Goal: Task Accomplishment & Management: Use online tool/utility

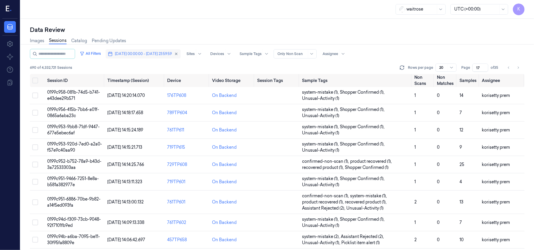
click at [160, 55] on span "[DATE] 00:00:00 - [DATE] 23:59:59" at bounding box center [143, 53] width 57 height 5
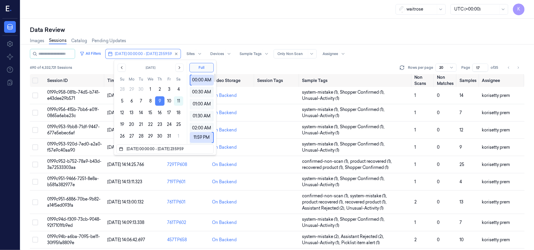
click at [160, 102] on button "9" at bounding box center [159, 100] width 9 height 9
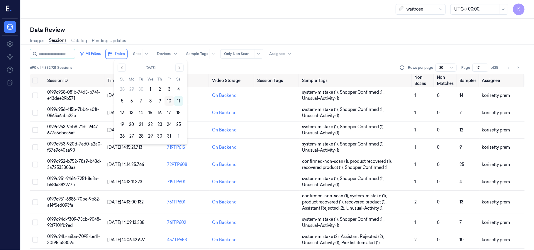
click at [170, 100] on button "10" at bounding box center [168, 100] width 9 height 9
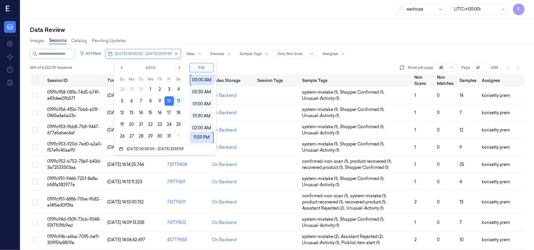
click at [306, 20] on div "Data Review Images Sessions Catalog Pending Updates All Filters [DATE] 00:00:00…" at bounding box center [277, 135] width 513 height 232
type input "1"
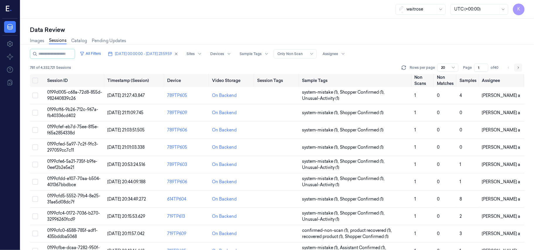
click at [520, 67] on button "Go to next page" at bounding box center [518, 68] width 8 height 8
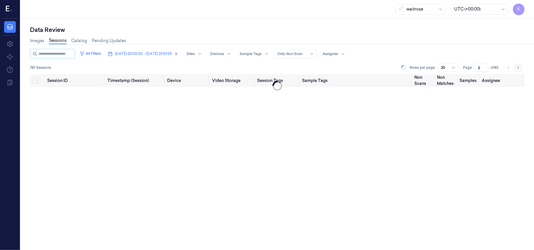
click at [520, 67] on button "Go to next page" at bounding box center [518, 68] width 8 height 8
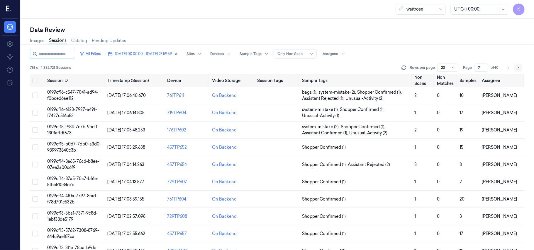
click at [520, 67] on button "Go to next page" at bounding box center [518, 68] width 8 height 8
type input "8"
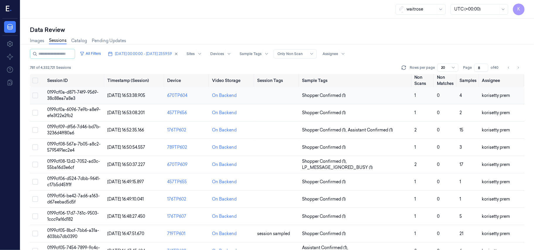
click at [73, 93] on span "0199cf0a-d871-74f9-9569-38c88ea7a8e3" at bounding box center [72, 95] width 51 height 11
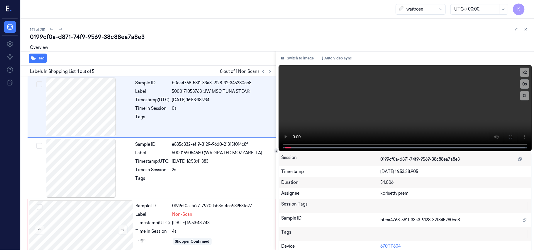
click at [197, 30] on div "141 of 781" at bounding box center [279, 29] width 499 height 7
click at [372, 109] on video at bounding box center [405, 108] width 253 height 86
click at [523, 74] on button "x 2" at bounding box center [524, 72] width 9 height 9
click at [508, 140] on button at bounding box center [510, 136] width 9 height 9
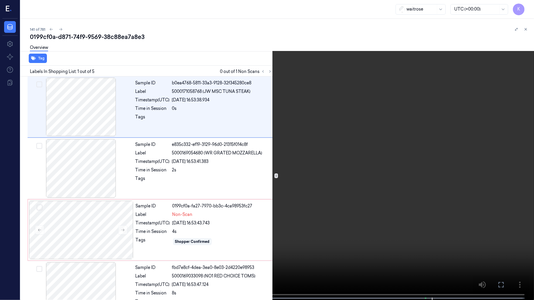
click at [276, 61] on video at bounding box center [267, 150] width 534 height 301
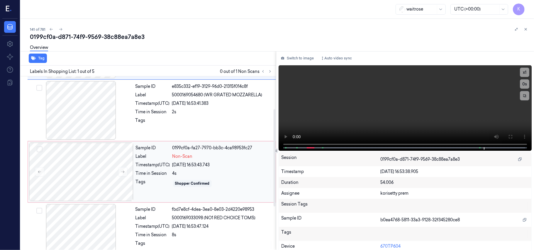
click at [196, 172] on div "4s" at bounding box center [222, 174] width 100 height 6
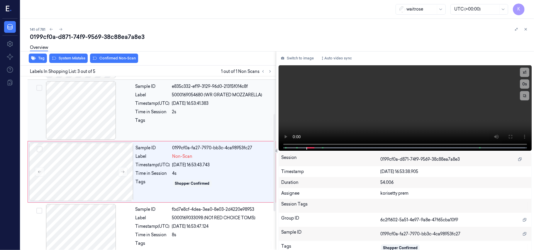
scroll to position [67, 0]
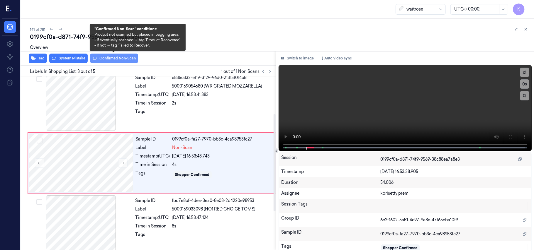
click at [106, 56] on button "Confirmed Non-Scan" at bounding box center [114, 58] width 48 height 9
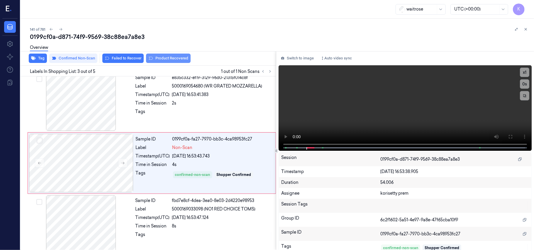
click at [157, 60] on button "Product Recovered" at bounding box center [168, 58] width 45 height 9
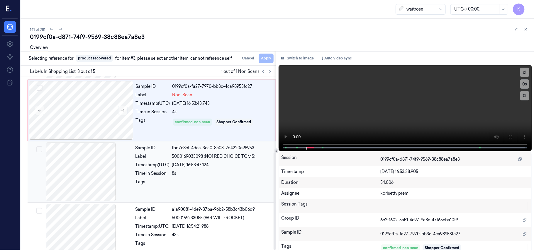
scroll to position [136, 0]
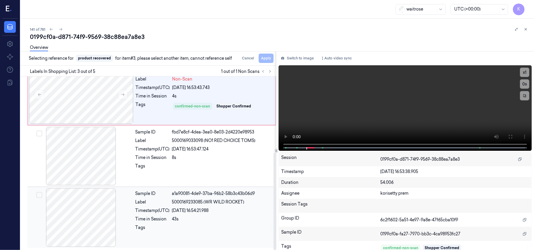
click at [218, 214] on div "Sample ID a1a90081-4de9-37ba-96b2-58b3c43b06d9 Label 5000169233085 (WR WILD ROC…" at bounding box center [204, 218] width 142 height 59
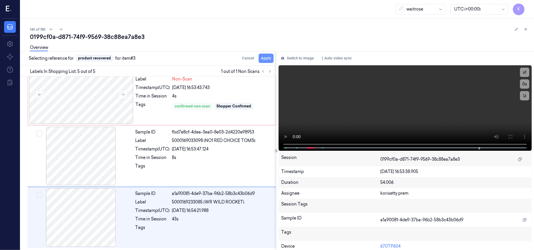
click at [270, 58] on button "Apply" at bounding box center [266, 58] width 15 height 9
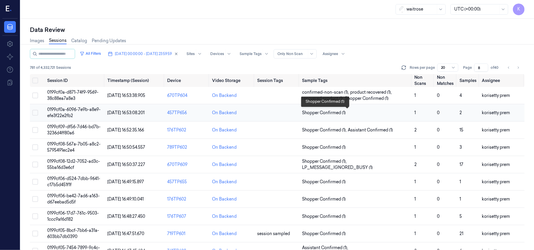
click at [333, 113] on span "Shopper Confirmed (1)" at bounding box center [324, 113] width 44 height 6
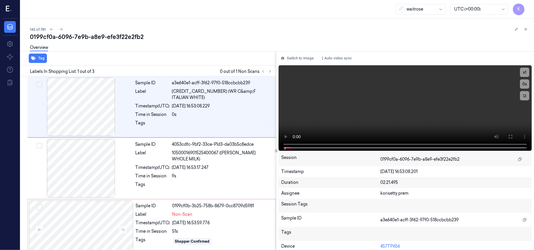
click at [228, 26] on div "142 of 781" at bounding box center [279, 29] width 499 height 7
click at [444, 121] on video at bounding box center [405, 108] width 253 height 86
click at [525, 69] on button "x 1" at bounding box center [524, 72] width 9 height 9
click at [451, 106] on video at bounding box center [405, 108] width 253 height 86
click at [211, 225] on div "[DATE] 16:53:59.776" at bounding box center [222, 223] width 100 height 6
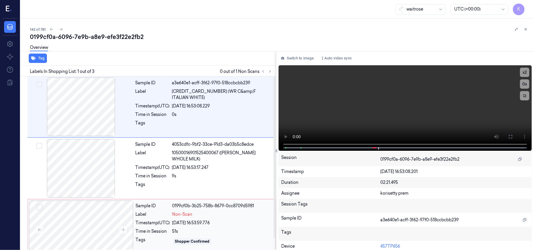
scroll to position [13, 0]
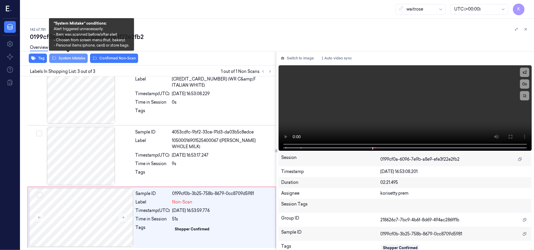
click at [69, 59] on button "System Mistake" at bounding box center [68, 58] width 38 height 9
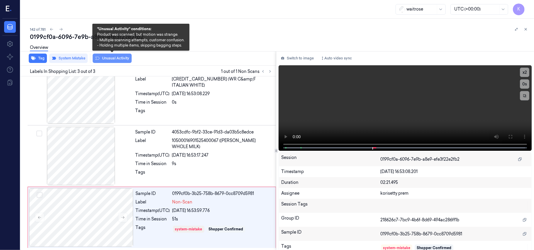
click at [101, 57] on button "Unusual Activity" at bounding box center [112, 58] width 39 height 9
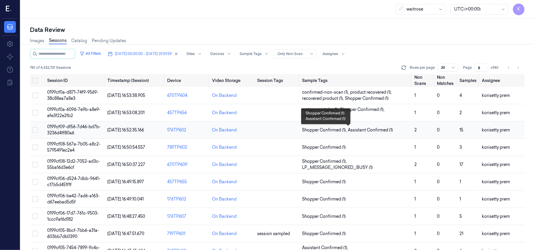
click at [370, 133] on span "Assistant Confirmed (1)" at bounding box center [370, 130] width 45 height 6
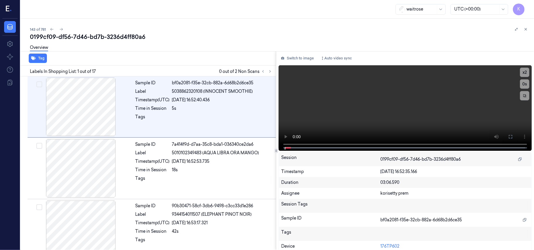
click at [171, 23] on div "143 of 781 0199cf09-df56-7d46-bd7b-3236d4ff80a6 Overview Tag Labels In Shopping…" at bounding box center [277, 135] width 513 height 232
click at [270, 73] on button at bounding box center [270, 71] width 7 height 7
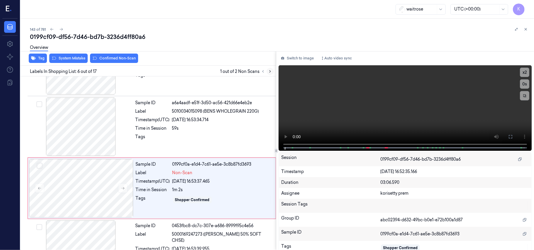
scroll to position [252, 0]
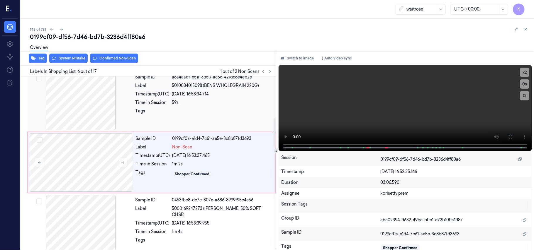
click at [184, 90] on div "Sample ID a6a4aadf-e51f-3d50-ac56-421d66e4eb2e Label 5010034015098 (BENS WHOLEG…" at bounding box center [204, 101] width 142 height 59
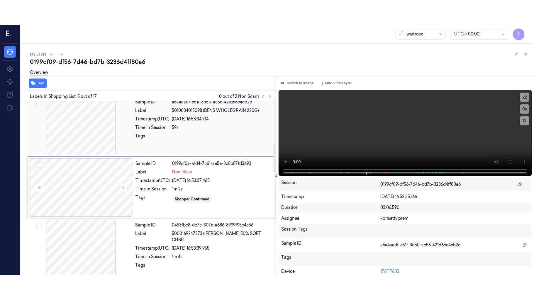
scroll to position [190, 0]
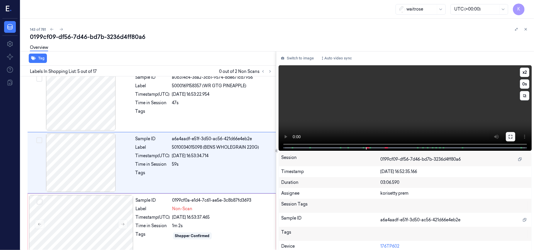
click at [510, 137] on icon at bounding box center [510, 137] width 5 height 5
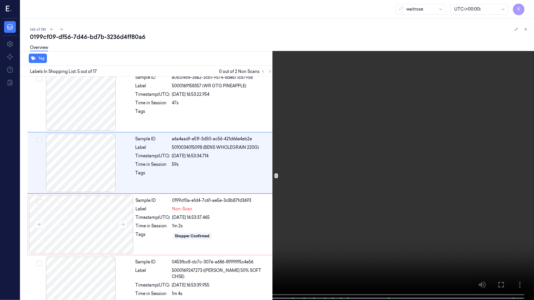
click at [94, 176] on video at bounding box center [267, 150] width 534 height 301
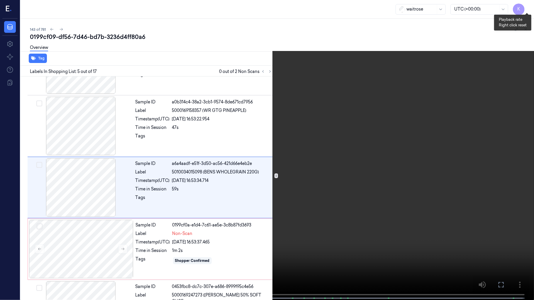
click at [526, 6] on button "x 2" at bounding box center [526, 6] width 9 height 9
click at [526, 6] on button "x 4" at bounding box center [526, 6] width 9 height 9
click at [188, 250] on span at bounding box center [188, 298] width 1 height 3
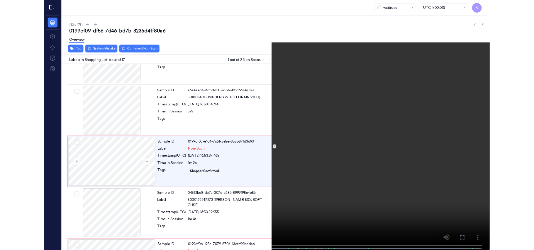
scroll to position [228, 0]
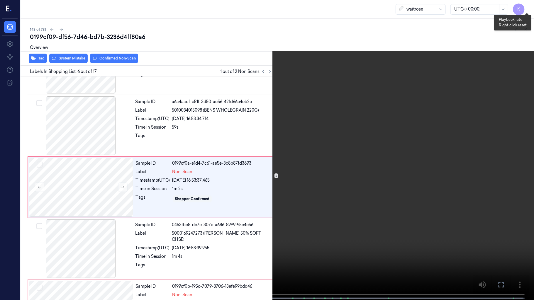
click at [523, 6] on button "x 1" at bounding box center [526, 6] width 9 height 9
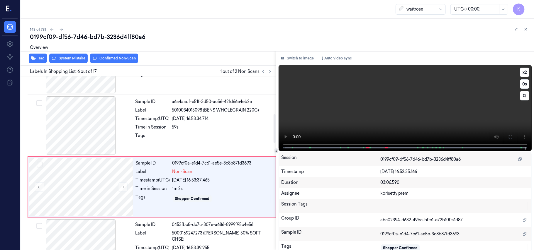
click at [367, 86] on video at bounding box center [405, 108] width 253 height 86
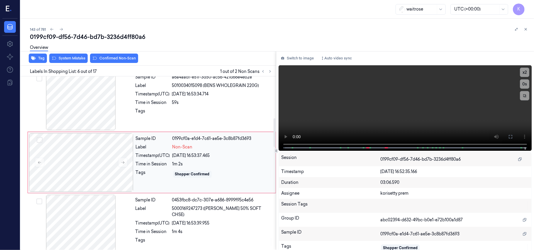
click at [142, 182] on div "Sample ID 0199cf0a-e1d4-7c61-ae5e-3c8b87fd3693 Label Non-Scan Timestamp (UTC) […" at bounding box center [203, 162] width 141 height 59
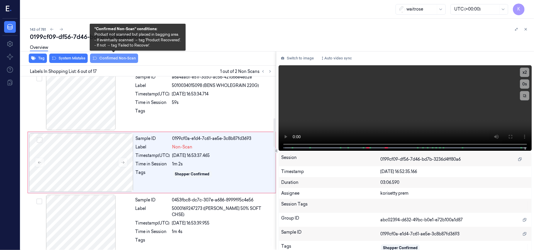
click at [111, 58] on button "Confirmed Non-Scan" at bounding box center [114, 58] width 48 height 9
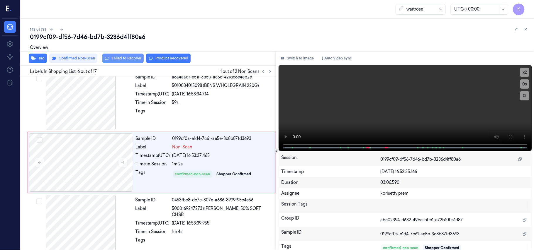
click at [130, 58] on button "Failed to Recover" at bounding box center [122, 58] width 41 height 9
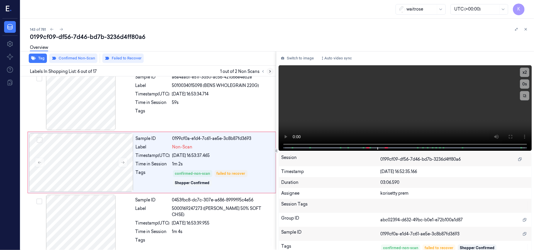
click at [270, 73] on icon at bounding box center [270, 71] width 4 height 4
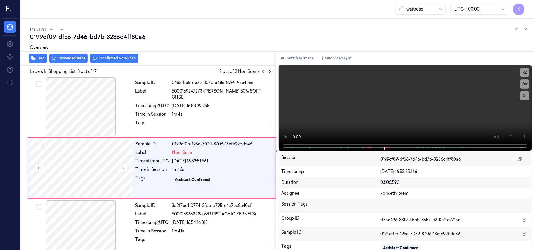
scroll to position [376, 0]
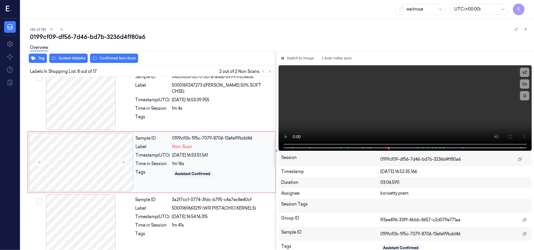
click at [179, 165] on div "1m 16s" at bounding box center [222, 164] width 100 height 6
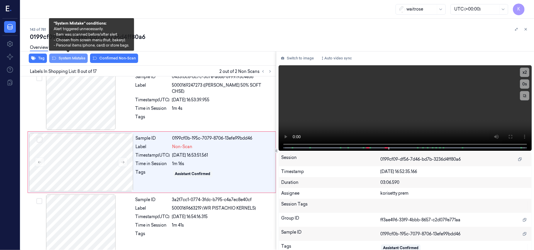
click at [52, 60] on button "System Mistake" at bounding box center [68, 58] width 38 height 9
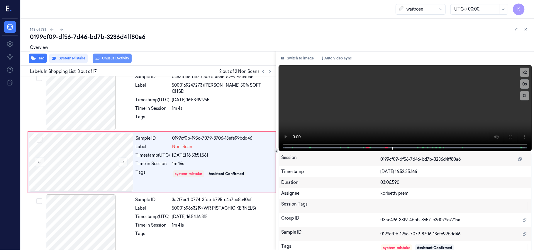
click at [111, 60] on button "Unusual Activity" at bounding box center [112, 58] width 39 height 9
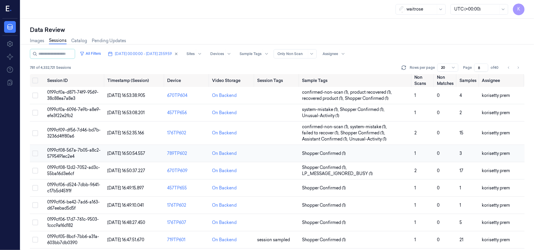
click at [361, 157] on td "Shopper Confirmed (1)" at bounding box center [356, 153] width 112 height 17
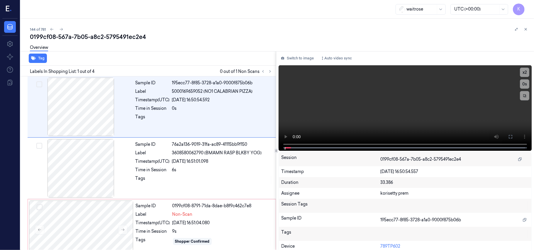
click at [227, 35] on div "0199cf08-567a-7b05-a8c2-5795491ec2e4" at bounding box center [279, 37] width 499 height 8
click at [270, 71] on icon at bounding box center [269, 72] width 1 height 2
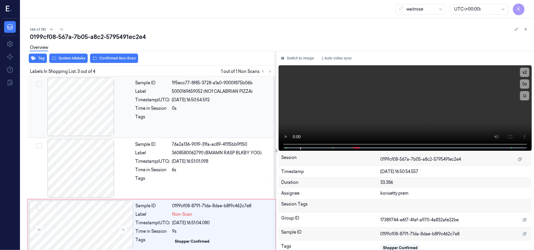
click at [184, 96] on div "Sample ID 195ecc77-8f85-3728-a1a0-9000f875b06b Label 5000169659052 (NO1 CALABRI…" at bounding box center [204, 107] width 142 height 59
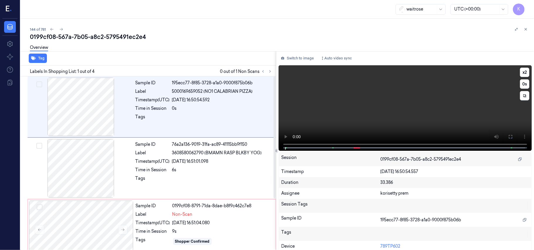
click at [455, 112] on video at bounding box center [405, 108] width 253 height 86
click at [506, 139] on button at bounding box center [510, 136] width 9 height 9
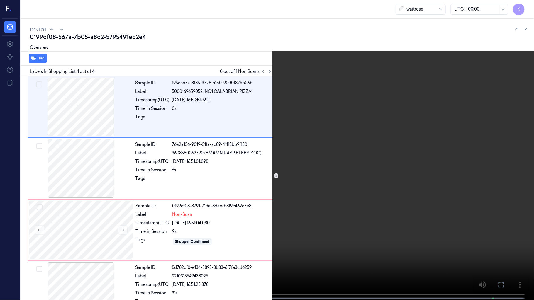
click at [373, 215] on video at bounding box center [267, 150] width 534 height 301
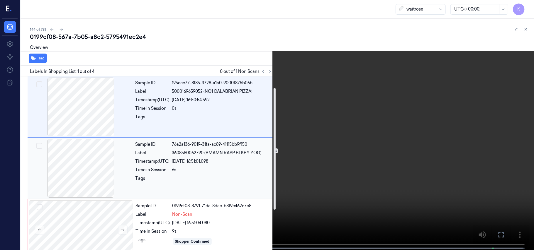
scroll to position [39, 0]
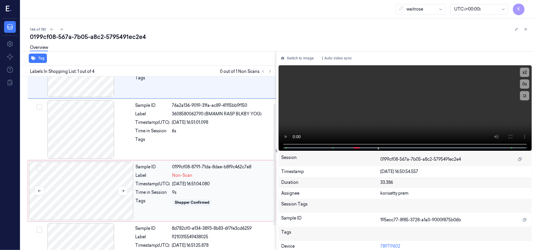
click at [123, 201] on div at bounding box center [81, 191] width 104 height 59
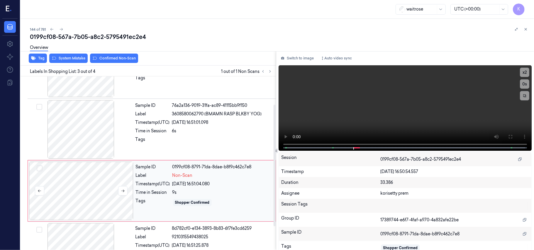
scroll to position [67, 0]
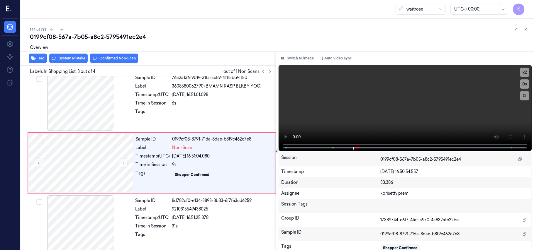
click at [67, 55] on div "Overview" at bounding box center [279, 48] width 499 height 15
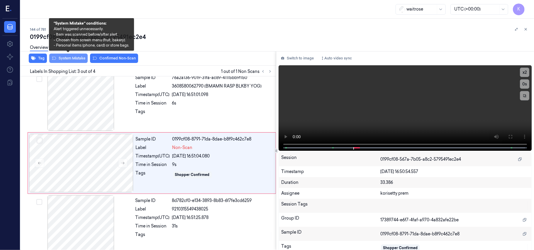
click at [69, 58] on button "System Mistake" at bounding box center [68, 58] width 38 height 9
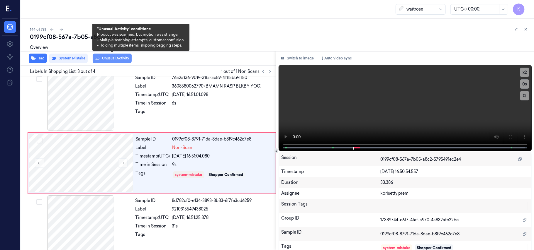
click at [117, 56] on button "Unusual Activity" at bounding box center [112, 58] width 39 height 9
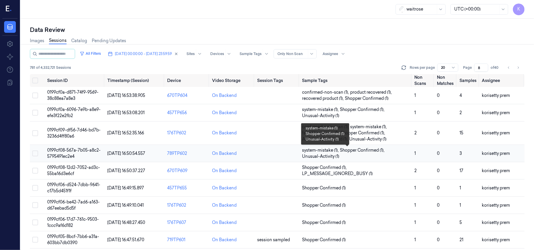
click at [398, 150] on span "system-mistake (1) , Shopper Confirmed (1) , Unusual-Activity (1)" at bounding box center [356, 153] width 108 height 12
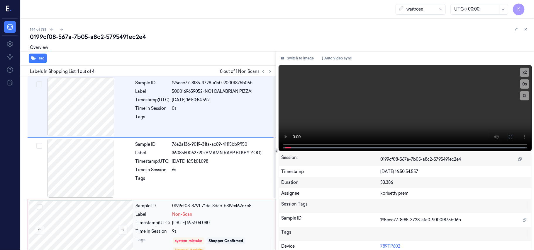
click at [233, 206] on div "0199cf08-8791-71da-8dae-b8f9c462c7e8" at bounding box center [222, 206] width 100 height 6
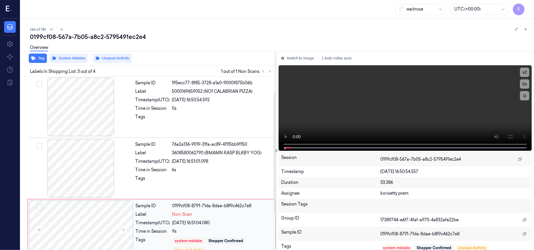
scroll to position [67, 0]
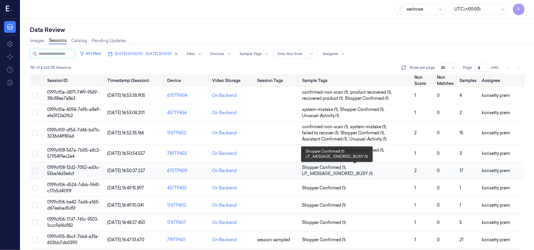
click at [398, 172] on span "Shopper Confirmed (1) , LP_MESSAGE_IGNORED_BUSY (1)" at bounding box center [356, 171] width 108 height 12
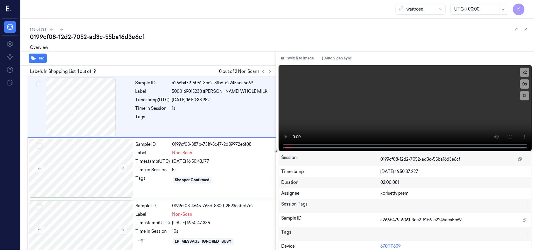
click at [183, 36] on div "0199cf08-12d2-7052-ad3c-55ba16d3e6cf" at bounding box center [279, 37] width 499 height 8
click at [367, 96] on video at bounding box center [405, 108] width 253 height 86
click at [510, 140] on button at bounding box center [510, 136] width 9 height 9
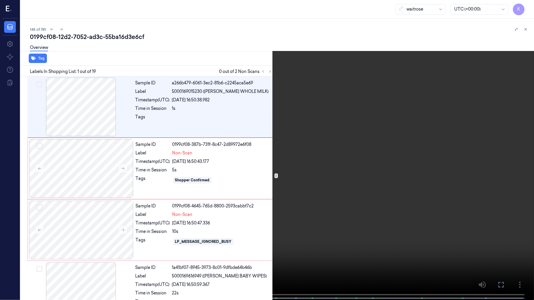
click at [43, 250] on span at bounding box center [43, 298] width 1 height 3
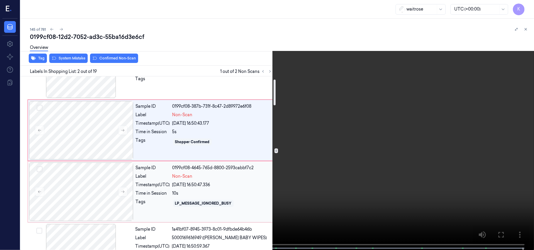
scroll to position [78, 0]
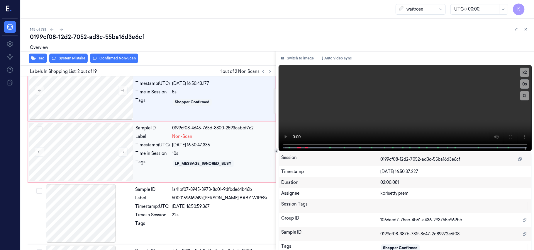
click at [193, 212] on div "Sample ID 1a41bf07-8945-3973-8c01-9dfbde64b46b Label 5000169616949 ([PERSON_NAM…" at bounding box center [204, 213] width 142 height 59
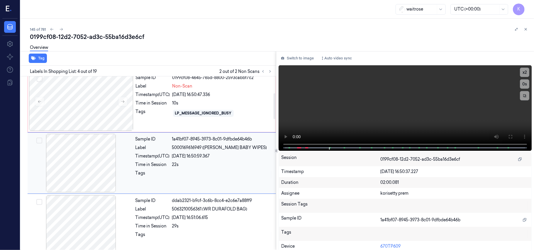
scroll to position [50, 0]
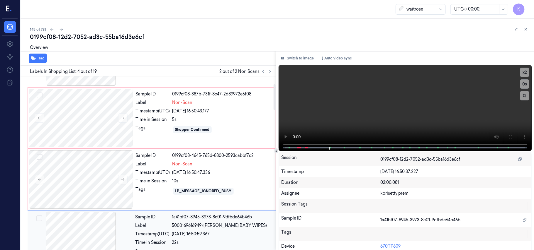
click at [196, 178] on div "Sample ID 0199cf08-4645-765d-8800-2593cabbf7c2 Label Non-Scan Timestamp (UTC) […" at bounding box center [203, 179] width 141 height 59
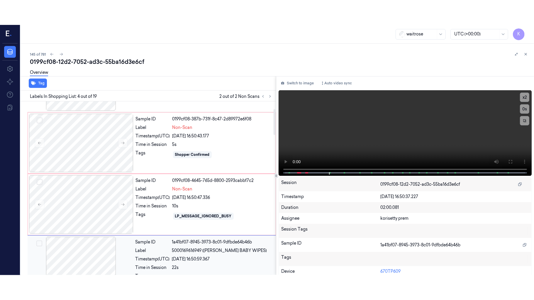
scroll to position [67, 0]
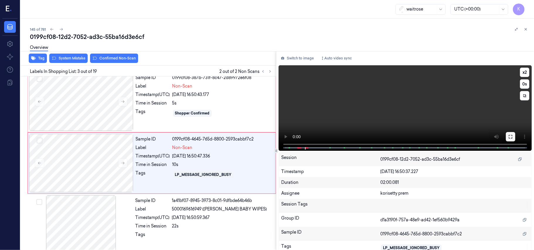
click at [508, 137] on icon at bounding box center [510, 137] width 5 height 5
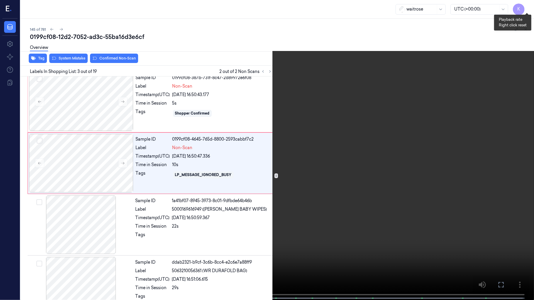
click at [526, 8] on button "x 2" at bounding box center [526, 6] width 9 height 9
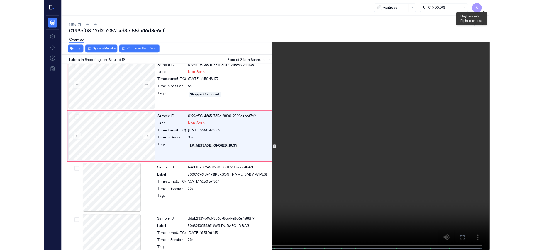
scroll to position [42, 0]
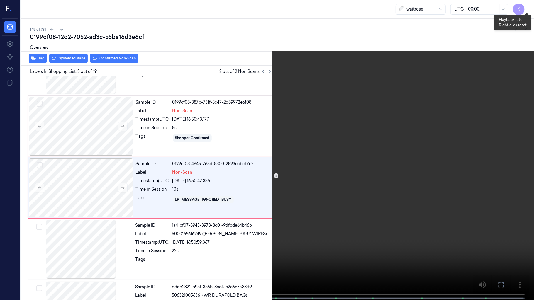
click at [526, 8] on button "x 4" at bounding box center [526, 6] width 9 height 9
click at [308, 159] on video at bounding box center [267, 150] width 534 height 301
click at [347, 155] on video at bounding box center [267, 150] width 534 height 301
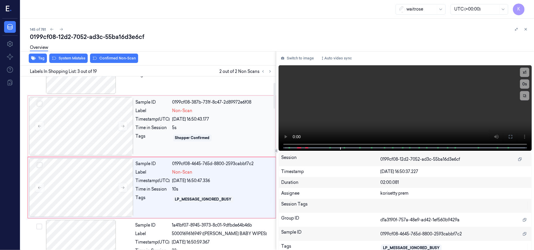
click at [225, 120] on div "[DATE] 16:50:43.177" at bounding box center [222, 119] width 100 height 6
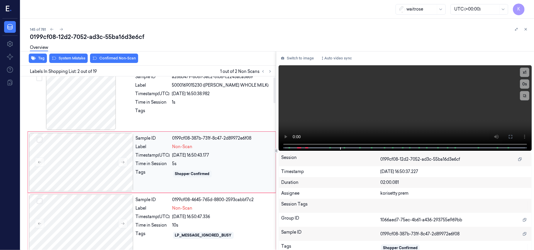
scroll to position [5, 0]
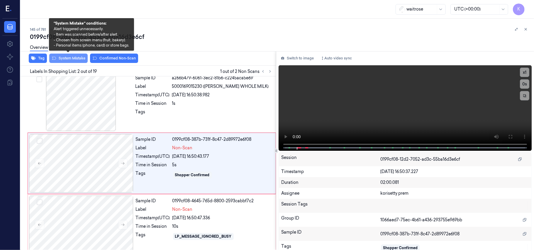
click at [75, 60] on button "System Mistake" at bounding box center [68, 58] width 38 height 9
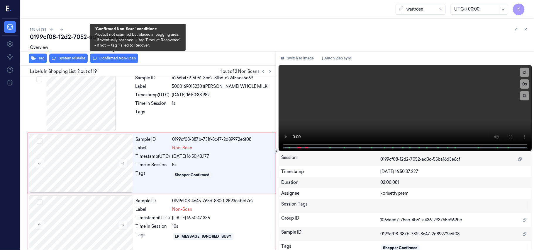
click at [110, 57] on button "Confirmed Non-Scan" at bounding box center [114, 58] width 48 height 9
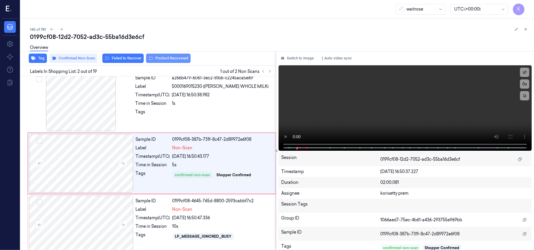
click at [159, 59] on button "Product Recovered" at bounding box center [168, 58] width 45 height 9
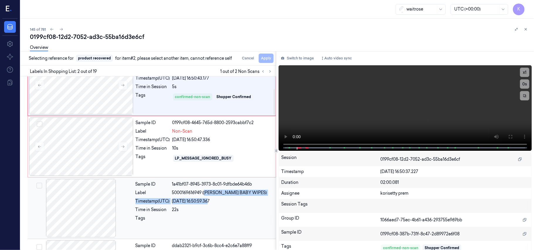
click at [206, 198] on div "Sample ID 1a41bf07-8945-3973-8c01-9dfbde64b46b Label 5000169616949 ([PERSON_NAM…" at bounding box center [204, 208] width 142 height 59
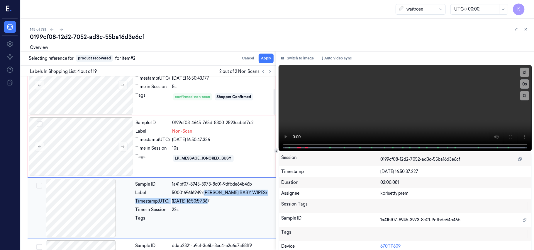
scroll to position [128, 0]
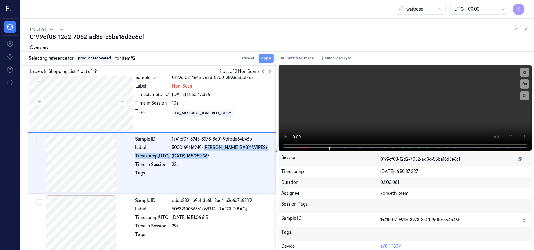
click at [265, 59] on button "Apply" at bounding box center [266, 58] width 15 height 9
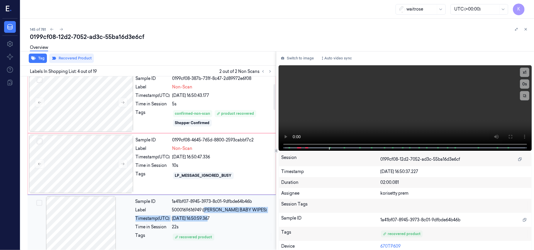
scroll to position [50, 0]
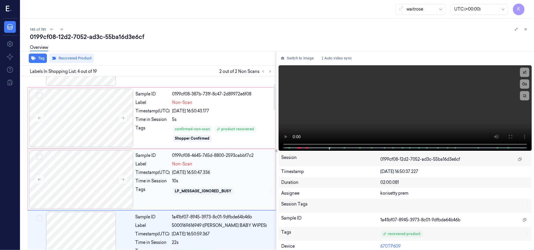
click at [208, 172] on div "[DATE] 16:50:47.336" at bounding box center [222, 173] width 100 height 6
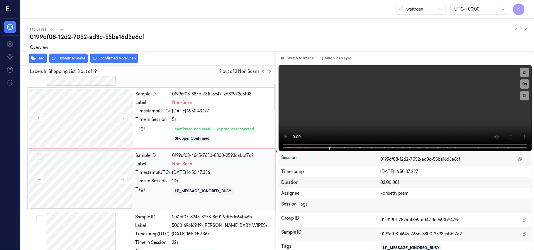
scroll to position [67, 0]
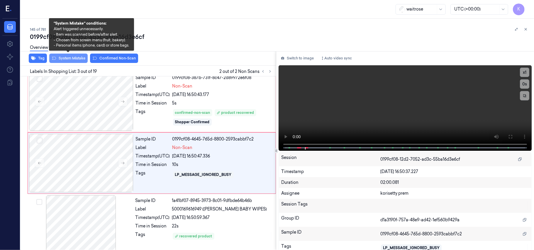
click at [71, 59] on button "System Mistake" at bounding box center [68, 58] width 38 height 9
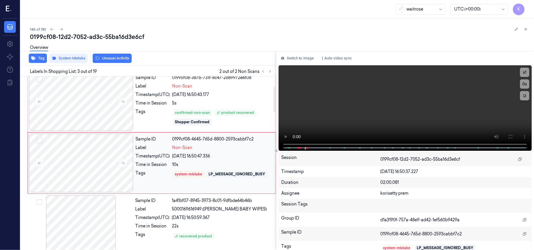
click at [165, 162] on div "Sample ID 0199cf08-4645-765d-8800-2593cabbf7c2 Label Non-Scan Timestamp (UTC) […" at bounding box center [203, 163] width 141 height 59
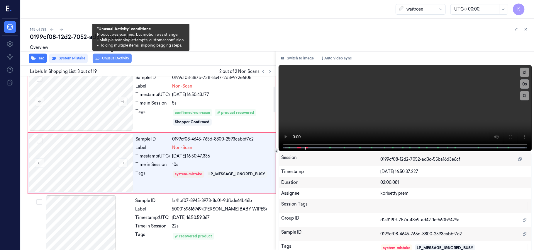
click at [118, 57] on button "Unusual Activity" at bounding box center [112, 58] width 39 height 9
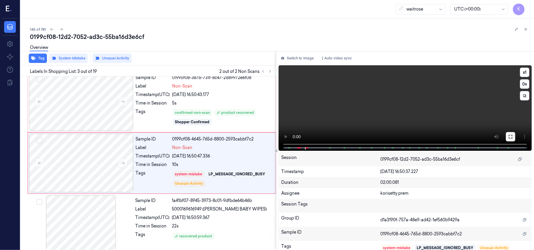
click at [512, 137] on button at bounding box center [510, 136] width 9 height 9
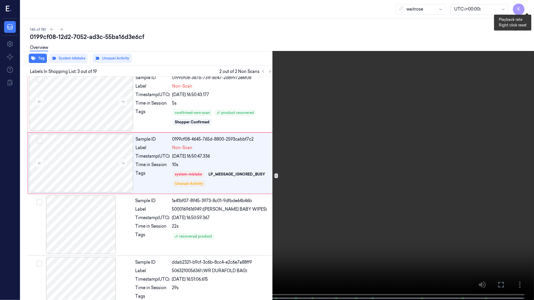
click at [526, 7] on button "x 1" at bounding box center [526, 6] width 9 height 9
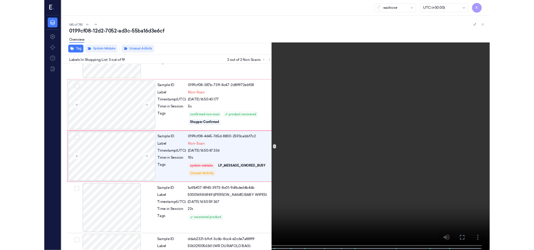
scroll to position [42, 0]
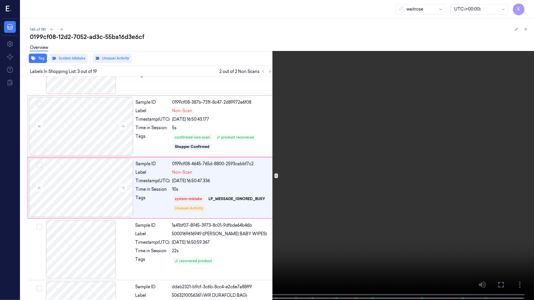
click at [264, 192] on video at bounding box center [267, 150] width 534 height 301
click at [534, 0] on video at bounding box center [267, 150] width 534 height 301
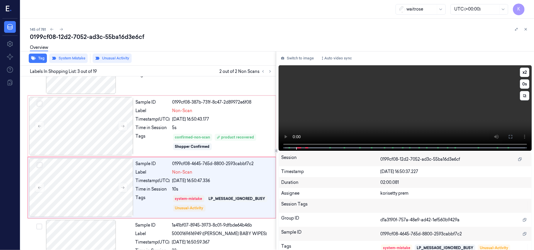
click at [387, 116] on video at bounding box center [405, 108] width 253 height 86
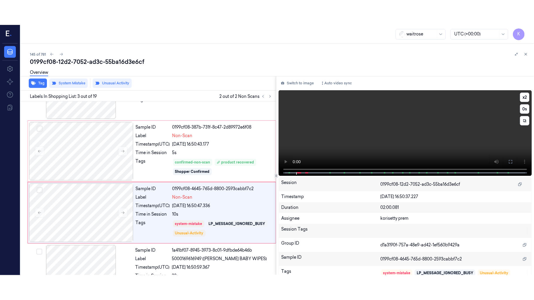
scroll to position [67, 0]
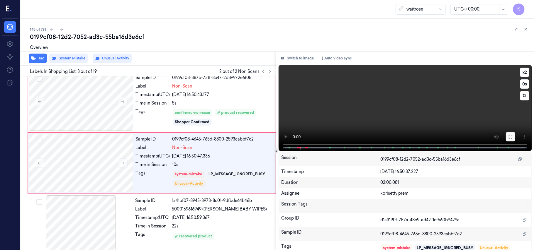
click at [511, 135] on button at bounding box center [510, 136] width 9 height 9
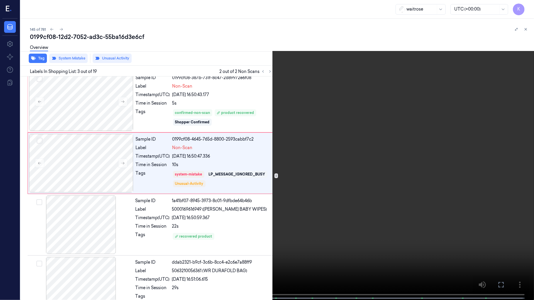
click at [323, 197] on video at bounding box center [267, 150] width 534 height 301
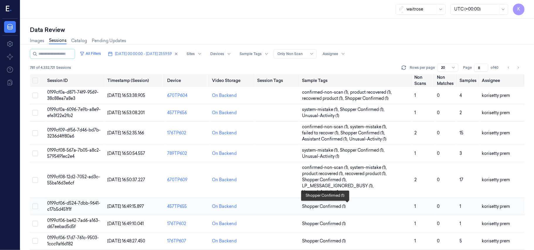
click at [357, 205] on span "Shopper Confirmed (1)" at bounding box center [356, 207] width 108 height 6
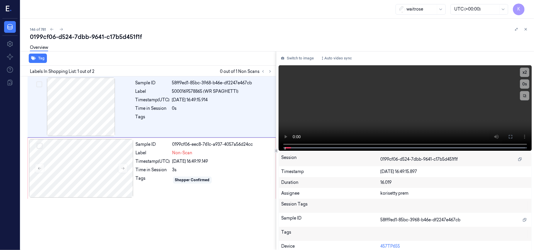
click at [242, 1] on div "waitrose UTC (+00:00) K" at bounding box center [277, 9] width 513 height 19
click at [238, 36] on div "0199cf06-d524-7dbb-9641-c17b5d451f1f" at bounding box center [279, 37] width 499 height 8
click at [363, 96] on video at bounding box center [405, 108] width 253 height 86
click at [384, 92] on video at bounding box center [405, 108] width 253 height 86
click at [178, 175] on div "Sample ID 0199cf06-eec8-761c-a937-4057a56d24cc Label Non-Scan Timestamp (UTC) […" at bounding box center [203, 168] width 141 height 59
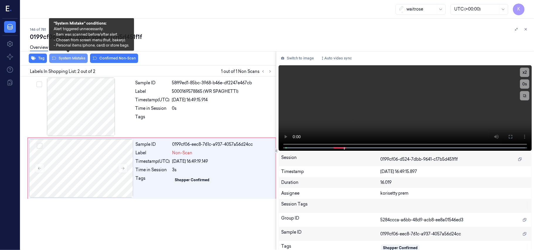
click at [72, 58] on button "System Mistake" at bounding box center [68, 58] width 38 height 9
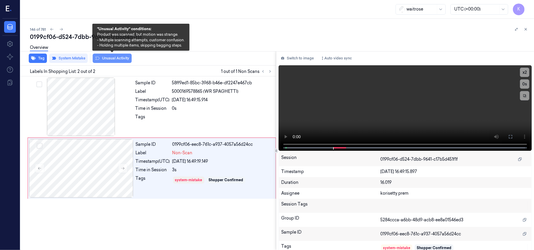
click at [107, 57] on button "Unusual Activity" at bounding box center [112, 58] width 39 height 9
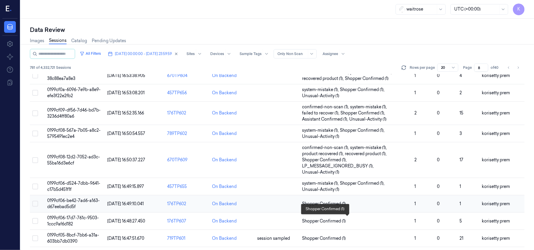
scroll to position [39, 0]
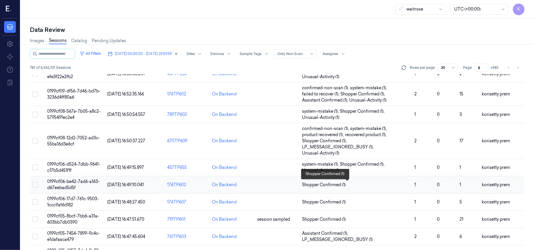
click at [369, 186] on span "Shopper Confirmed (1)" at bounding box center [356, 185] width 108 height 6
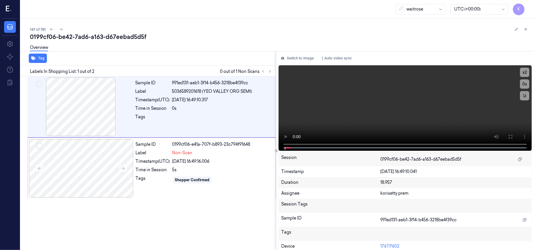
click at [216, 35] on div "0199cf06-be42-7ad6-a163-d67eebad5d5f" at bounding box center [279, 37] width 499 height 8
click at [390, 107] on video at bounding box center [405, 108] width 253 height 86
click at [421, 104] on video at bounding box center [405, 108] width 253 height 86
click at [184, 170] on div "5s" at bounding box center [222, 170] width 100 height 6
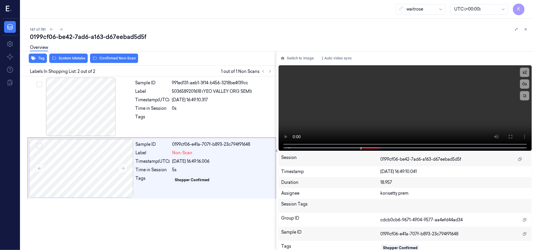
click at [70, 55] on div "Overview" at bounding box center [279, 48] width 499 height 15
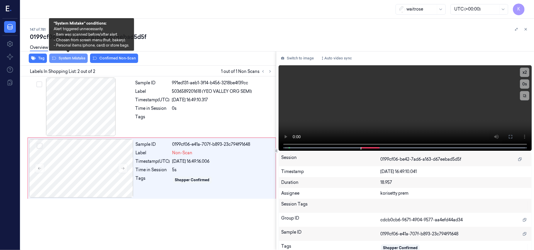
click at [72, 61] on button "System Mistake" at bounding box center [68, 58] width 38 height 9
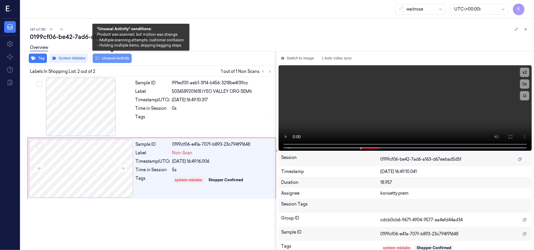
click at [121, 60] on button "Unusual Activity" at bounding box center [112, 58] width 39 height 9
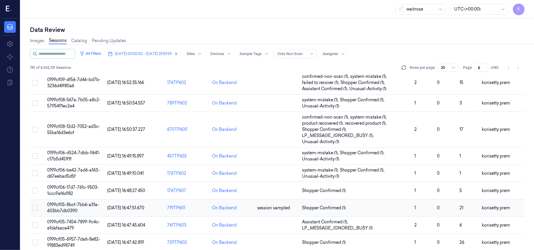
scroll to position [78, 0]
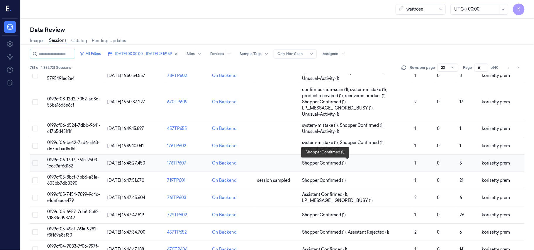
click at [358, 161] on span "Shopper Confirmed (1)" at bounding box center [356, 163] width 108 height 6
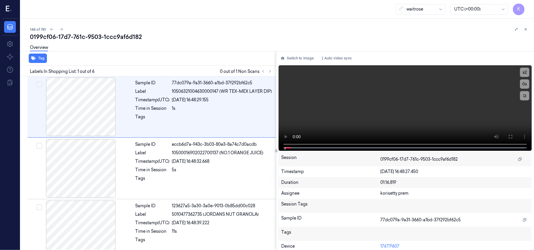
click at [250, 36] on div "0199cf06-17d7-761c-9503-1ccc9af6d182" at bounding box center [279, 37] width 499 height 8
click at [270, 73] on icon at bounding box center [270, 71] width 4 height 4
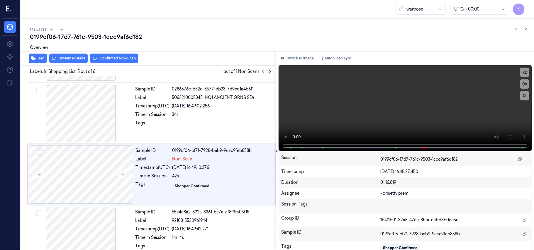
scroll to position [190, 0]
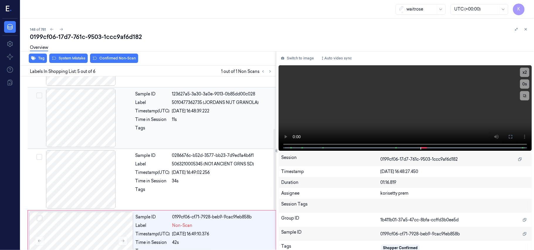
click at [196, 126] on div at bounding box center [222, 129] width 100 height 9
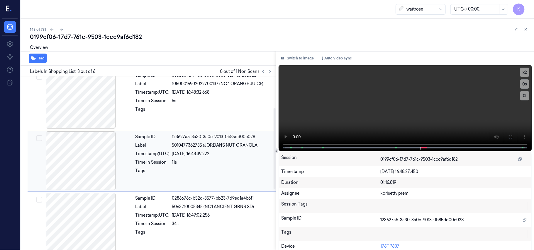
scroll to position [67, 0]
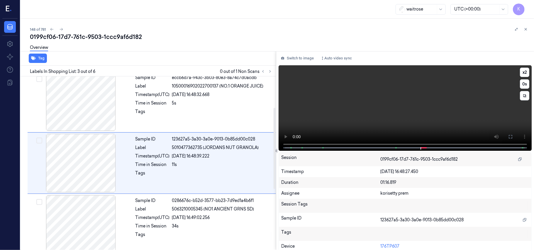
click at [471, 112] on video at bounding box center [405, 108] width 253 height 86
click at [509, 137] on icon at bounding box center [510, 137] width 5 height 5
click at [327, 99] on video at bounding box center [405, 108] width 253 height 86
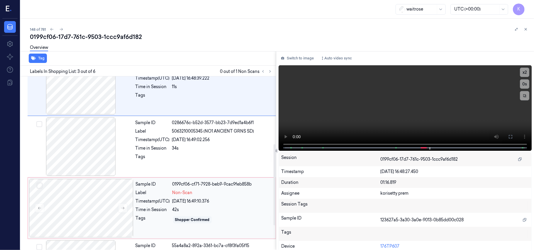
click at [198, 189] on div "Sample ID 0199cf06-cf71-7928-beb9-9cac9feb858b Label Non-Scan Timestamp (UTC) […" at bounding box center [203, 208] width 141 height 59
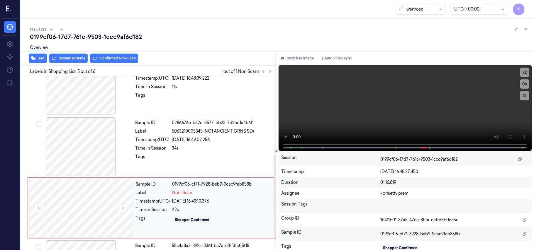
scroll to position [190, 0]
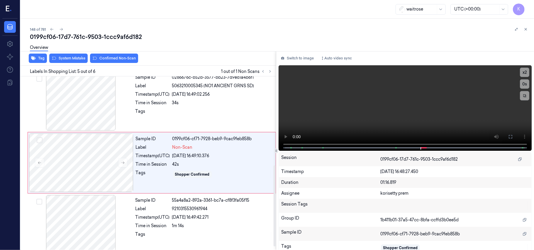
click at [77, 54] on div "Overview" at bounding box center [279, 48] width 499 height 15
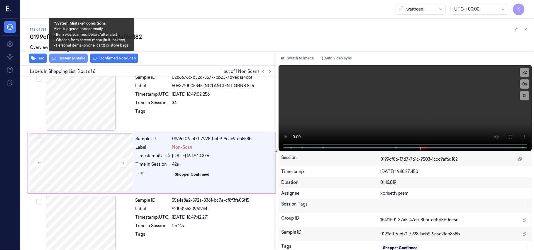
click at [76, 57] on button "System Mistake" at bounding box center [68, 58] width 38 height 9
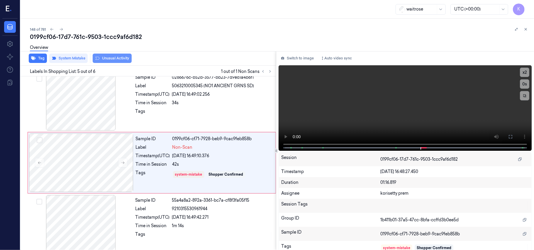
click at [118, 60] on button "Unusual Activity" at bounding box center [112, 58] width 39 height 9
click at [33, 58] on icon "button" at bounding box center [33, 59] width 5 height 4
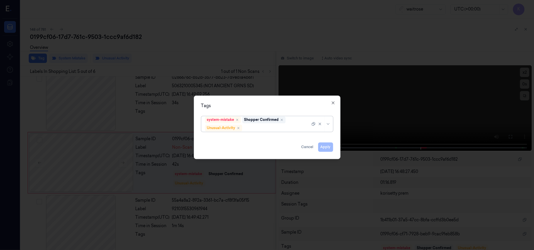
click at [275, 128] on div at bounding box center [276, 128] width 67 height 6
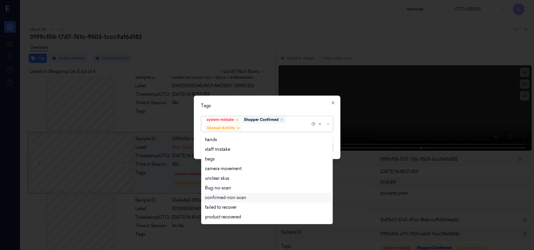
scroll to position [77, 0]
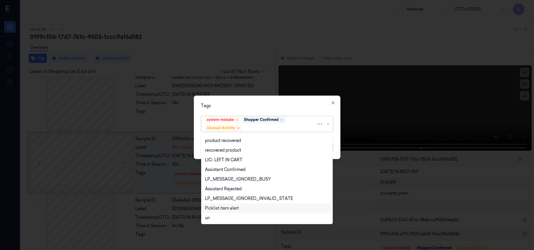
click at [226, 209] on div "Picklist item alert" at bounding box center [222, 209] width 34 height 6
click at [270, 96] on div "Tags option Picklist item alert, selected. 20 results available. Use Up and Dow…" at bounding box center [267, 128] width 147 height 64
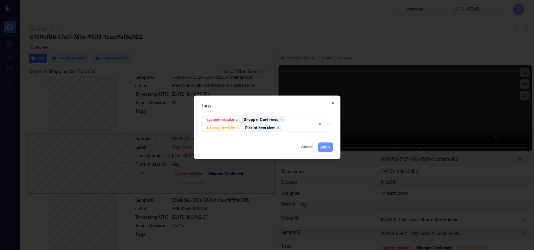
click at [325, 147] on button "Apply" at bounding box center [325, 147] width 15 height 9
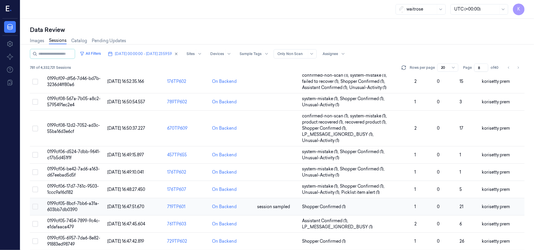
scroll to position [78, 0]
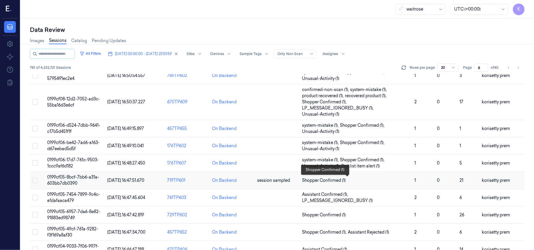
click at [372, 183] on span "Shopper Confirmed (1)" at bounding box center [356, 181] width 108 height 6
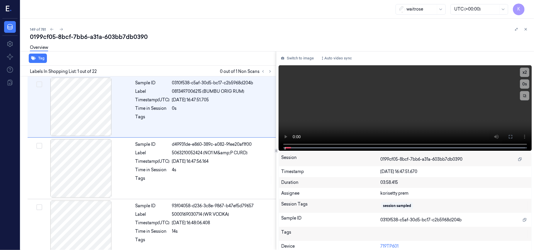
click at [241, 31] on div "149 of 781" at bounding box center [279, 29] width 499 height 7
click at [269, 70] on icon at bounding box center [270, 71] width 4 height 4
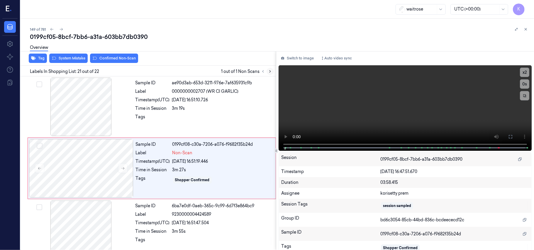
scroll to position [1179, 0]
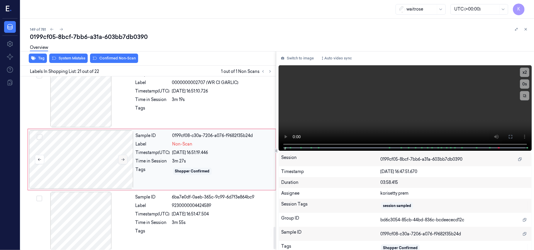
click at [121, 162] on icon at bounding box center [123, 160] width 4 height 4
click at [126, 164] on button at bounding box center [122, 159] width 9 height 9
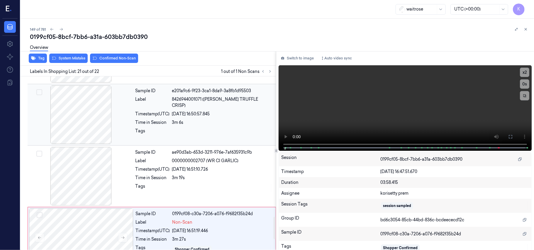
click at [208, 130] on div at bounding box center [222, 132] width 100 height 9
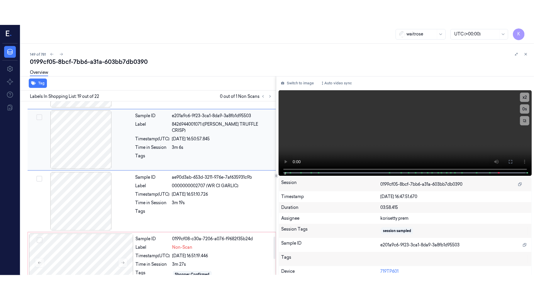
scroll to position [1055, 0]
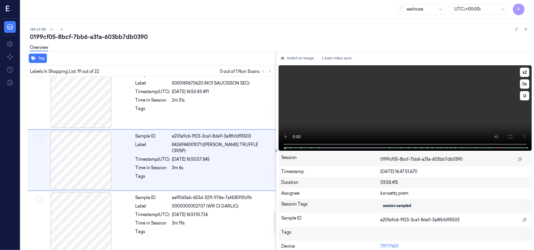
click at [496, 122] on video at bounding box center [405, 108] width 253 height 86
click at [509, 138] on icon at bounding box center [510, 137] width 5 height 5
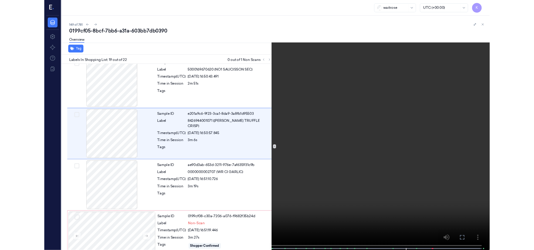
scroll to position [1030, 0]
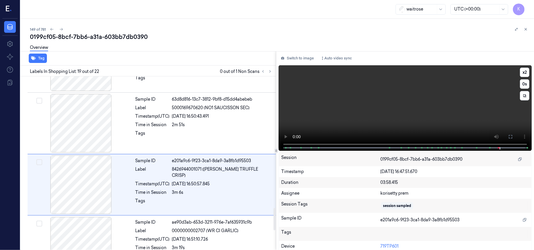
click at [365, 110] on video at bounding box center [405, 108] width 253 height 86
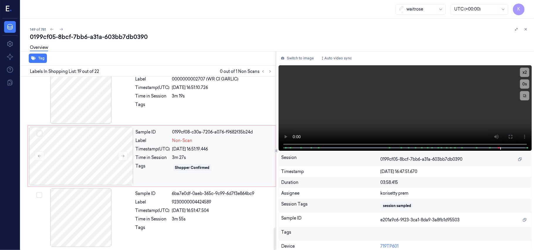
click at [186, 152] on div "[DATE] 16:51:19.446" at bounding box center [222, 149] width 100 height 6
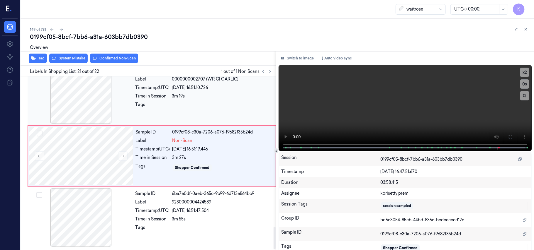
scroll to position [1179, 0]
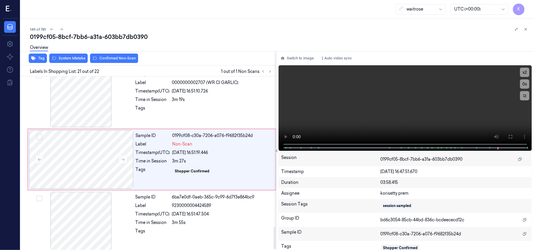
click at [62, 54] on div "Overview" at bounding box center [279, 48] width 499 height 15
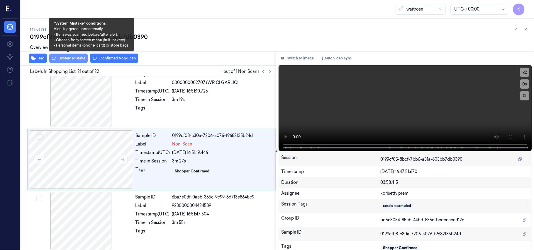
click at [62, 59] on button "System Mistake" at bounding box center [68, 58] width 38 height 9
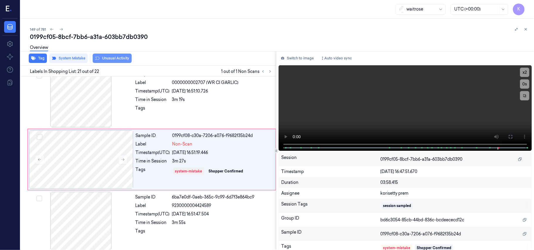
click at [122, 61] on button "Unusual Activity" at bounding box center [112, 58] width 39 height 9
click at [37, 60] on button "Tag" at bounding box center [38, 58] width 18 height 9
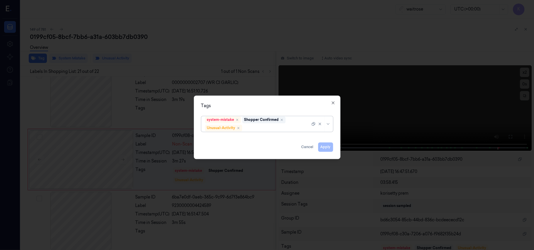
click at [271, 127] on div at bounding box center [276, 128] width 67 height 6
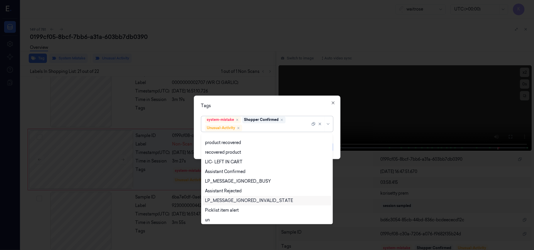
scroll to position [77, 0]
click at [235, 209] on div "Picklist item alert" at bounding box center [222, 209] width 34 height 6
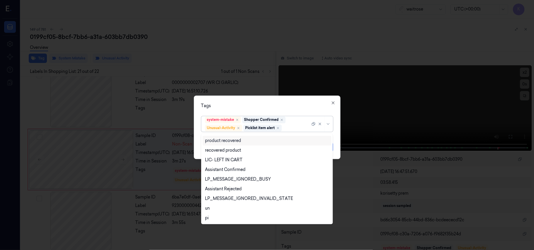
click at [289, 107] on div "Tags" at bounding box center [267, 106] width 132 height 6
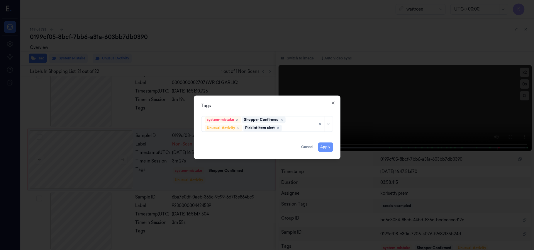
click at [319, 152] on button "Apply" at bounding box center [325, 147] width 15 height 9
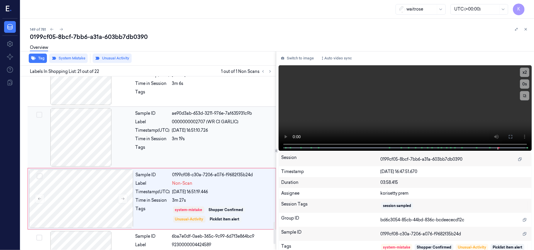
click at [184, 98] on div "Sample ID e201a9c6-9f23-3ca1-8da9-3a8fb1d95503 Label 8426944001071 ([PERSON_NAM…" at bounding box center [204, 76] width 142 height 59
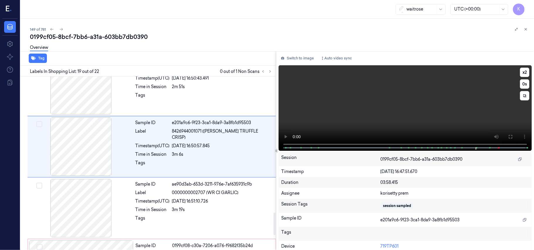
scroll to position [1055, 0]
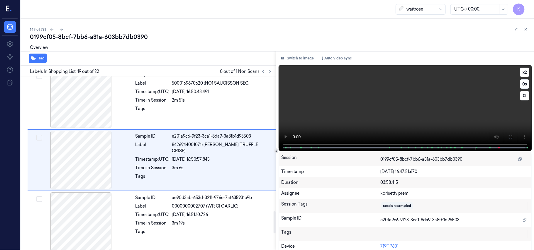
click at [455, 114] on video at bounding box center [405, 108] width 253 height 86
click at [508, 136] on icon at bounding box center [510, 137] width 5 height 5
click at [331, 111] on video at bounding box center [405, 108] width 253 height 86
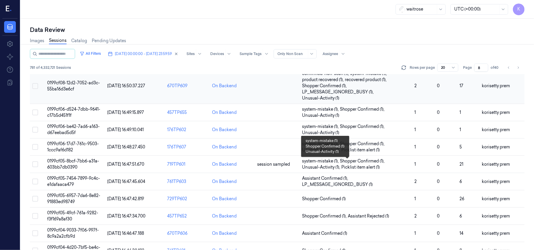
scroll to position [117, 0]
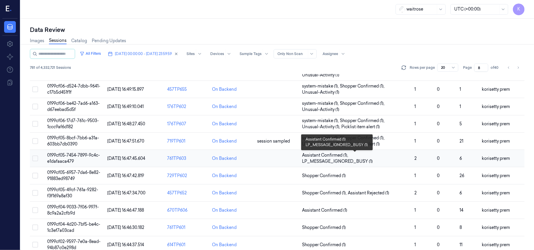
click at [390, 157] on span "Assistant Confirmed (1) , LP_MESSAGE_IGNORED_BUSY (1)" at bounding box center [356, 158] width 108 height 12
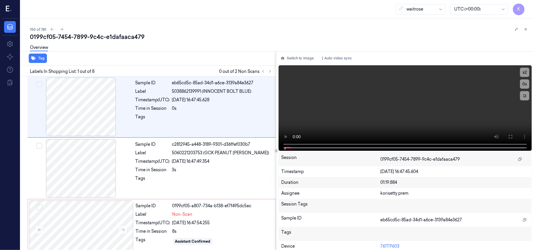
click at [200, 33] on div "0199cf05-7454-7899-9c4c-e1dafaaca479" at bounding box center [279, 37] width 499 height 8
click at [238, 29] on div "150 of 781" at bounding box center [279, 29] width 499 height 7
click at [454, 113] on video at bounding box center [405, 108] width 253 height 86
click at [381, 107] on video at bounding box center [405, 108] width 253 height 86
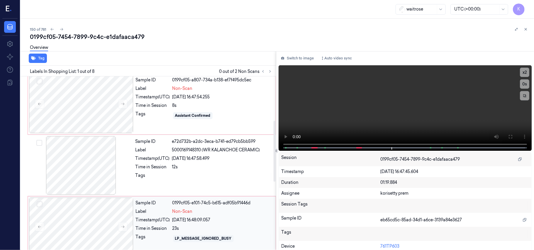
scroll to position [48, 0]
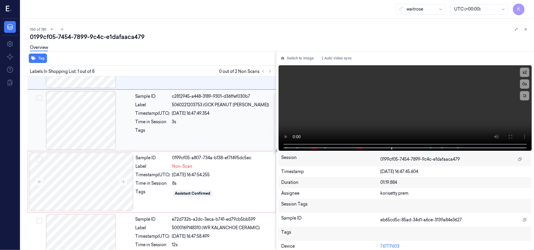
click at [233, 120] on div "3s" at bounding box center [222, 122] width 100 height 6
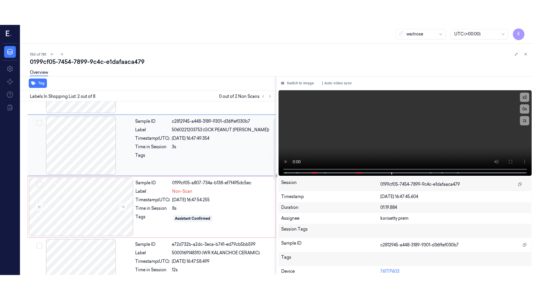
scroll to position [5, 0]
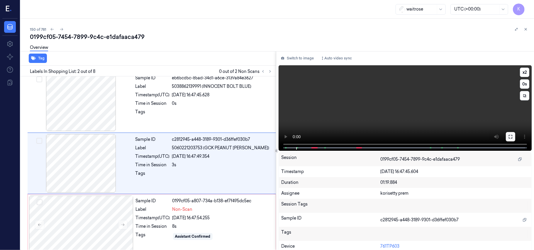
click at [506, 137] on button at bounding box center [510, 136] width 9 height 9
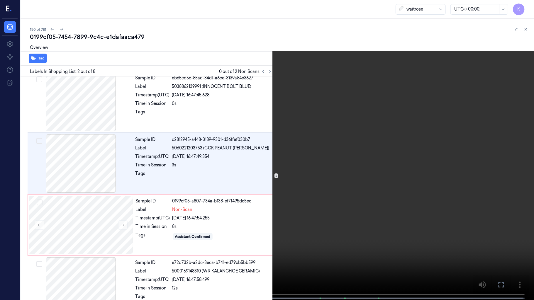
click at [209, 179] on video at bounding box center [267, 150] width 534 height 301
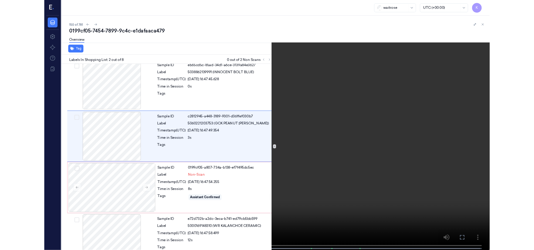
scroll to position [0, 0]
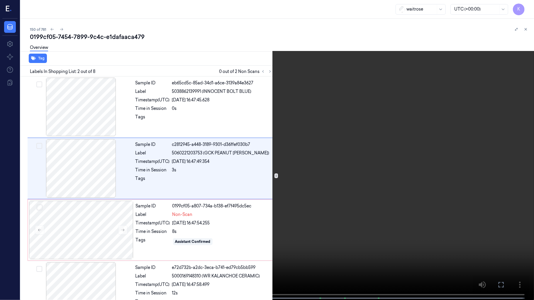
click at [209, 179] on video at bounding box center [267, 150] width 534 height 301
click at [127, 193] on video at bounding box center [267, 150] width 534 height 301
click at [279, 206] on video at bounding box center [267, 150] width 534 height 301
click at [521, 4] on video at bounding box center [267, 150] width 534 height 301
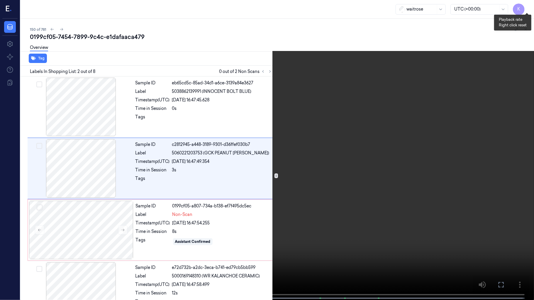
click at [523, 6] on button "x 2" at bounding box center [526, 6] width 9 height 9
click at [223, 197] on video at bounding box center [267, 150] width 534 height 301
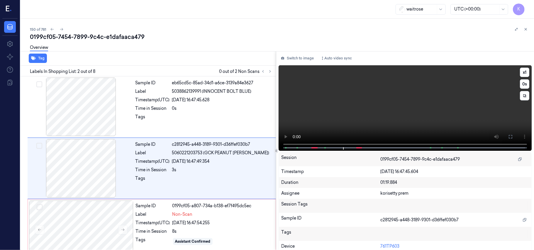
click at [358, 89] on video at bounding box center [405, 108] width 253 height 86
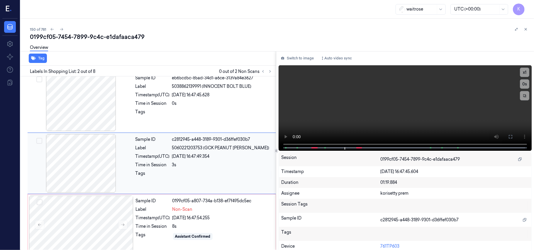
scroll to position [122, 0]
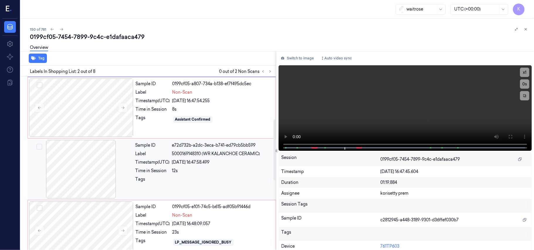
click at [181, 166] on div "Sample ID e72d732b-a2dc-3eca-b741-ed79cb5bb599 Label 5000169148310 (WR KALANCHO…" at bounding box center [204, 169] width 142 height 59
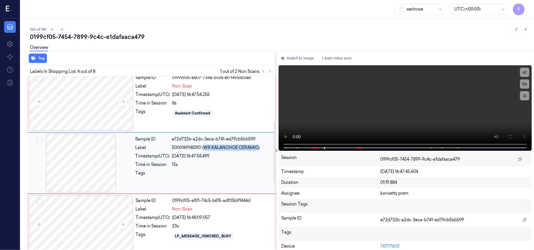
drag, startPoint x: 206, startPoint y: 148, endPoint x: 260, endPoint y: 148, distance: 54.0
click at [260, 148] on span "5000169148310 (WR KALANCHOE CERAMIC)" at bounding box center [216, 148] width 88 height 6
copy span "WR KALANCHOE CERAMIC"
click at [172, 157] on div "Timestamp (UTC) [DATE] 16:47:58.499" at bounding box center [203, 156] width 137 height 6
click at [167, 101] on div "Time in Session" at bounding box center [153, 103] width 34 height 6
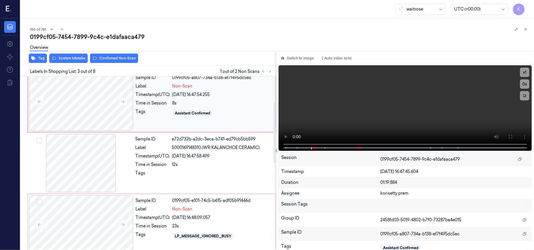
scroll to position [67, 0]
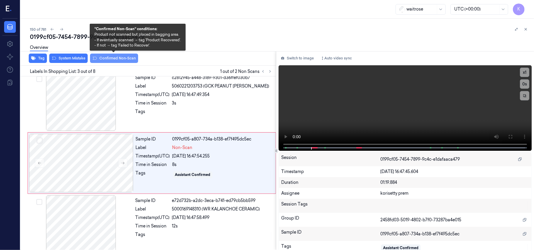
click at [109, 57] on button "Confirmed Non-Scan" at bounding box center [114, 58] width 48 height 9
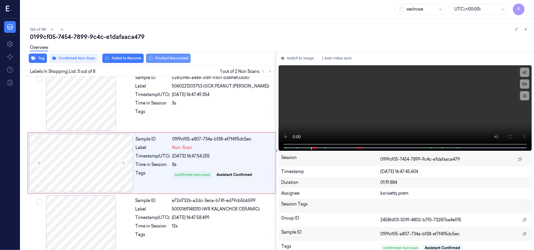
click at [164, 59] on button "Product Recovered" at bounding box center [168, 58] width 45 height 9
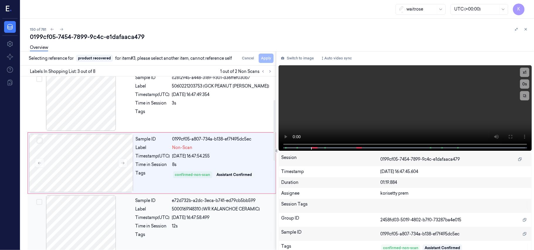
click at [192, 224] on div "12s" at bounding box center [222, 226] width 100 height 6
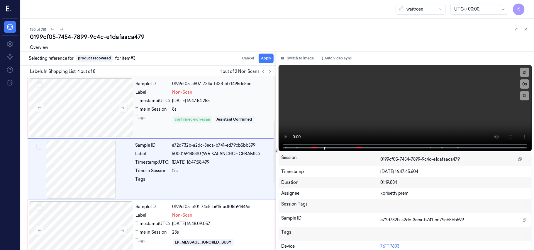
scroll to position [128, 0]
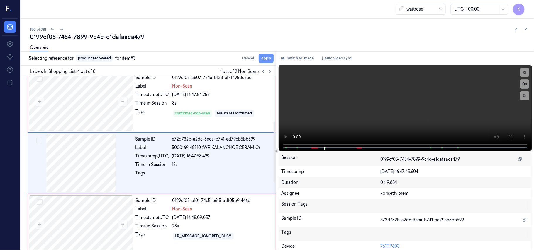
click at [264, 58] on button "Apply" at bounding box center [266, 58] width 15 height 9
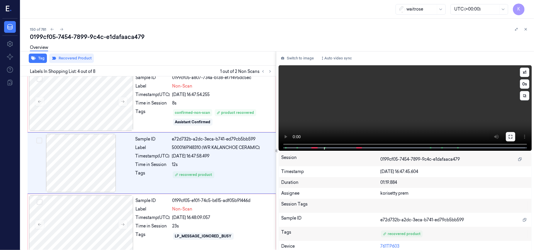
click at [506, 136] on button at bounding box center [510, 136] width 9 height 9
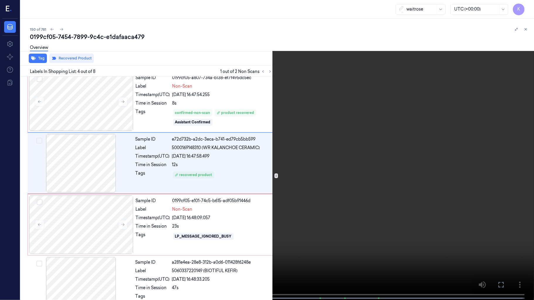
click at [233, 168] on video at bounding box center [267, 150] width 534 height 301
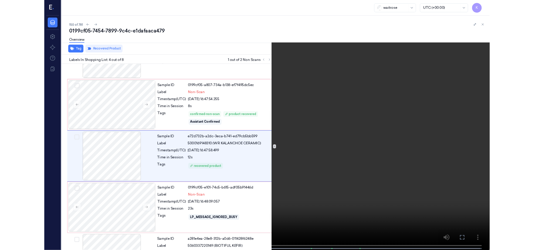
scroll to position [104, 0]
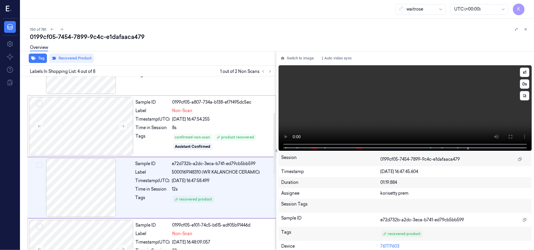
click at [396, 119] on video at bounding box center [405, 108] width 253 height 86
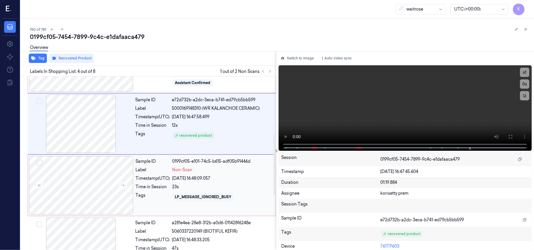
click at [190, 203] on div "Sample ID 0199cf05-e101-74c5-b615-adf05b91446d Label Non-Scan Timestamp (UTC) […" at bounding box center [203, 185] width 141 height 59
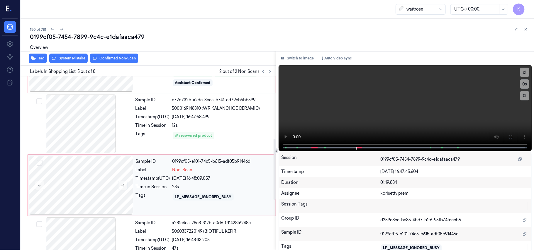
scroll to position [190, 0]
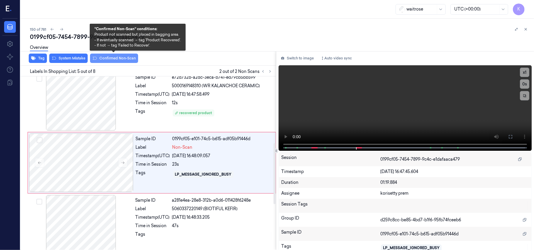
click at [120, 60] on button "Confirmed Non-Scan" at bounding box center [114, 58] width 48 height 9
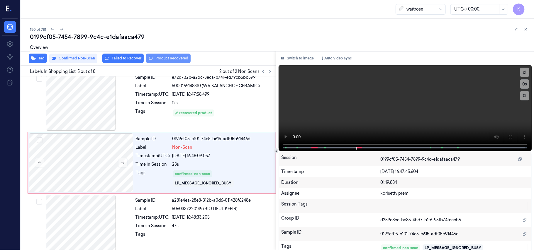
click at [160, 57] on button "Product Recovered" at bounding box center [168, 58] width 45 height 9
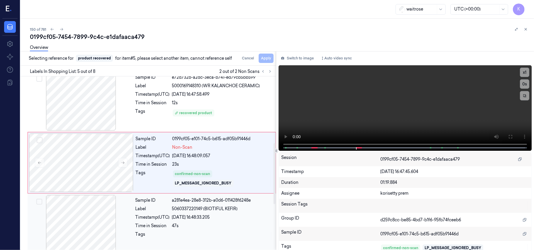
click at [208, 207] on span "5060337220149 (BIOTIFUL KEFIR)" at bounding box center [205, 209] width 66 height 6
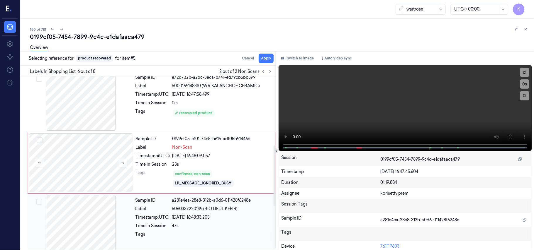
scroll to position [252, 0]
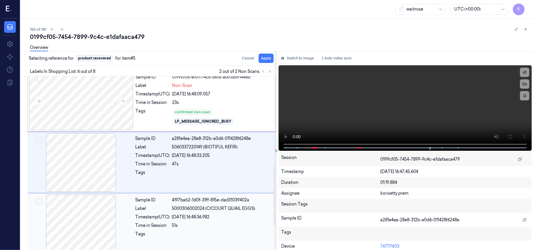
click at [229, 225] on div "51s" at bounding box center [222, 226] width 100 height 6
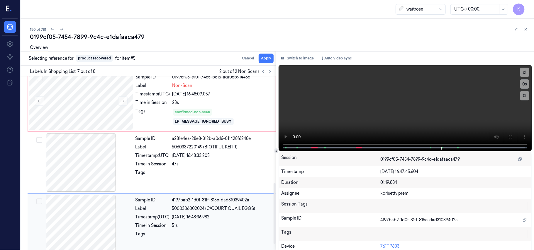
scroll to position [314, 0]
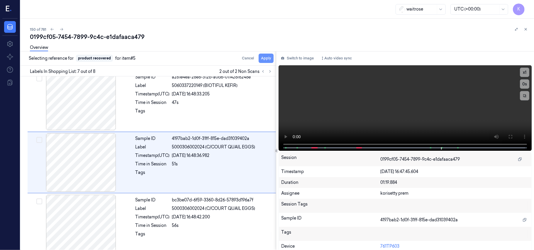
click at [265, 58] on button "Apply" at bounding box center [266, 58] width 15 height 9
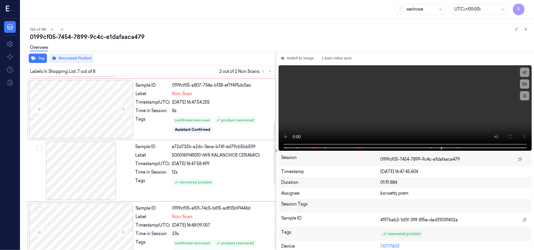
scroll to position [118, 0]
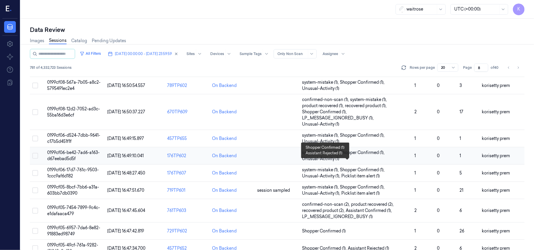
scroll to position [195, 0]
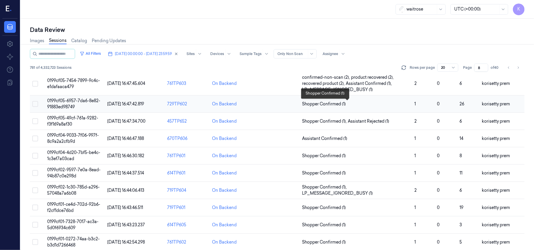
click at [359, 107] on span "Shopper Confirmed (1)" at bounding box center [356, 104] width 108 height 6
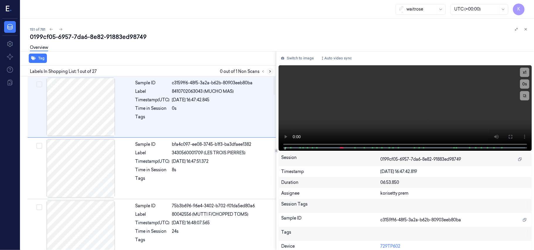
click at [270, 69] on icon at bounding box center [270, 71] width 4 height 4
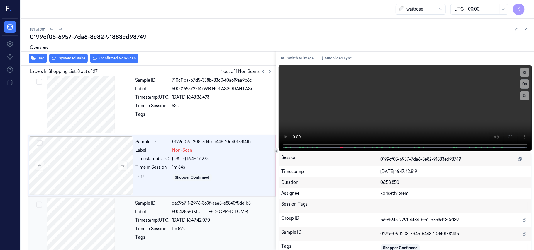
scroll to position [376, 0]
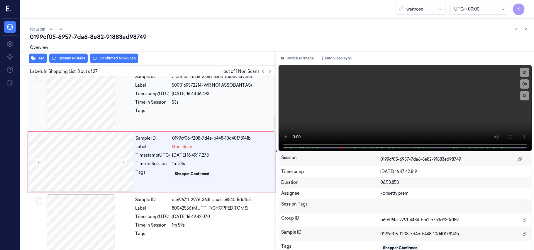
click at [242, 91] on div "Sample ID 710c11ba-b7d5-338b-83c0-f0a619aa9b6c Label 5000169572214 (WR NO1 ASSO…" at bounding box center [204, 101] width 142 height 59
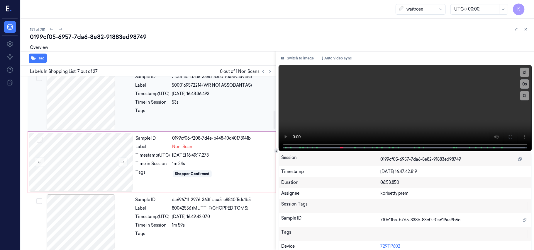
scroll to position [314, 0]
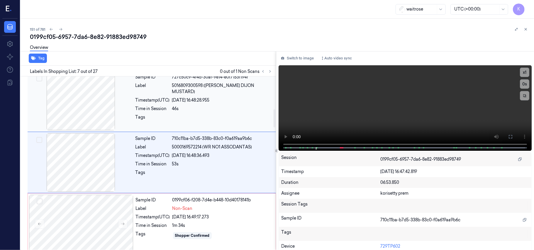
click at [185, 97] on div "[DATE] 16:48:28.955" at bounding box center [222, 100] width 100 height 6
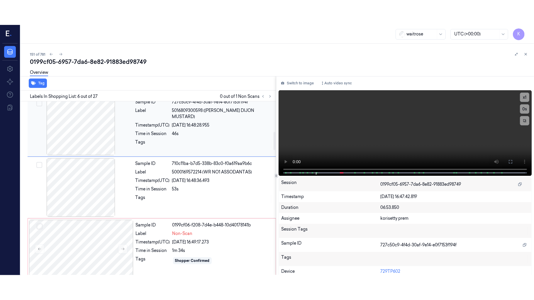
scroll to position [252, 0]
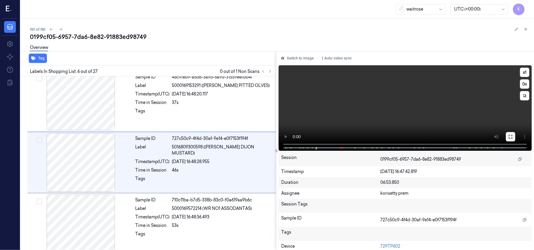
click at [510, 137] on icon at bounding box center [510, 137] width 5 height 5
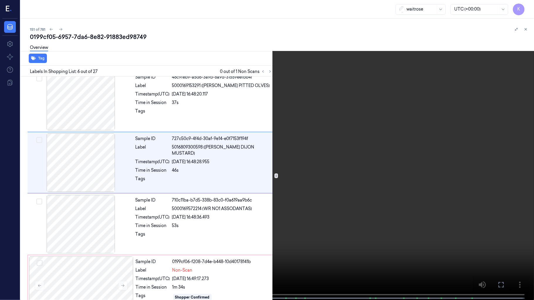
click at [233, 186] on video at bounding box center [267, 150] width 534 height 301
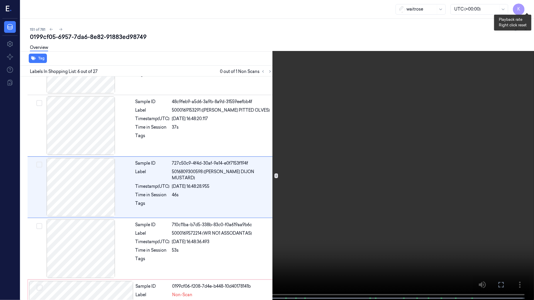
click at [526, 7] on button "x 1" at bounding box center [526, 6] width 9 height 9
click at [78, 250] on span at bounding box center [78, 298] width 1 height 3
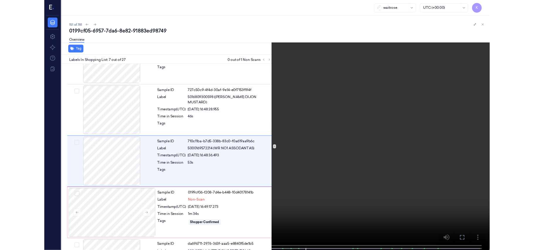
scroll to position [289, 0]
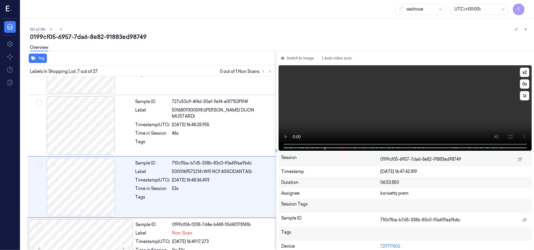
click at [347, 106] on video at bounding box center [405, 108] width 253 height 86
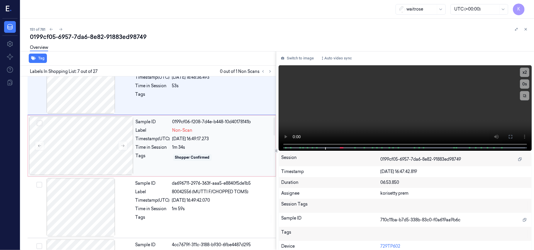
click at [176, 161] on div "Shopper Confirmed" at bounding box center [192, 157] width 39 height 7
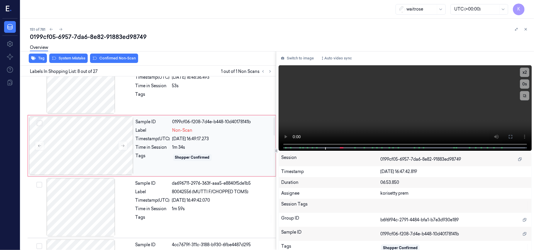
scroll to position [376, 0]
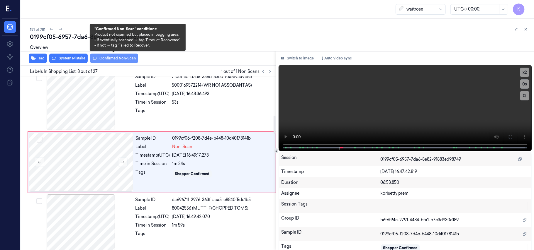
click at [110, 58] on button "Confirmed Non-Scan" at bounding box center [114, 58] width 48 height 9
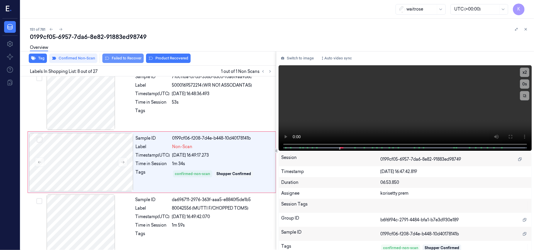
click at [111, 58] on button "Failed to Recover" at bounding box center [122, 58] width 41 height 9
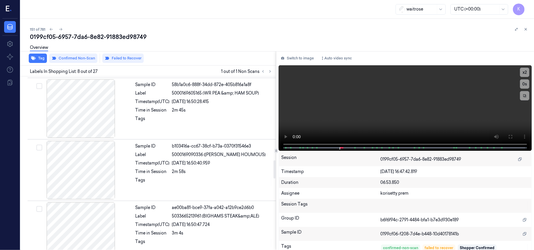
scroll to position [806, 0]
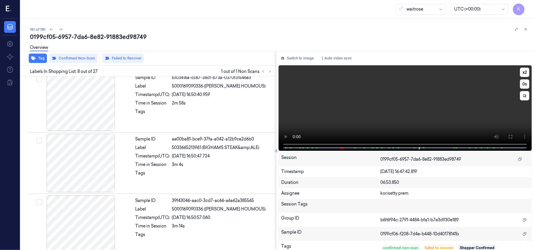
click at [427, 111] on video at bounding box center [405, 108] width 253 height 86
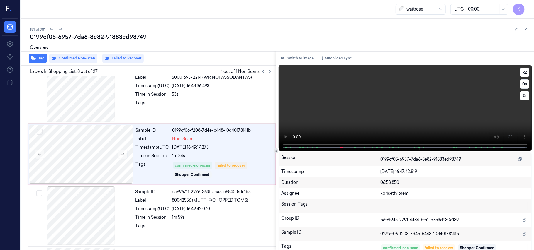
scroll to position [376, 0]
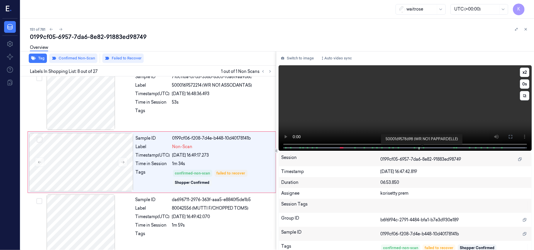
click at [423, 148] on span at bounding box center [423, 148] width 1 height 3
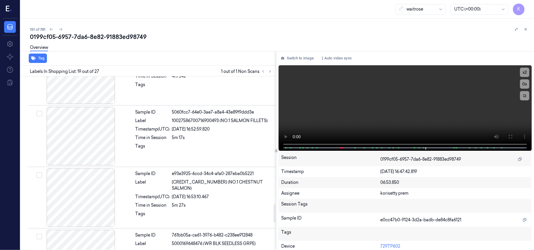
scroll to position [1290, 0]
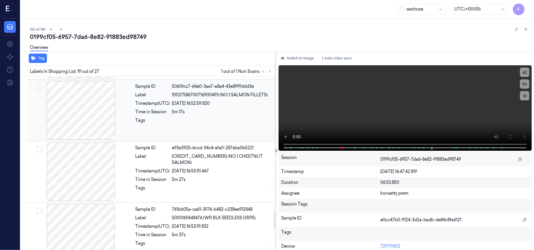
click at [190, 115] on div "5m 17s" at bounding box center [222, 112] width 100 height 6
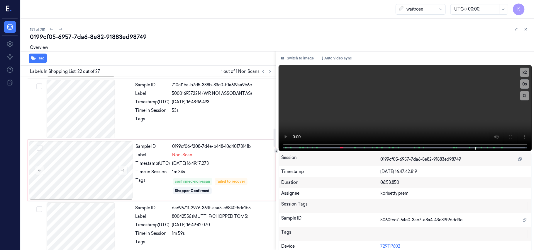
scroll to position [362, 0]
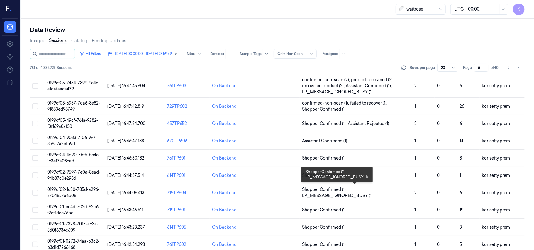
scroll to position [195, 0]
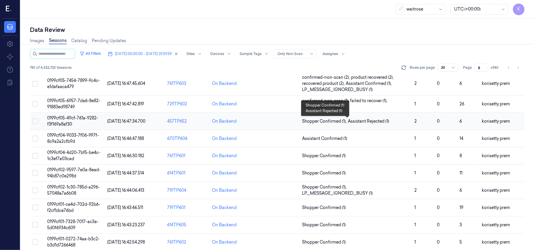
click at [362, 122] on span "Assistant Rejected (1)" at bounding box center [368, 121] width 41 height 6
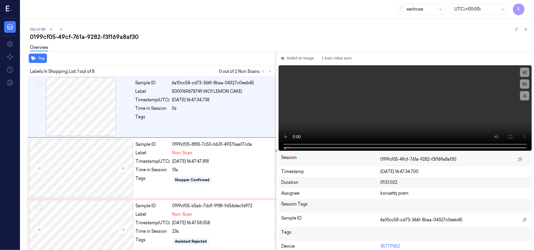
click at [210, 38] on div "0199cf05-49cf-761a-9282-f3f169a8af30" at bounding box center [279, 37] width 499 height 8
click at [391, 104] on video at bounding box center [405, 108] width 253 height 86
click at [393, 107] on video at bounding box center [405, 108] width 253 height 86
click at [187, 166] on div "Sample ID 0199cf05-8f83-7c50-bb31-4937bae17cda Label Non-Scan Timestamp (UTC) […" at bounding box center [203, 168] width 141 height 59
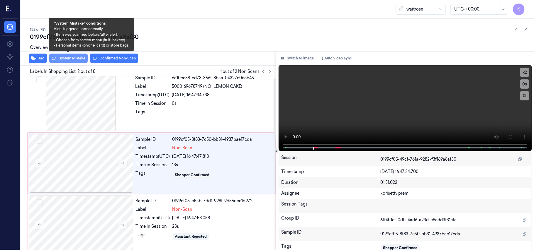
click at [76, 59] on button "System Mistake" at bounding box center [68, 58] width 38 height 9
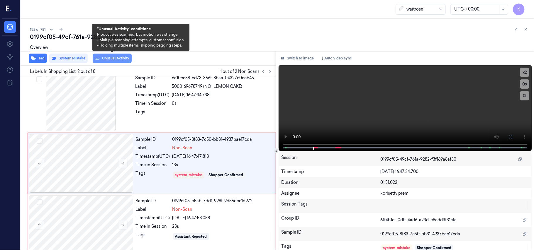
click at [111, 59] on button "Unusual Activity" at bounding box center [112, 58] width 39 height 9
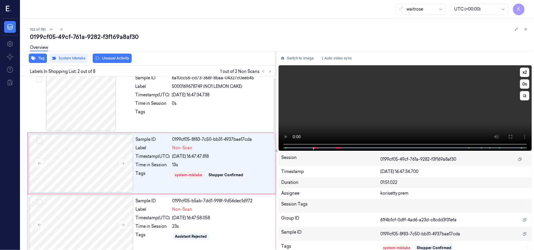
click at [411, 112] on video at bounding box center [405, 108] width 253 height 86
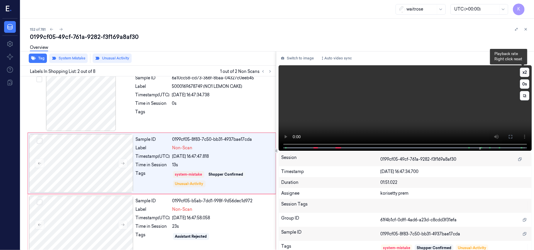
click at [524, 72] on button "x 2" at bounding box center [524, 72] width 9 height 9
click at [316, 148] on span at bounding box center [316, 148] width 1 height 3
click at [510, 135] on icon at bounding box center [511, 137] width 4 height 4
click at [336, 95] on video at bounding box center [405, 108] width 253 height 86
click at [200, 227] on div "23s" at bounding box center [222, 227] width 100 height 6
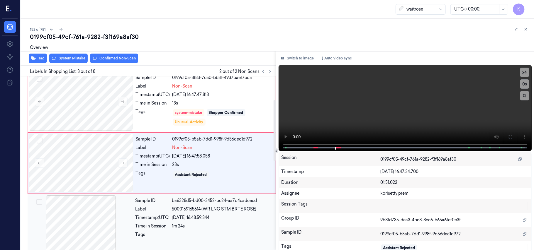
click at [182, 219] on div "[DATE] 16:48:59.344" at bounding box center [222, 218] width 100 height 6
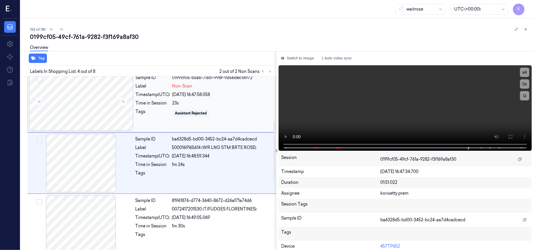
click at [187, 104] on div "23s" at bounding box center [222, 103] width 100 height 6
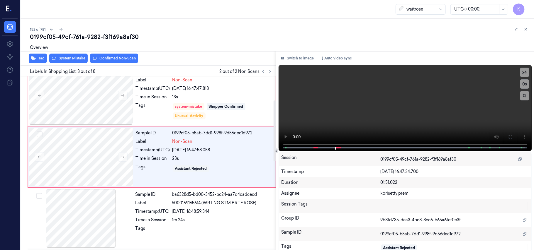
scroll to position [67, 0]
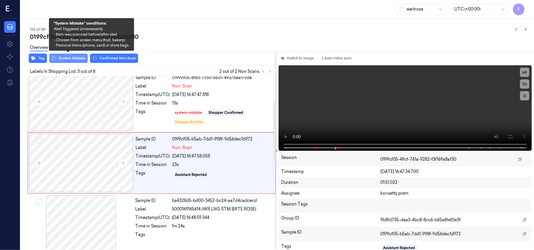
click at [81, 59] on button "System Mistake" at bounding box center [68, 58] width 38 height 9
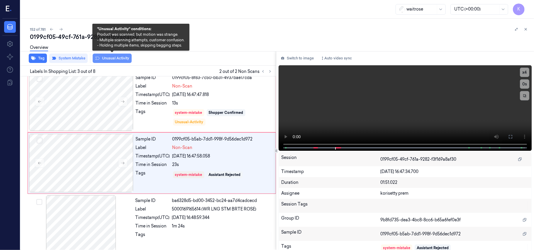
click at [107, 60] on button "Unusual Activity" at bounding box center [112, 58] width 39 height 9
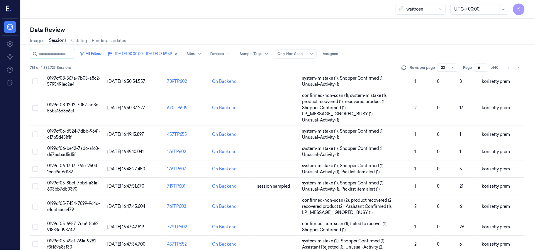
scroll to position [220, 0]
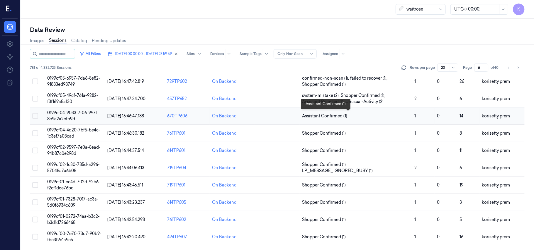
click at [364, 118] on span "Assistant Confirmed (1)" at bounding box center [356, 116] width 108 height 6
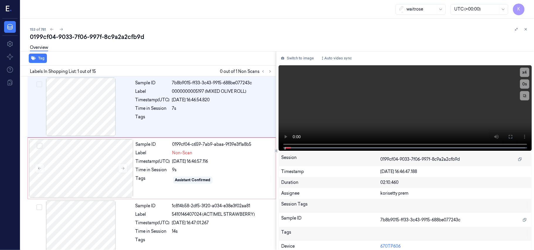
click at [218, 44] on div "Overview" at bounding box center [279, 48] width 499 height 15
click at [386, 102] on video at bounding box center [405, 108] width 253 height 86
click at [525, 71] on button "x 4" at bounding box center [524, 72] width 9 height 9
click at [340, 100] on video at bounding box center [405, 108] width 253 height 86
click at [172, 175] on div "Sample ID 0199cf04-c659-7ab9-abaa-9f39e3f1a8b5 Label Non-Scan Timestamp (UTC) […" at bounding box center [203, 168] width 141 height 59
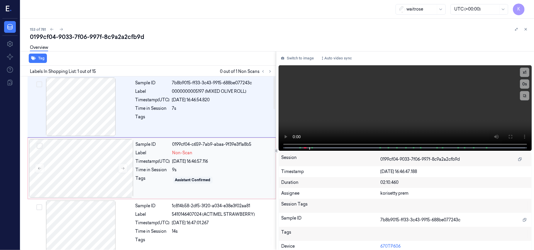
scroll to position [5, 0]
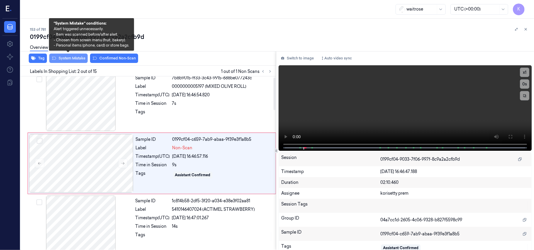
click at [72, 57] on button "System Mistake" at bounding box center [68, 58] width 38 height 9
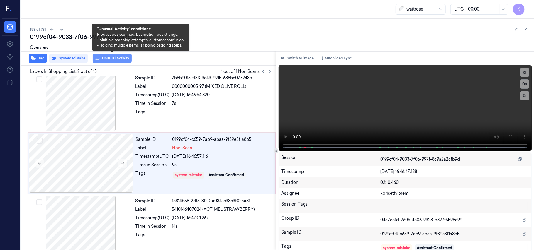
click at [99, 57] on icon at bounding box center [97, 58] width 5 height 5
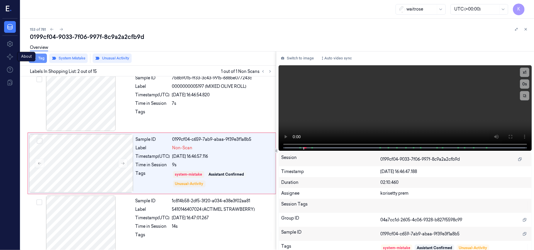
click at [36, 60] on button "Tag" at bounding box center [38, 58] width 18 height 9
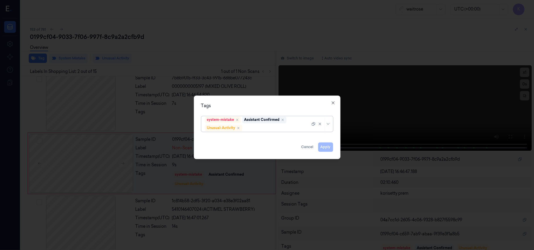
click at [278, 128] on div at bounding box center [276, 128] width 67 height 6
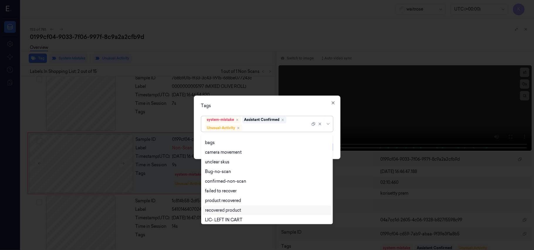
scroll to position [77, 0]
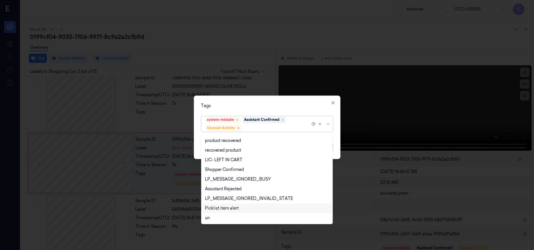
click at [230, 212] on div "Picklist item alert" at bounding box center [267, 209] width 129 height 10
click at [284, 100] on div "Tags option Picklist item alert, selected. 20 results available. Use Up and Dow…" at bounding box center [267, 128] width 147 height 64
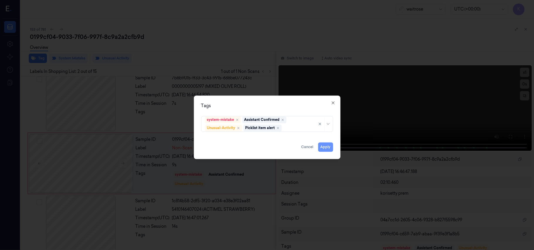
click at [327, 148] on button "Apply" at bounding box center [325, 147] width 15 height 9
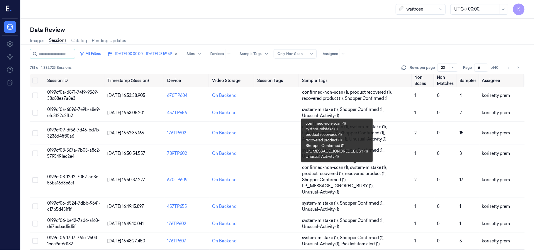
scroll to position [220, 0]
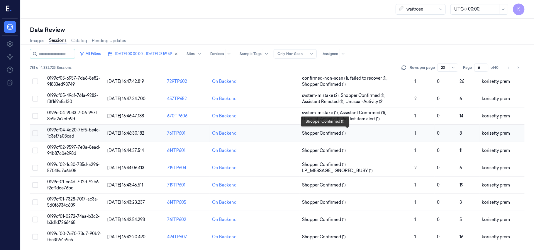
click at [348, 134] on span "Shopper Confirmed (1)" at bounding box center [356, 133] width 108 height 6
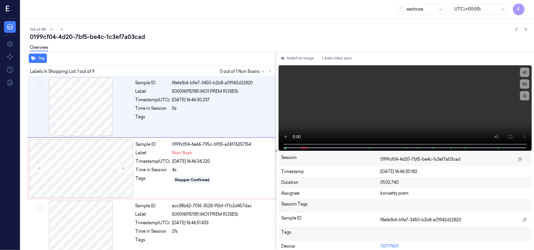
click at [263, 33] on div "0199cf04-4d20-7bf5-be4c-1c3ef7a03cad" at bounding box center [279, 37] width 499 height 8
click at [344, 112] on video at bounding box center [405, 108] width 253 height 86
click at [472, 89] on video at bounding box center [405, 108] width 253 height 86
click at [125, 175] on div at bounding box center [81, 168] width 104 height 59
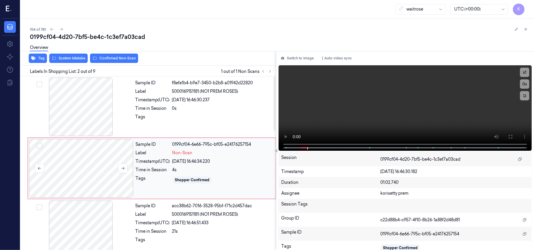
scroll to position [5, 0]
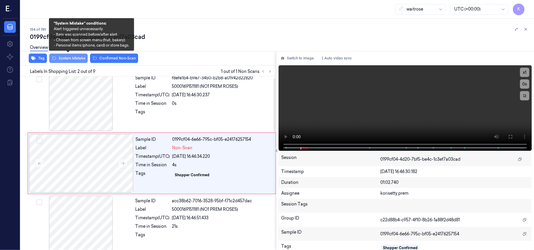
click at [72, 61] on button "System Mistake" at bounding box center [68, 58] width 38 height 9
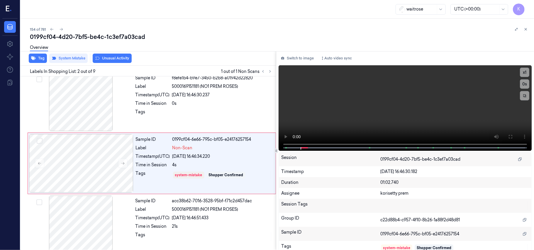
click at [111, 55] on div "Overview" at bounding box center [279, 48] width 499 height 15
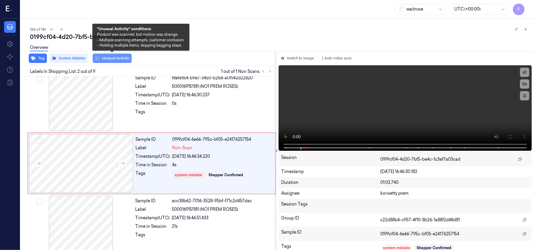
click at [113, 56] on button "Unusual Activity" at bounding box center [112, 58] width 39 height 9
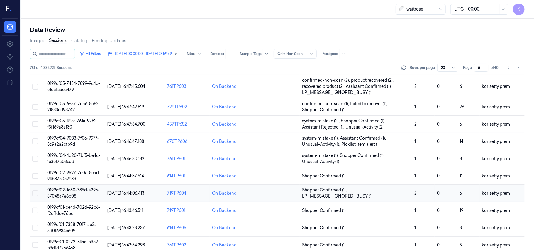
scroll to position [220, 0]
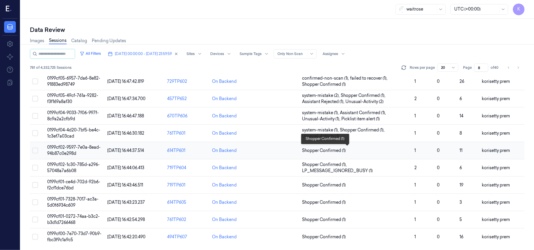
click at [381, 149] on span "Shopper Confirmed (1)" at bounding box center [356, 151] width 108 height 6
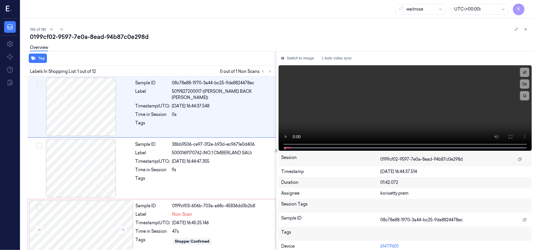
click at [256, 36] on div "0199cf02-9597-7e0a-8ead-94b87c0e298d" at bounding box center [279, 37] width 499 height 8
click at [410, 89] on video at bounding box center [405, 108] width 253 height 86
click at [523, 72] on button "x 1" at bounding box center [524, 72] width 9 height 9
click at [509, 137] on icon at bounding box center [510, 137] width 5 height 5
click at [373, 104] on video at bounding box center [405, 108] width 253 height 86
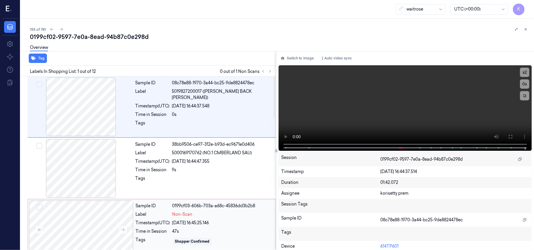
click at [203, 218] on div "Non-Scan" at bounding box center [222, 215] width 100 height 6
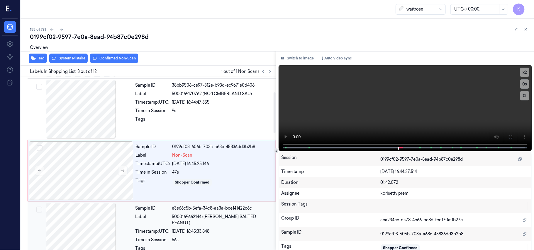
scroll to position [67, 0]
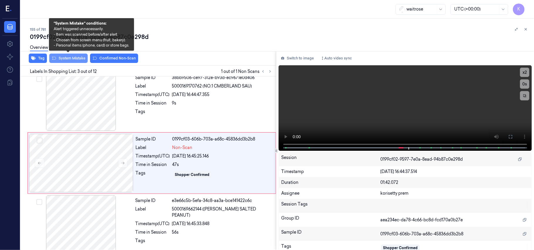
click at [66, 60] on button "System Mistake" at bounding box center [68, 58] width 38 height 9
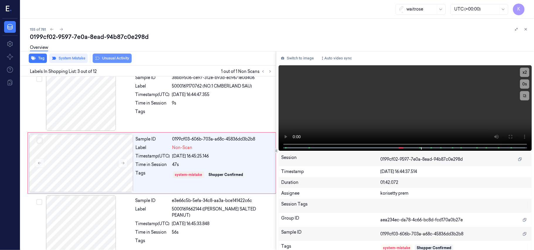
click at [120, 60] on button "Unusual Activity" at bounding box center [112, 58] width 39 height 9
click at [121, 167] on button at bounding box center [122, 163] width 9 height 9
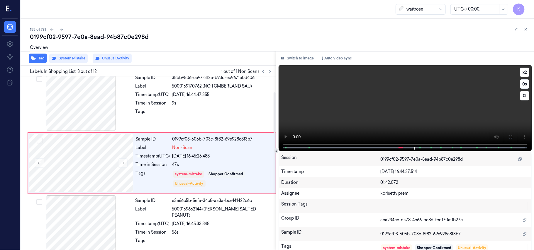
click at [337, 109] on video at bounding box center [405, 108] width 253 height 86
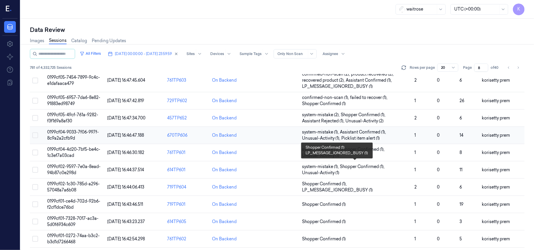
scroll to position [220, 0]
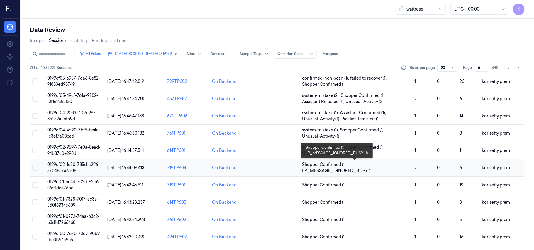
click at [398, 167] on span "Shopper Confirmed (1) , LP_MESSAGE_IGNORED_BUSY (1)" at bounding box center [356, 168] width 108 height 12
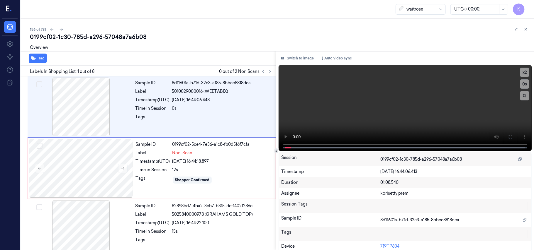
click at [239, 33] on div "0199cf02-1c30-785d-a296-57048a7a6b08" at bounding box center [279, 37] width 499 height 8
click at [401, 89] on video at bounding box center [405, 108] width 253 height 86
click at [369, 182] on div "Duration" at bounding box center [330, 183] width 99 height 6
click at [379, 127] on video at bounding box center [405, 108] width 253 height 86
click at [193, 175] on div "Sample ID 0199cf02-5ce4-7e36-a1c8-fb0d5f6f7cfa Label Non-Scan Timestamp (UTC) […" at bounding box center [203, 168] width 141 height 59
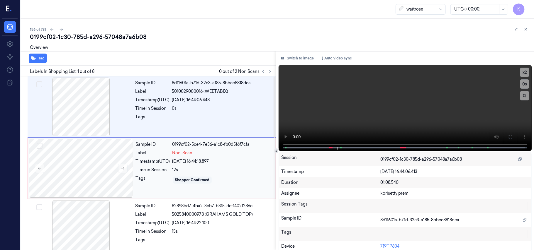
scroll to position [5, 0]
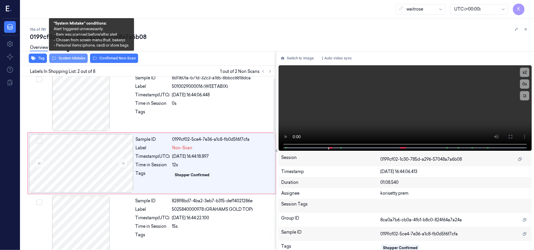
click at [66, 59] on button "System Mistake" at bounding box center [68, 58] width 38 height 9
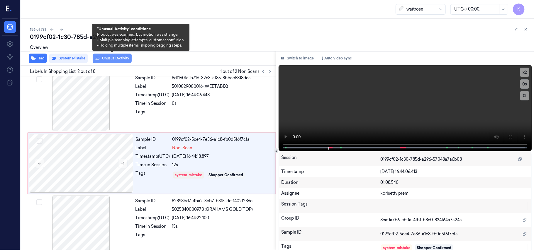
click at [114, 60] on button "Unusual Activity" at bounding box center [112, 58] width 39 height 9
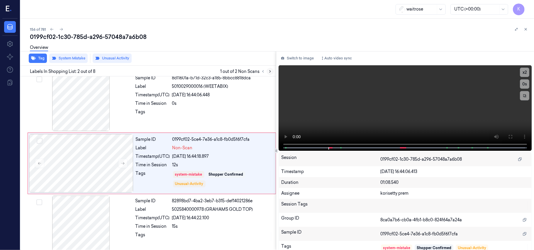
click at [272, 71] on icon at bounding box center [270, 71] width 4 height 4
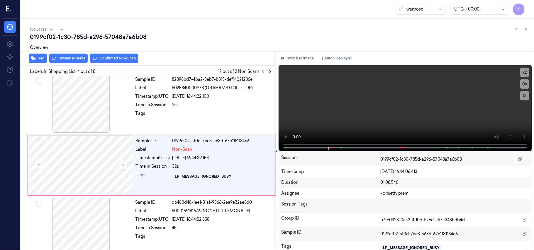
scroll to position [128, 0]
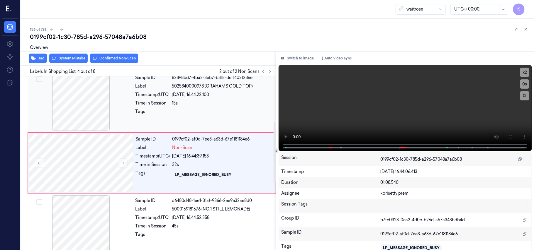
click at [209, 109] on div at bounding box center [222, 113] width 100 height 9
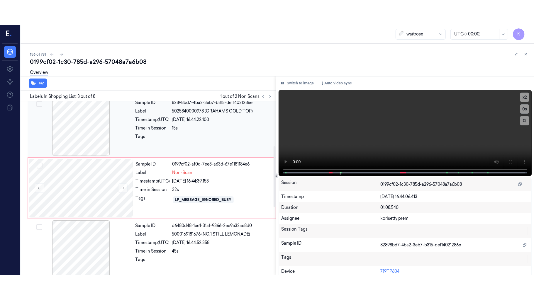
scroll to position [67, 0]
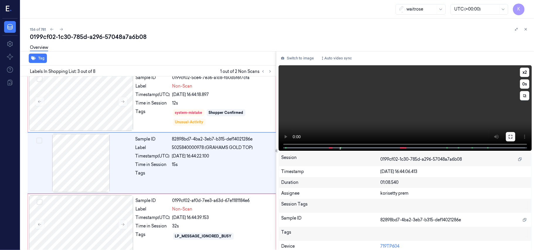
click at [512, 137] on button at bounding box center [510, 136] width 9 height 9
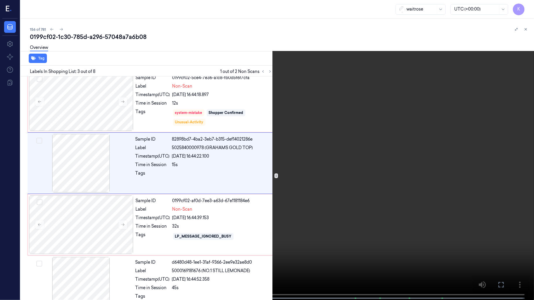
click at [379, 188] on video at bounding box center [267, 150] width 534 height 301
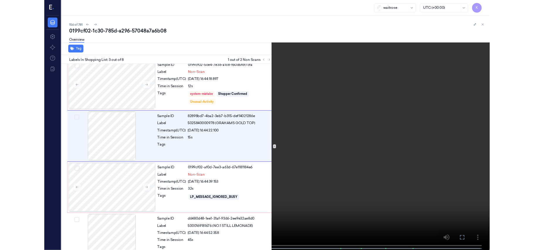
scroll to position [42, 0]
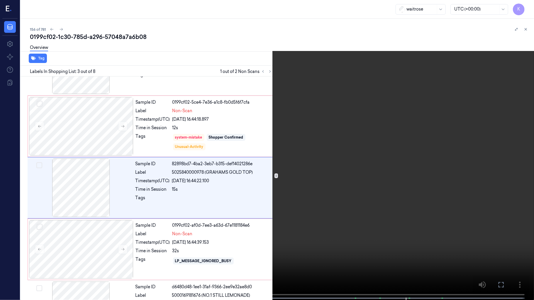
click at [432, 199] on video at bounding box center [267, 150] width 534 height 301
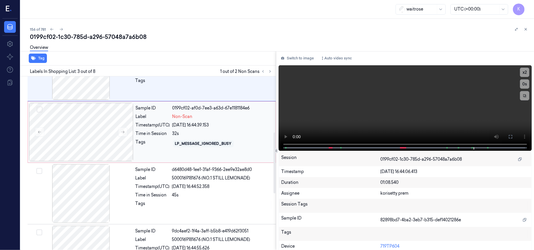
click at [176, 146] on div "LP_MESSAGE_IGNORED_BUSY" at bounding box center [203, 143] width 57 height 5
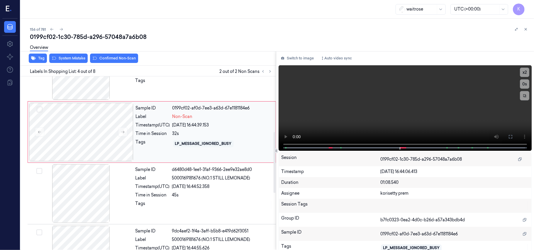
scroll to position [128, 0]
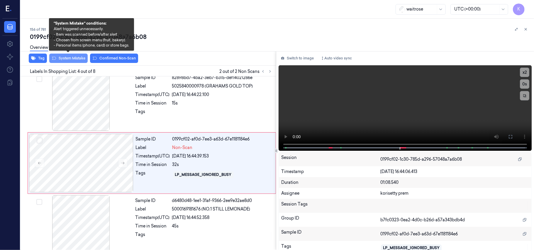
click at [69, 57] on button "System Mistake" at bounding box center [68, 58] width 38 height 9
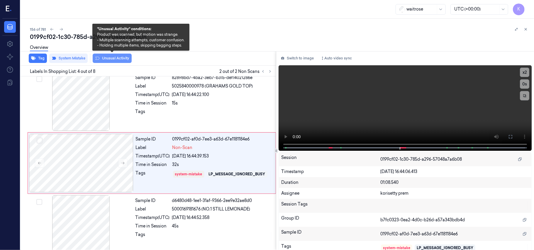
click at [100, 59] on button "Unusual Activity" at bounding box center [112, 58] width 39 height 9
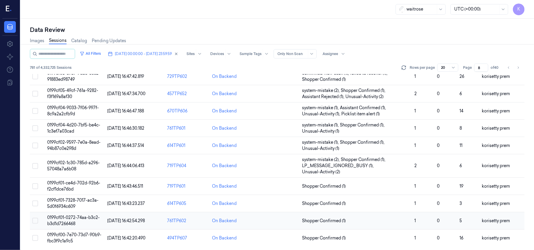
scroll to position [225, 0]
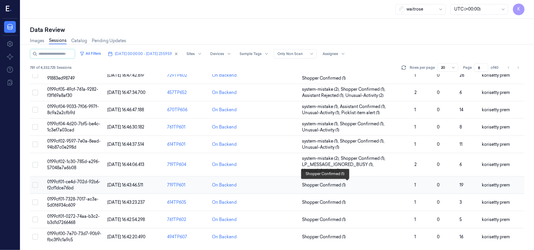
click at [341, 185] on span "Shopper Confirmed (1)" at bounding box center [324, 185] width 44 height 6
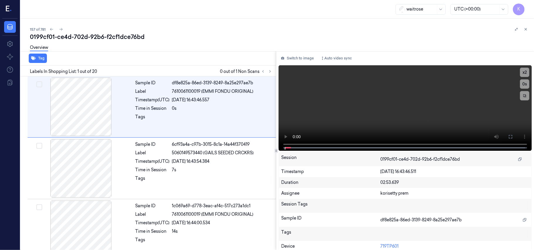
click at [225, 30] on div "157 of 781" at bounding box center [279, 29] width 499 height 7
click at [268, 72] on icon at bounding box center [270, 71] width 4 height 4
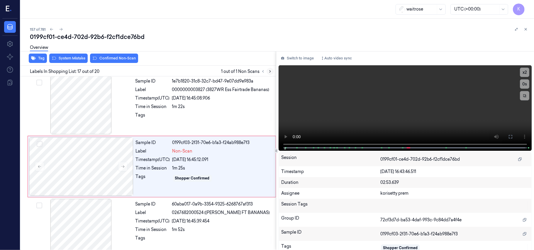
scroll to position [932, 0]
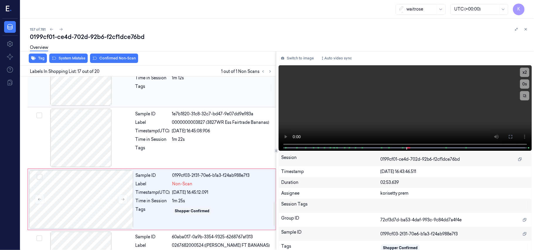
click at [214, 93] on div at bounding box center [222, 88] width 100 height 9
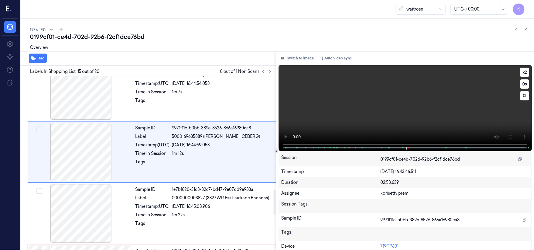
scroll to position [808, 0]
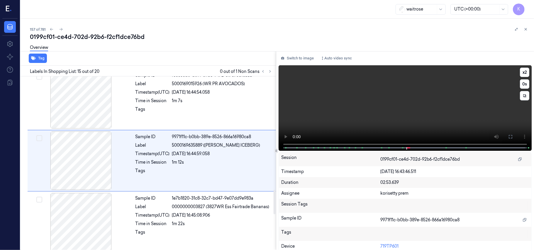
click at [480, 108] on video at bounding box center [405, 108] width 253 height 86
click at [367, 120] on video at bounding box center [405, 108] width 253 height 86
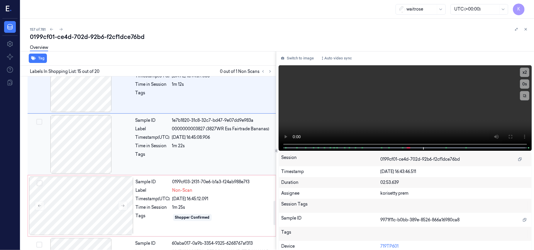
click at [230, 145] on div "Sample ID 1e7b1820-31c8-32c7-bd47-9e07dd9e983a Label 0000000003827 (3827WR Ess …" at bounding box center [204, 144] width 142 height 59
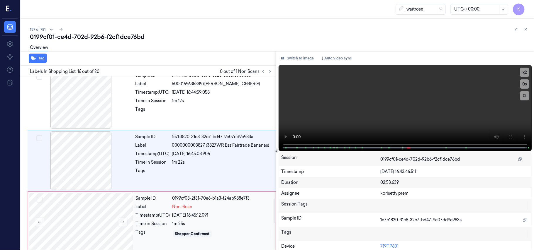
click at [180, 206] on div "Sample ID 0199cf03-2f31-70e6-b1a3-f24ab988e7f3 Label Non-Scan Timestamp (UTC) […" at bounding box center [203, 222] width 141 height 59
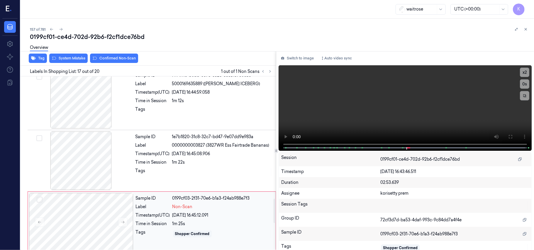
scroll to position [932, 0]
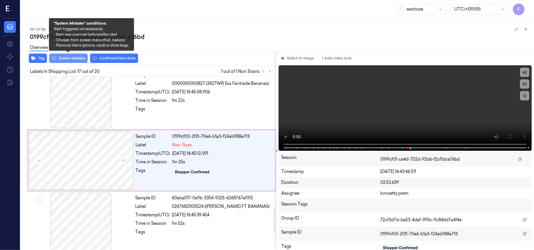
click at [73, 59] on button "System Mistake" at bounding box center [68, 58] width 38 height 9
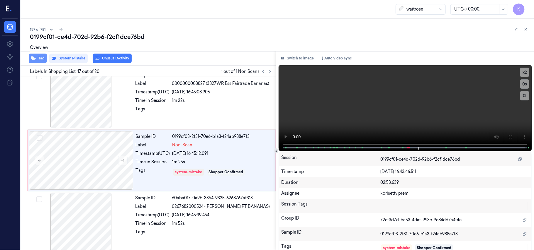
click at [37, 57] on button "Tag" at bounding box center [38, 58] width 18 height 9
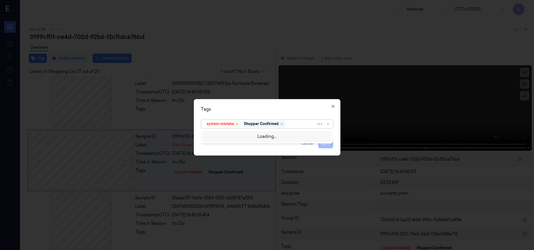
click at [289, 124] on div at bounding box center [301, 124] width 29 height 6
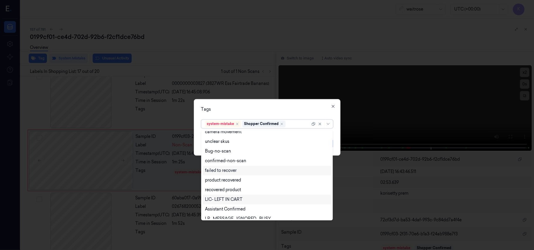
scroll to position [78, 0]
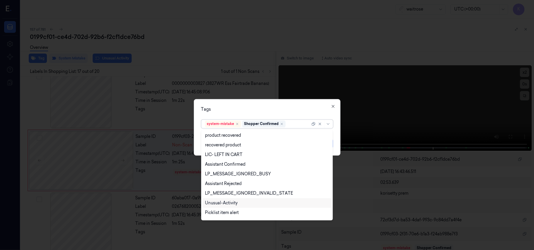
click at [226, 205] on div "Unusual-Activity" at bounding box center [221, 203] width 33 height 6
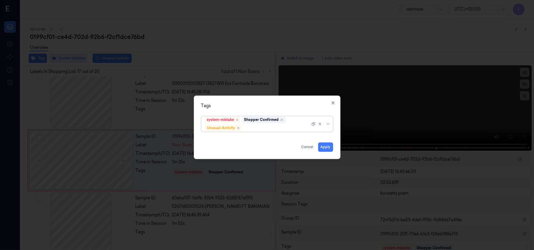
click at [263, 125] on div at bounding box center [276, 128] width 67 height 6
click at [261, 126] on div at bounding box center [276, 128] width 67 height 6
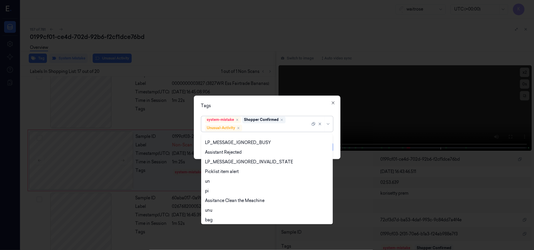
scroll to position [115, 0]
click at [222, 169] on div "Picklist item alert" at bounding box center [222, 170] width 34 height 6
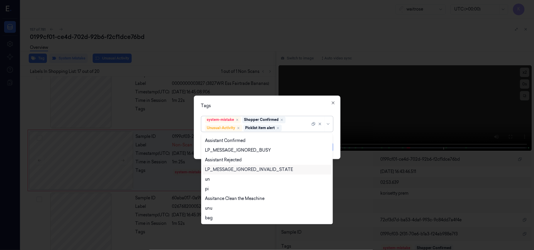
scroll to position [106, 0]
click at [281, 93] on div at bounding box center [267, 125] width 534 height 250
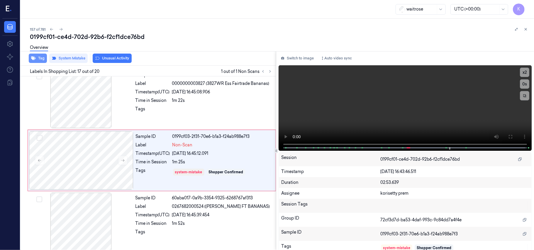
click at [38, 59] on button "Tag" at bounding box center [38, 58] width 18 height 9
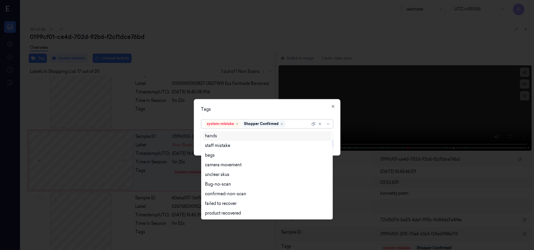
click at [285, 121] on div "Shopper Confirmed" at bounding box center [263, 124] width 43 height 7
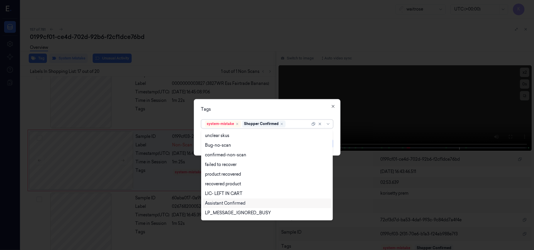
scroll to position [78, 0]
click at [221, 206] on div "Unusual-Activity" at bounding box center [221, 203] width 33 height 6
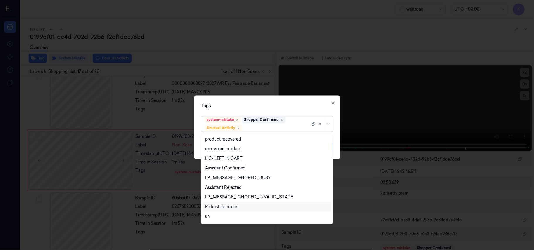
click at [227, 208] on div "Picklist item alert" at bounding box center [222, 207] width 34 height 6
click at [280, 103] on div "Tags" at bounding box center [267, 106] width 132 height 6
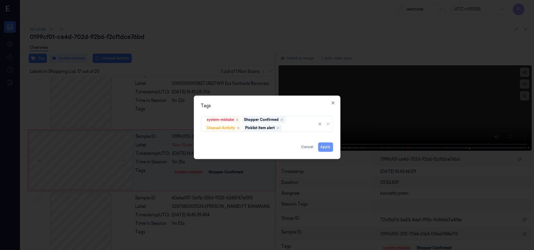
click at [323, 150] on button "Apply" at bounding box center [325, 147] width 15 height 9
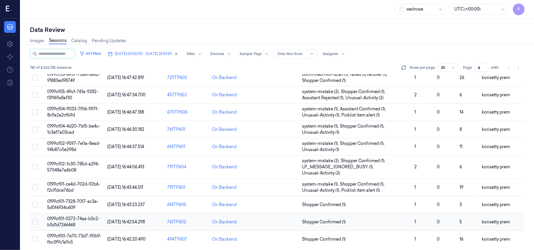
scroll to position [225, 0]
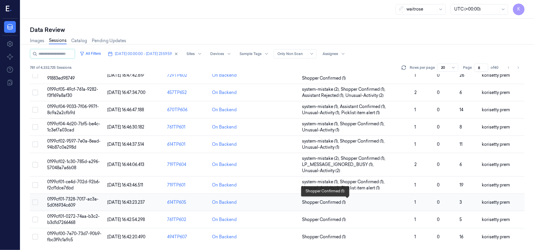
click at [359, 202] on span "Shopper Confirmed (1)" at bounding box center [356, 203] width 108 height 6
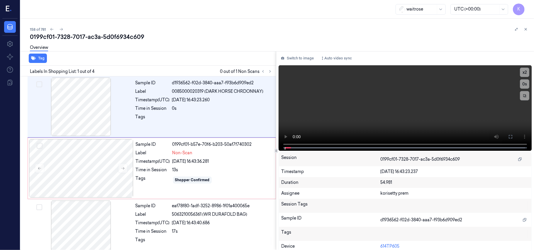
click at [218, 23] on div "158 of 781 0199cf01-7328-7017-ac3a-5d0f6934c609 Overview Tag Labels In Shopping…" at bounding box center [277, 135] width 513 height 232
click at [410, 99] on video at bounding box center [405, 108] width 253 height 86
click at [397, 117] on video at bounding box center [405, 108] width 253 height 86
click at [175, 174] on div "Sample ID 0199cf01-b57e-70f6-b203-50af7f740302 Label Non-Scan Timestamp (UTC) […" at bounding box center [203, 168] width 141 height 59
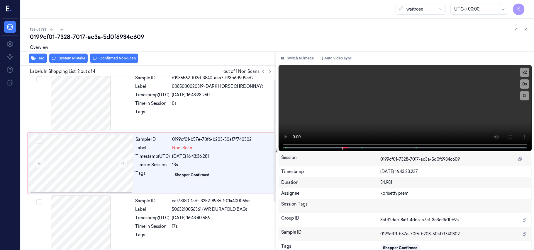
click at [74, 54] on div "Overview" at bounding box center [279, 48] width 499 height 15
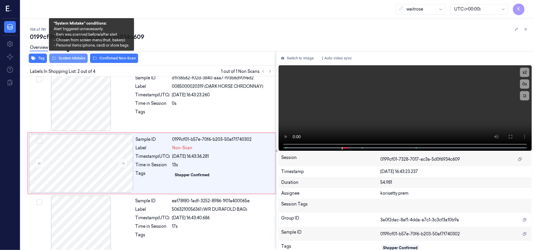
click at [74, 59] on button "System Mistake" at bounding box center [68, 58] width 38 height 9
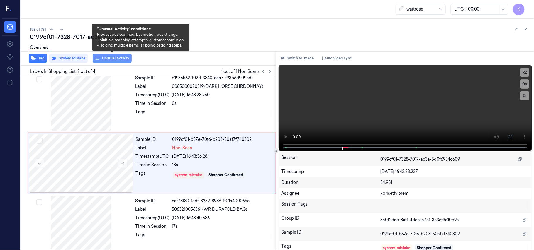
click at [113, 57] on button "Unusual Activity" at bounding box center [112, 58] width 39 height 9
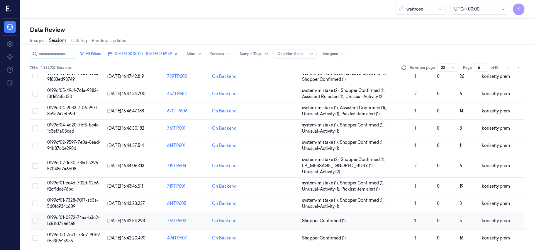
scroll to position [225, 0]
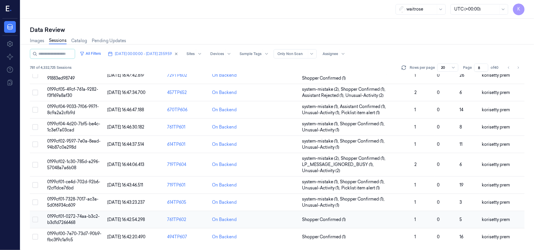
click at [443, 218] on td "0" at bounding box center [446, 219] width 23 height 17
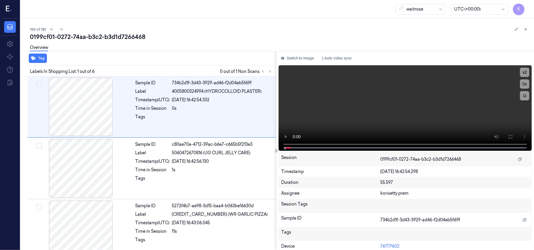
click at [171, 35] on div "0199cf01-0272-74aa-b3c2-b3d1d7266468" at bounding box center [279, 37] width 499 height 8
click at [269, 72] on icon at bounding box center [270, 71] width 4 height 4
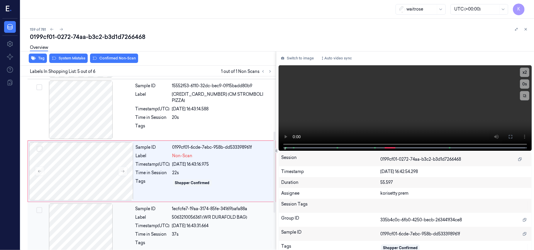
scroll to position [190, 0]
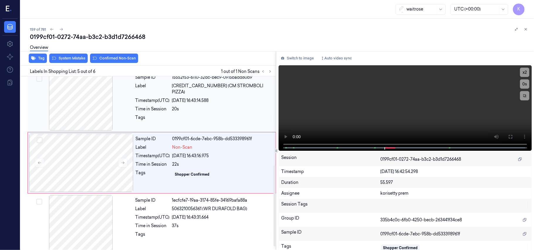
click at [194, 98] on div "[DATE] 16:43:14.588" at bounding box center [222, 101] width 100 height 6
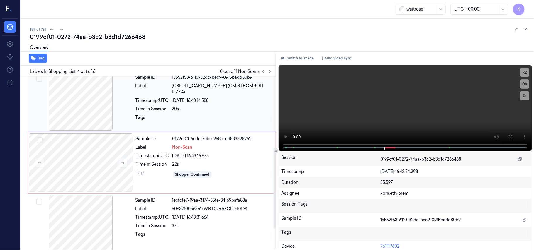
scroll to position [128, 0]
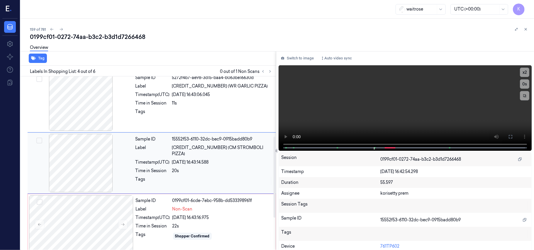
click at [194, 93] on div "[DATE] 16:43:06.045" at bounding box center [222, 95] width 100 height 6
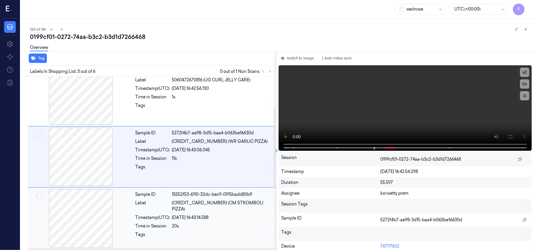
scroll to position [67, 0]
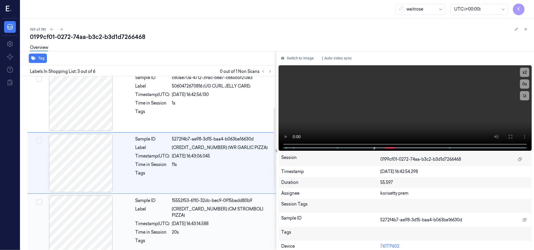
click at [194, 93] on div "[DATE] 16:42:56.130" at bounding box center [222, 95] width 100 height 6
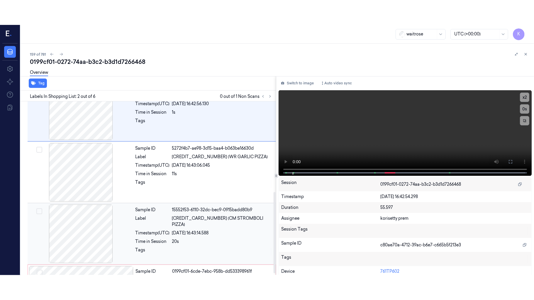
scroll to position [198, 0]
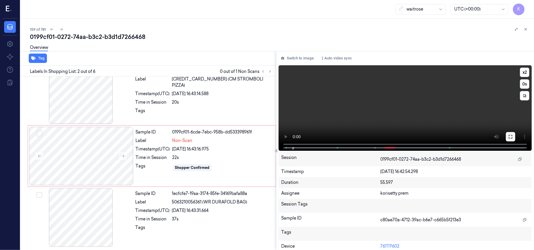
click at [509, 138] on icon at bounding box center [511, 137] width 4 height 4
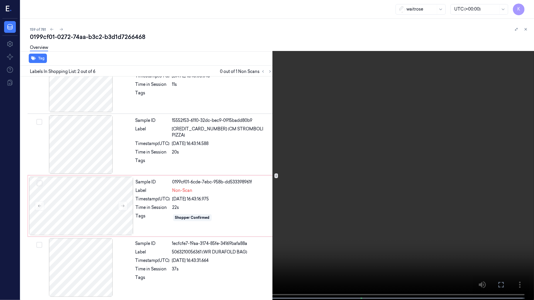
click at [306, 200] on video at bounding box center [267, 150] width 534 height 301
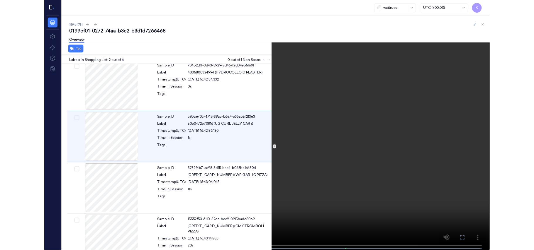
scroll to position [0, 0]
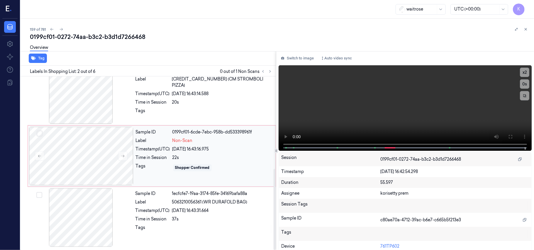
click at [186, 138] on span "Non-Scan" at bounding box center [182, 141] width 20 height 6
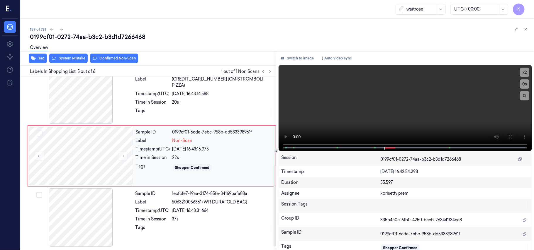
scroll to position [190, 0]
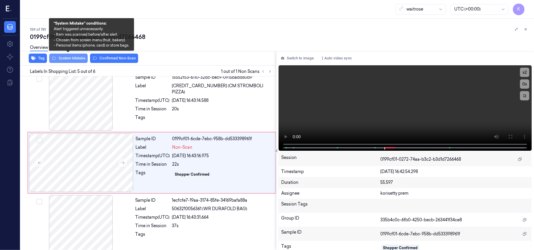
click at [72, 59] on button "System Mistake" at bounding box center [68, 58] width 38 height 9
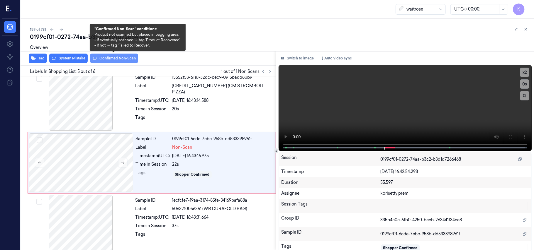
click at [112, 59] on button "Confirmed Non-Scan" at bounding box center [114, 58] width 48 height 9
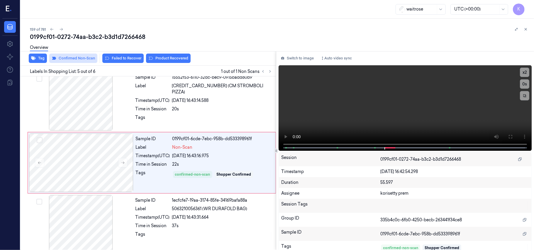
click at [105, 59] on icon at bounding box center [107, 58] width 5 height 5
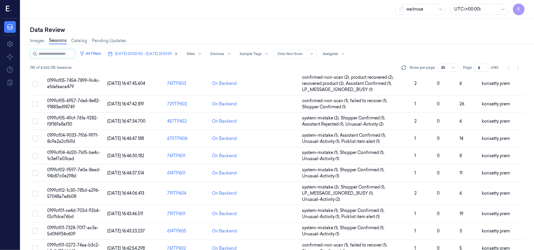
scroll to position [225, 0]
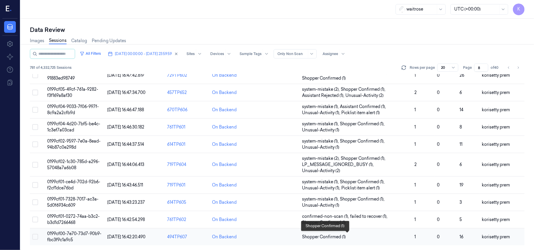
click at [344, 240] on span "Shopper Confirmed (1)" at bounding box center [324, 237] width 44 height 6
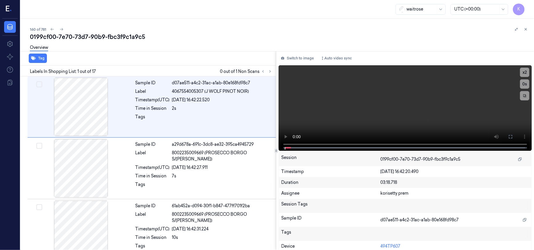
click at [226, 41] on div "Overview" at bounding box center [279, 48] width 499 height 15
click at [270, 73] on icon at bounding box center [270, 71] width 4 height 4
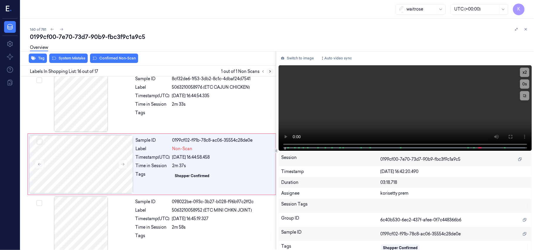
scroll to position [870, 0]
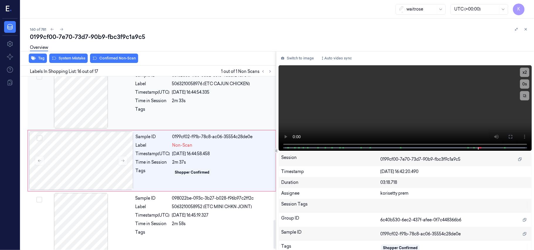
click at [202, 90] on div "Sample ID 8cf32de6-1f53-3db2-8c1c-4dbaf24d7541 Label 5063210058976 (ETC CAJUN C…" at bounding box center [204, 99] width 142 height 59
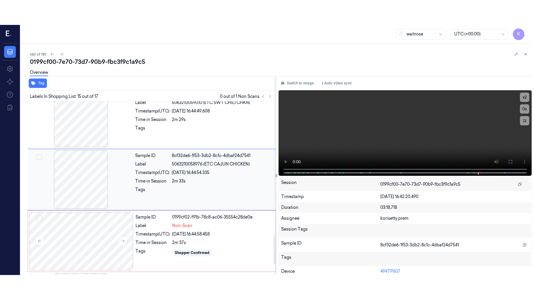
scroll to position [808, 0]
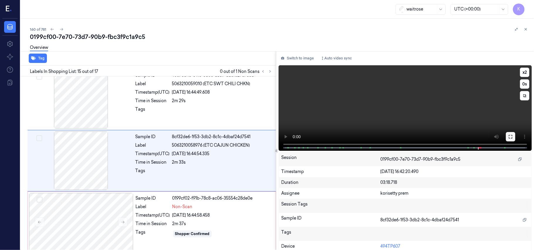
click at [506, 139] on button at bounding box center [510, 136] width 9 height 9
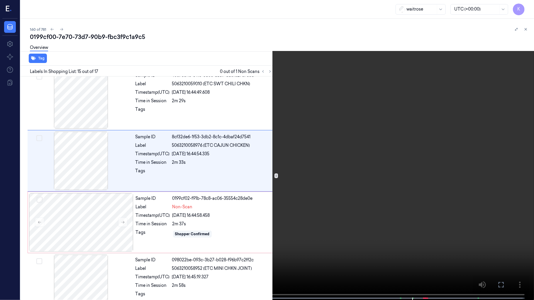
click at [245, 175] on video at bounding box center [267, 150] width 534 height 301
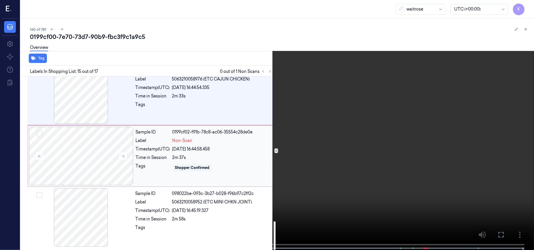
scroll to position [878, 0]
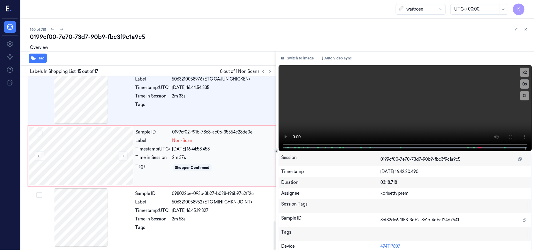
click at [221, 151] on div "[DATE] 16:44:58.458" at bounding box center [222, 149] width 100 height 6
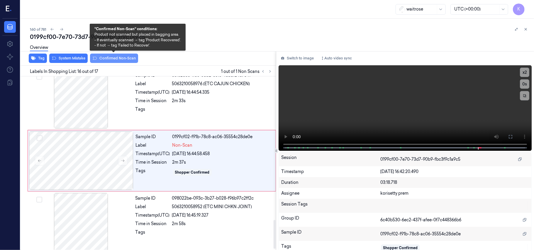
click at [118, 60] on button "Confirmed Non-Scan" at bounding box center [114, 58] width 48 height 9
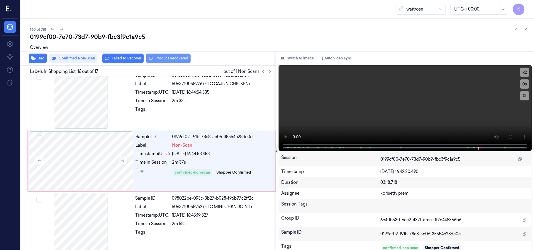
click at [165, 61] on button "Product Recovered" at bounding box center [168, 58] width 45 height 9
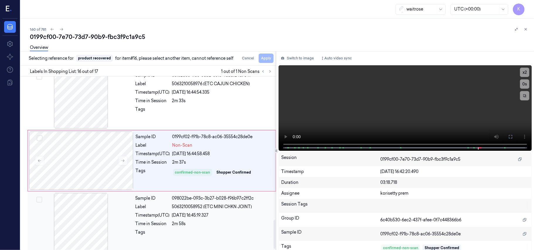
click at [203, 201] on div "098022be-093c-3b27-b028-f96b97c2ff2c" at bounding box center [222, 199] width 100 height 6
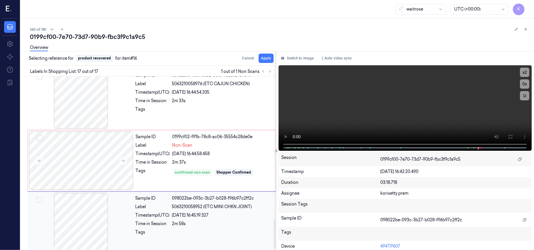
scroll to position [878, 0]
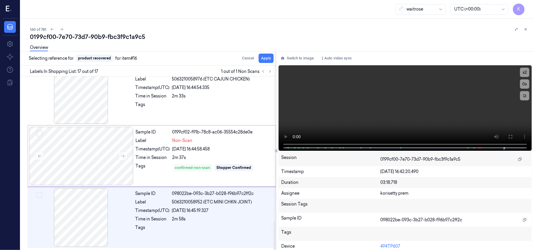
click at [265, 54] on div "Overview" at bounding box center [279, 48] width 499 height 15
click at [267, 59] on button "Apply" at bounding box center [266, 58] width 15 height 9
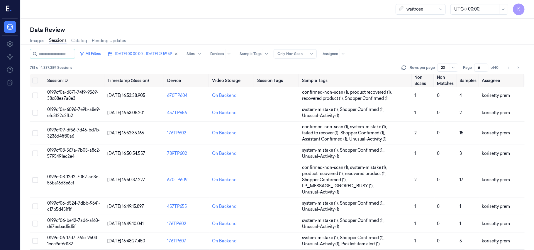
click at [497, 68] on span "of 40" at bounding box center [495, 67] width 9 height 5
click at [481, 68] on input "8" at bounding box center [481, 68] width 14 height 8
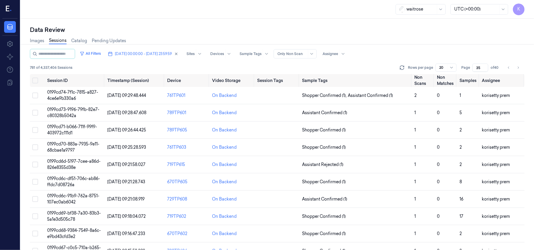
type input "35"
click at [442, 36] on div "Images Sessions Catalog Pending Updates" at bounding box center [277, 41] width 495 height 15
click at [71, 95] on td "0199cd74-7f1c-7815-a827-4ce6e9b330a6" at bounding box center [75, 95] width 60 height 17
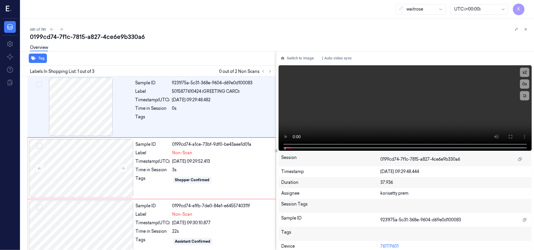
click at [241, 29] on div "681 of 781" at bounding box center [279, 29] width 499 height 7
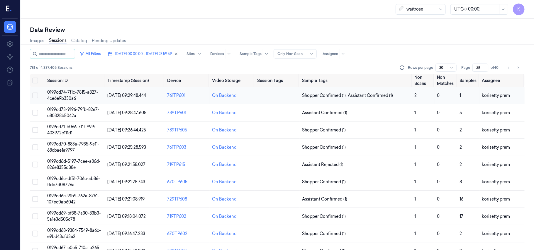
click at [392, 100] on td "Shopper Confirmed (1) , Assistant Confirmed (1)" at bounding box center [356, 95] width 112 height 17
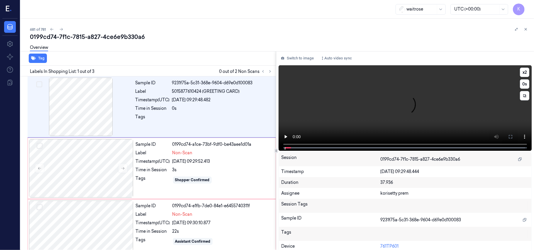
scroll to position [4, 0]
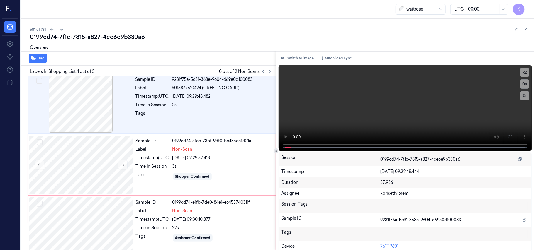
click at [227, 45] on div "Overview" at bounding box center [279, 48] width 499 height 15
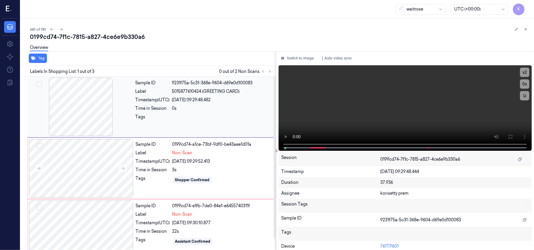
click at [194, 104] on div "Sample ID 9231f75a-5c31-368e-9604-d69e0d100083 Label 5015877610424 (GREETING CA…" at bounding box center [204, 107] width 142 height 59
click at [508, 135] on icon at bounding box center [510, 137] width 5 height 5
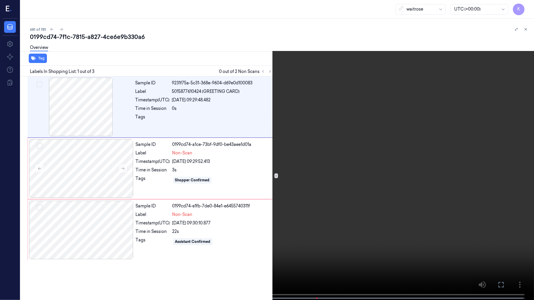
click at [284, 143] on video at bounding box center [267, 150] width 534 height 301
click at [274, 101] on video at bounding box center [267, 150] width 534 height 301
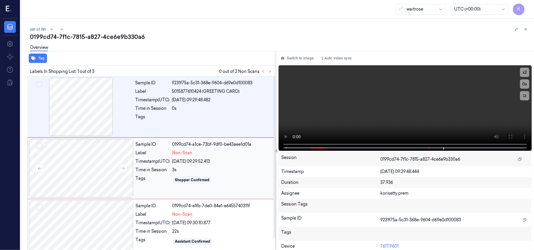
click at [154, 166] on div "Sample ID 0199cd74-a1ce-73bf-9df0-be43aee1d01a Label Non-Scan Timestamp (UTC) 1…" at bounding box center [203, 168] width 141 height 59
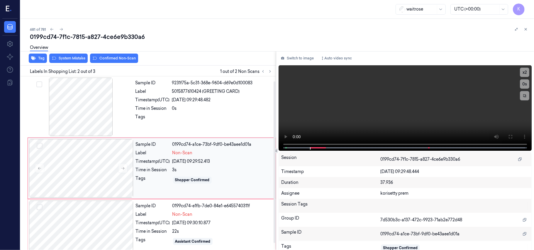
scroll to position [5, 0]
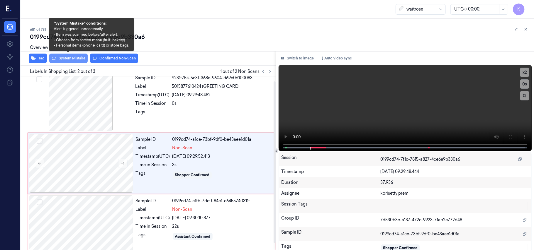
click at [82, 60] on button "System Mistake" at bounding box center [68, 58] width 38 height 9
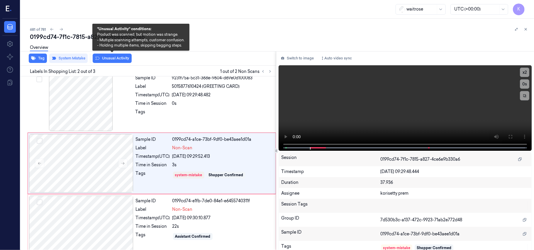
click at [120, 59] on button "Unusual Activity" at bounding box center [112, 58] width 39 height 9
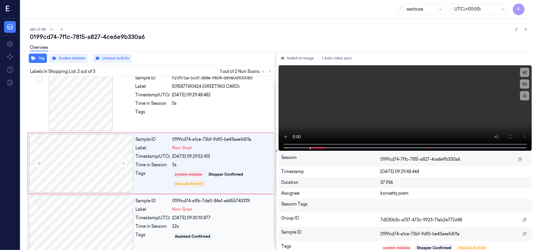
click at [173, 208] on span "Non-Scan" at bounding box center [182, 210] width 20 height 6
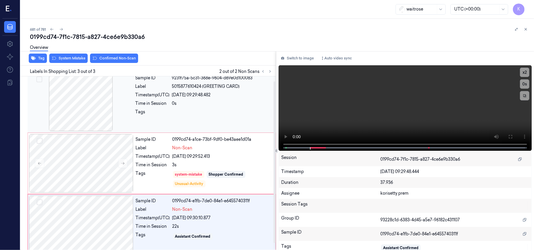
scroll to position [13, 0]
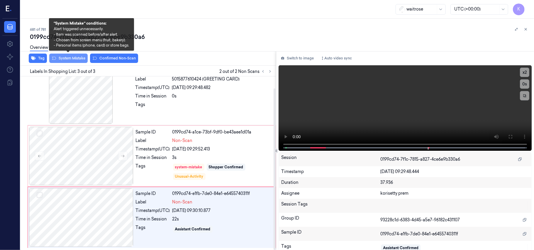
click at [73, 57] on button "System Mistake" at bounding box center [68, 58] width 38 height 9
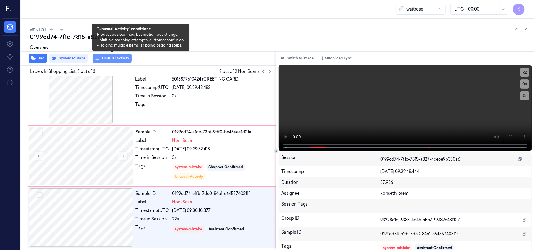
click at [109, 62] on button "Unusual Activity" at bounding box center [112, 58] width 39 height 9
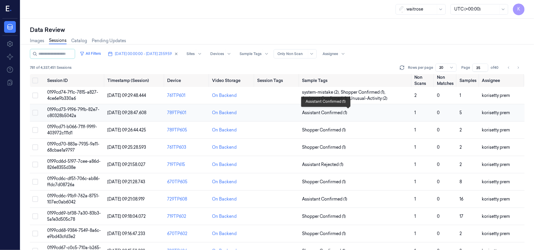
click at [336, 114] on span "Assistant Confirmed (1)" at bounding box center [324, 113] width 45 height 6
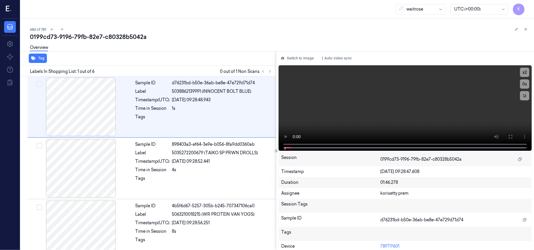
click at [182, 26] on div "682 of 781" at bounding box center [279, 29] width 499 height 7
click at [269, 72] on icon at bounding box center [270, 71] width 4 height 4
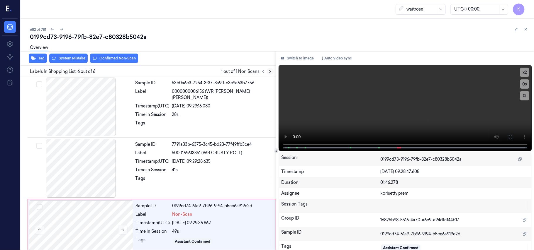
scroll to position [198, 0]
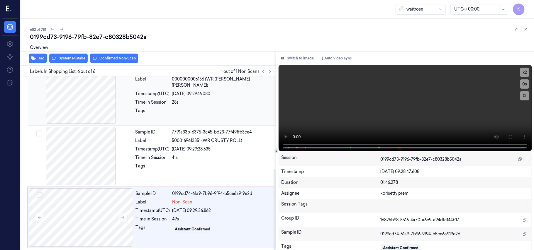
click at [237, 108] on div at bounding box center [222, 112] width 100 height 9
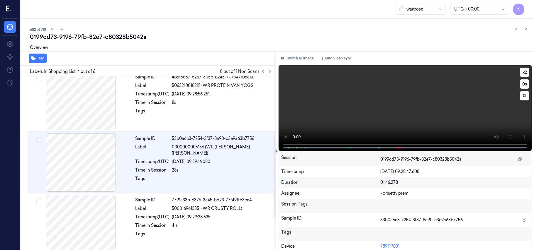
scroll to position [128, 0]
click at [449, 115] on video at bounding box center [405, 108] width 253 height 86
click at [350, 127] on video at bounding box center [405, 108] width 253 height 86
click at [394, 100] on video at bounding box center [405, 108] width 253 height 86
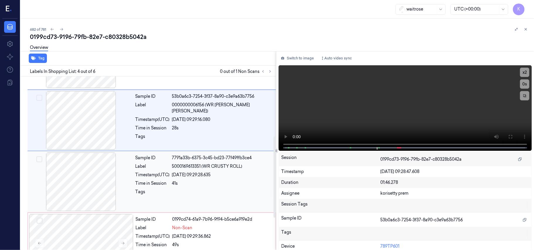
scroll to position [198, 0]
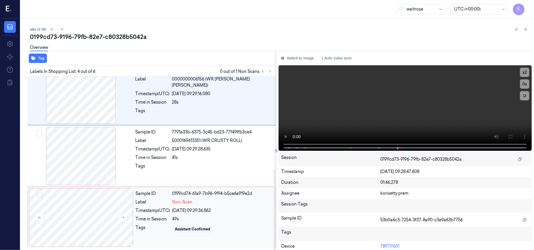
click at [181, 207] on div "Sample ID 0199cd74-61a9-7b96-9f94-b5ce6a919e2d Label Non-Scan Timestamp (UTC) 1…" at bounding box center [203, 218] width 141 height 59
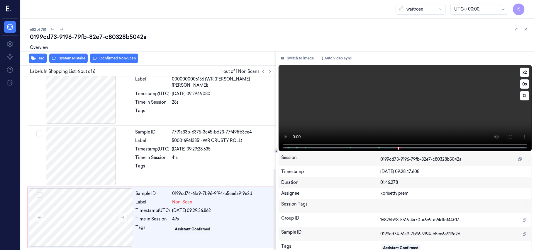
click at [389, 101] on video at bounding box center [405, 108] width 253 height 86
click at [253, 207] on div "Sample ID 0199cd74-61a9-7b96-9f94-b5ce6a919e2d Label Non-Scan Timestamp (UTC) 1…" at bounding box center [203, 218] width 141 height 59
click at [82, 61] on button "System Mistake" at bounding box center [68, 58] width 38 height 9
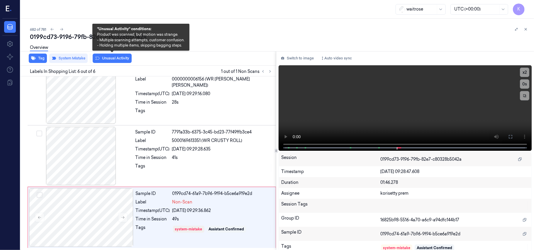
click at [115, 61] on button "Unusual Activity" at bounding box center [112, 58] width 39 height 9
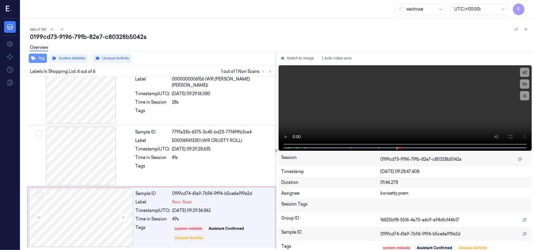
click at [38, 57] on button "Tag" at bounding box center [38, 58] width 18 height 9
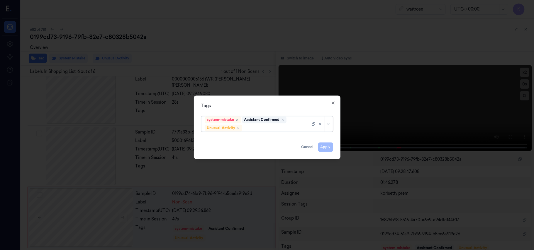
click at [281, 128] on div at bounding box center [276, 128] width 67 height 6
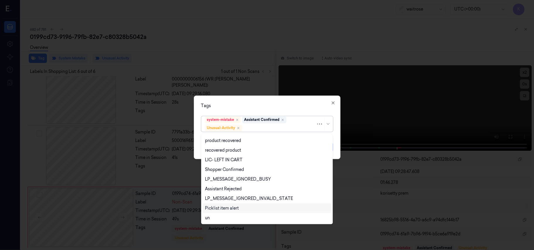
click at [224, 209] on div "Picklist item alert" at bounding box center [222, 209] width 34 height 6
click at [265, 102] on div "Tags option Picklist item alert, selected. 20 results available. Use Up and Dow…" at bounding box center [267, 128] width 147 height 64
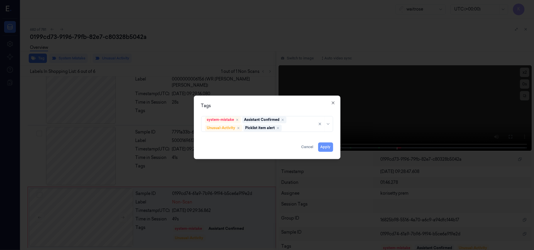
click at [331, 149] on button "Apply" at bounding box center [325, 147] width 15 height 9
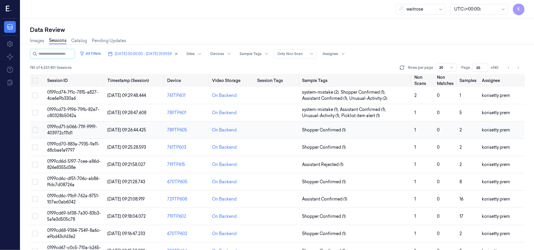
click at [359, 128] on span "Shopper Confirmed (1)" at bounding box center [356, 130] width 108 height 6
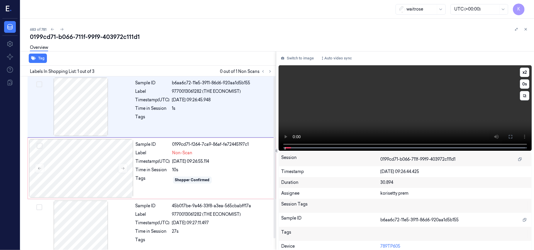
click at [425, 71] on video at bounding box center [405, 108] width 253 height 86
click at [403, 101] on video at bounding box center [405, 108] width 253 height 86
click at [448, 114] on video at bounding box center [405, 108] width 253 height 86
click at [458, 111] on video at bounding box center [405, 108] width 253 height 86
click at [154, 157] on div "Sample ID 0199cd71-f264-7ca9-86af-fe72445197c1 Label Non-Scan Timestamp (UTC) 1…" at bounding box center [203, 168] width 141 height 59
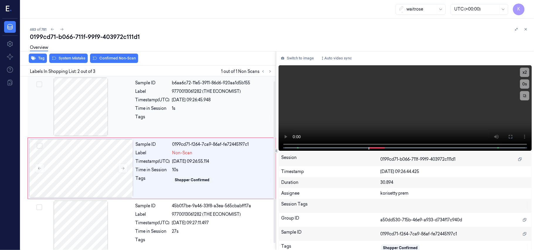
scroll to position [5, 0]
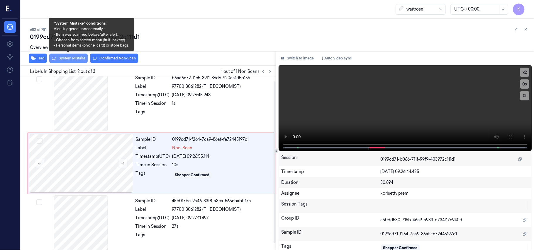
click at [71, 61] on button "System Mistake" at bounding box center [68, 58] width 38 height 9
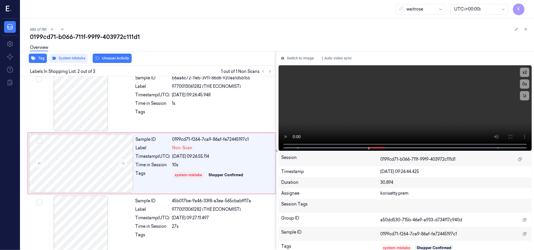
click at [109, 58] on button "Unusual Activity" at bounding box center [112, 58] width 39 height 9
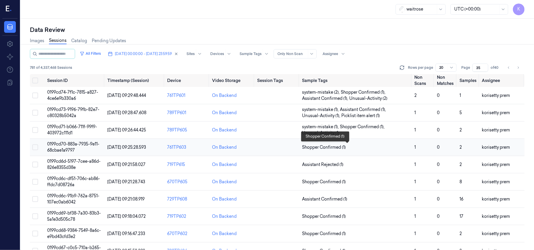
click at [343, 147] on span "Shopper Confirmed (1)" at bounding box center [324, 148] width 44 height 6
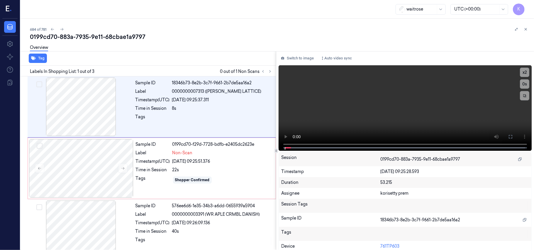
click at [176, 36] on div "0199cd70-883a-7935-9e11-68cbae1a9797" at bounding box center [279, 37] width 499 height 8
click at [384, 105] on video at bounding box center [405, 108] width 253 height 86
click at [394, 101] on video at bounding box center [405, 108] width 253 height 86
click at [446, 93] on video at bounding box center [405, 108] width 253 height 86
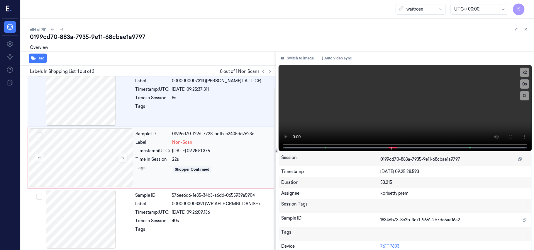
scroll to position [13, 0]
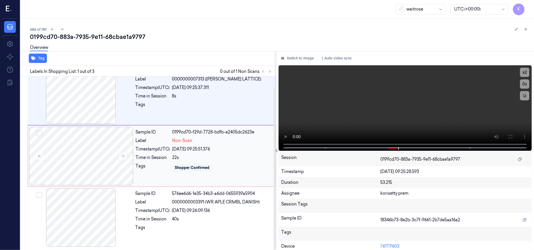
click at [175, 152] on div "10/10/2025 09:25:51.376" at bounding box center [222, 149] width 100 height 6
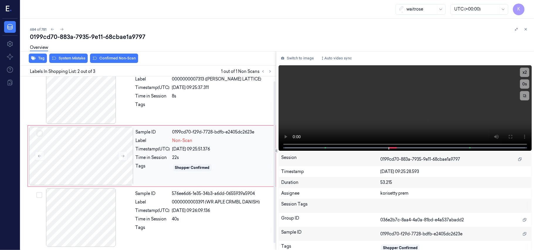
scroll to position [5, 0]
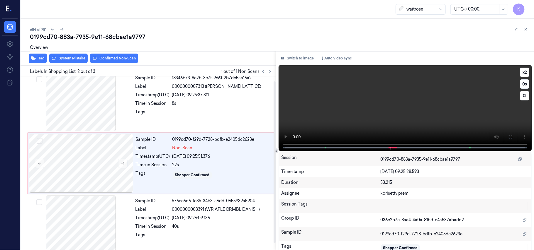
click at [403, 93] on video at bounding box center [405, 108] width 253 height 86
drag, startPoint x: 126, startPoint y: 164, endPoint x: 126, endPoint y: 157, distance: 7.0
click at [127, 164] on button at bounding box center [122, 163] width 9 height 9
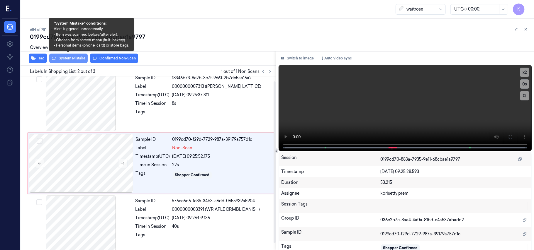
click at [82, 57] on button "System Mistake" at bounding box center [68, 58] width 38 height 9
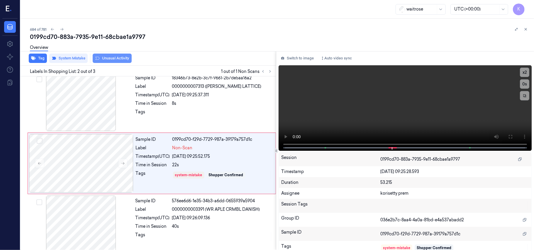
click at [111, 60] on button "Unusual Activity" at bounding box center [112, 58] width 39 height 9
click at [40, 60] on button "Tag" at bounding box center [38, 58] width 18 height 9
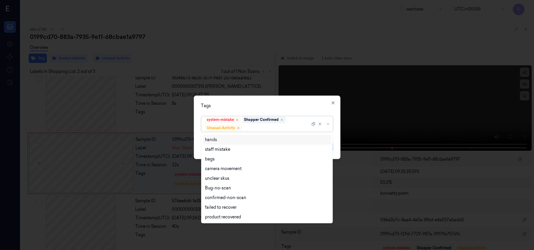
click at [281, 124] on div "system-mistake Shopper Confirmed Unusual-Activity" at bounding box center [257, 124] width 105 height 15
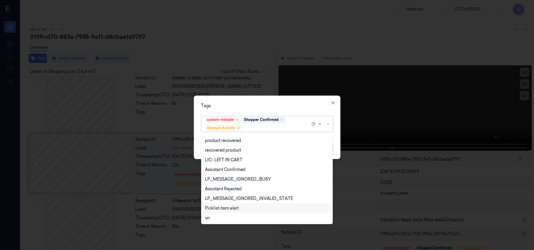
click at [237, 209] on div "Picklist item alert" at bounding box center [222, 209] width 34 height 6
drag, startPoint x: 274, startPoint y: 98, endPoint x: 301, endPoint y: 112, distance: 31.2
click at [274, 99] on div "Tags option Picklist item alert, selected. 20 results available. Use Up and Dow…" at bounding box center [267, 128] width 147 height 64
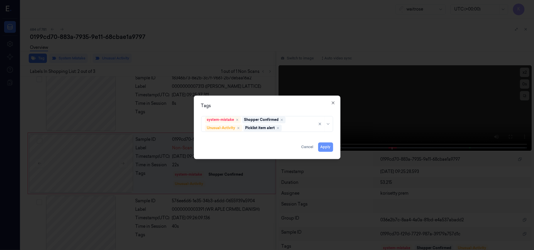
click at [324, 146] on button "Apply" at bounding box center [325, 147] width 15 height 9
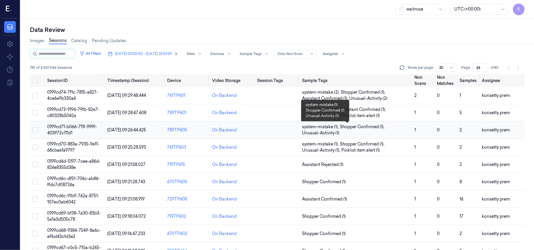
click at [358, 128] on span "Shopper Confirmed (1) ," at bounding box center [363, 127] width 46 height 6
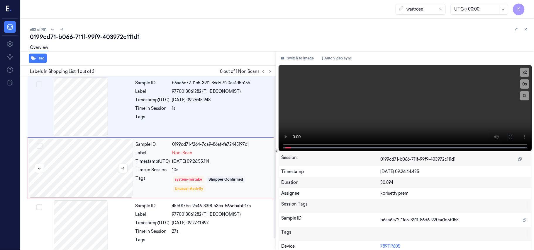
click at [93, 180] on div at bounding box center [81, 168] width 104 height 59
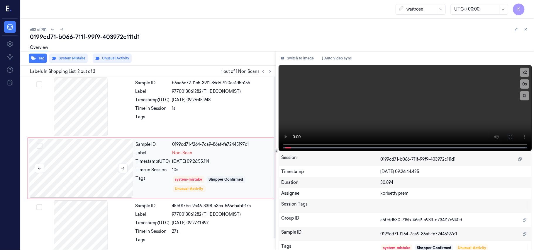
scroll to position [5, 0]
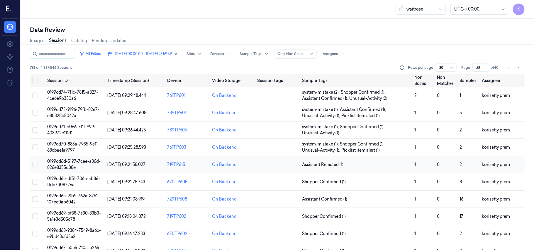
click at [371, 165] on span "Assistant Rejected (1)" at bounding box center [356, 165] width 108 height 6
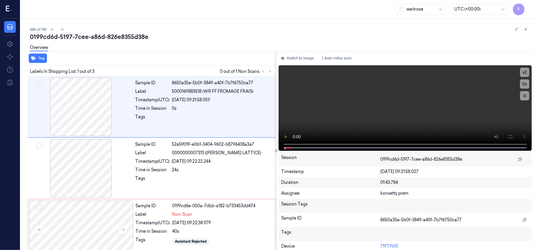
click at [227, 35] on div "0199cd6d-5197-7cee-a86d-826e8355d38e" at bounding box center [279, 37] width 499 height 8
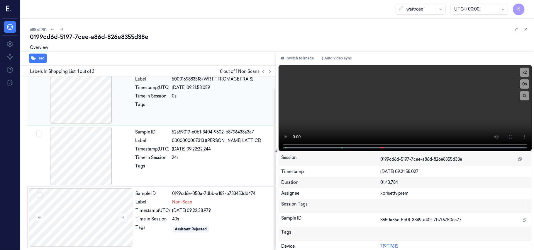
click at [213, 107] on div at bounding box center [222, 106] width 100 height 9
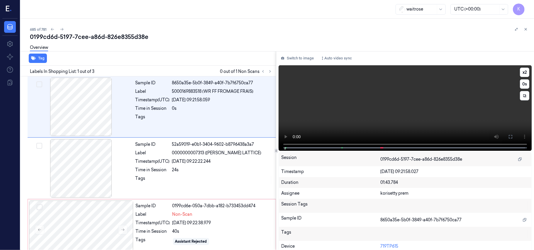
click at [424, 116] on video at bounding box center [405, 108] width 253 height 86
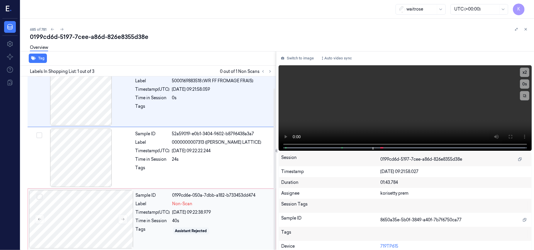
scroll to position [13, 0]
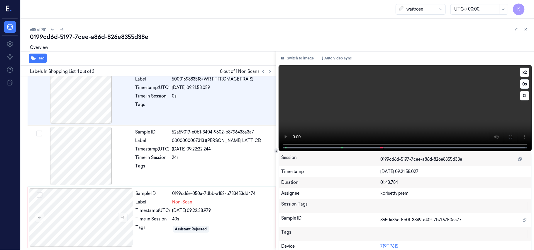
click at [401, 94] on video at bounding box center [405, 108] width 253 height 86
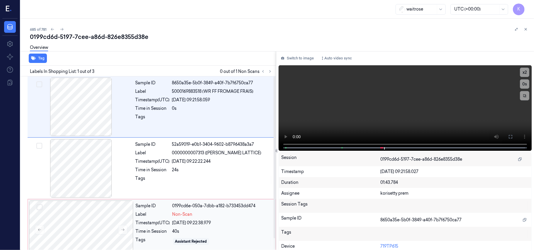
click at [214, 249] on div "Sample ID 0199cd6e-050a-7dbb-a182-b733453dd474 Label Non-Scan Timestamp (UTC) 1…" at bounding box center [203, 230] width 141 height 59
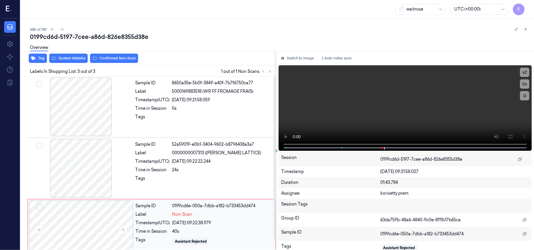
scroll to position [13, 0]
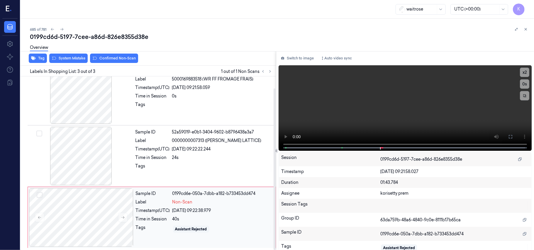
click at [220, 223] on div "Sample ID 0199cd6e-050a-7dbb-a182-b733453dd474 Label Non-Scan Timestamp (UTC) 1…" at bounding box center [203, 218] width 141 height 59
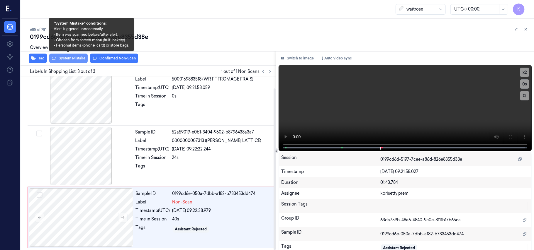
click at [61, 58] on button "System Mistake" at bounding box center [68, 58] width 38 height 9
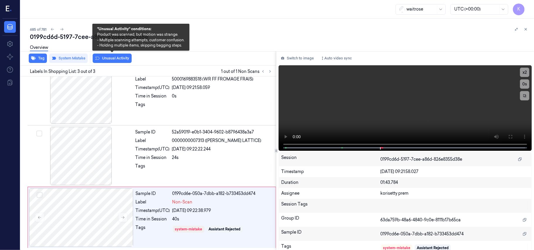
click at [106, 57] on button "Unusual Activity" at bounding box center [112, 58] width 39 height 9
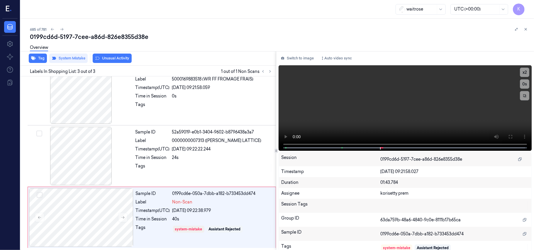
click at [41, 54] on div "Overview" at bounding box center [39, 48] width 18 height 15
click at [37, 58] on button "Tag" at bounding box center [38, 58] width 18 height 9
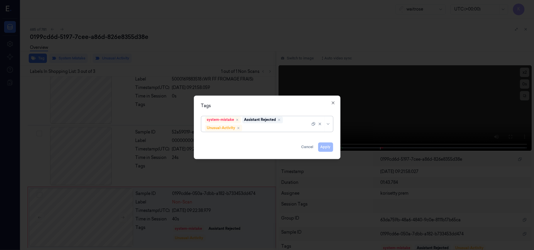
click at [245, 125] on div at bounding box center [276, 128] width 67 height 6
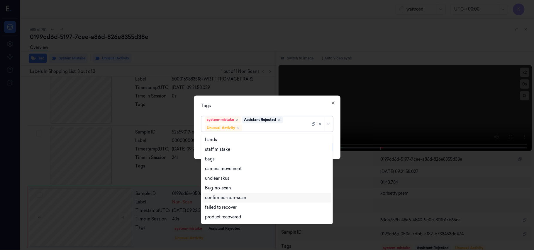
scroll to position [77, 0]
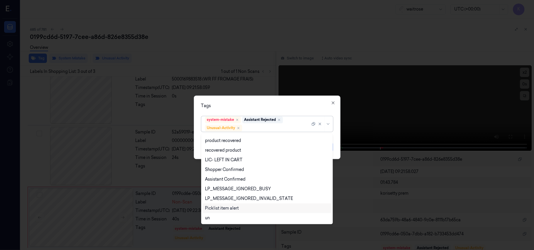
click at [229, 209] on div "Picklist item alert" at bounding box center [222, 209] width 34 height 6
click at [291, 104] on div "Tags" at bounding box center [267, 106] width 132 height 6
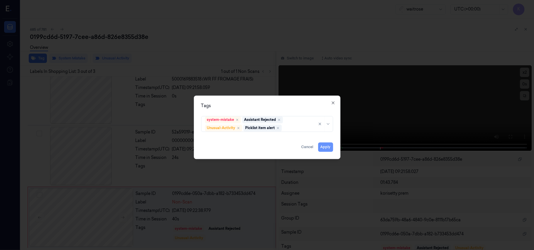
click at [324, 147] on button "Apply" at bounding box center [325, 147] width 15 height 9
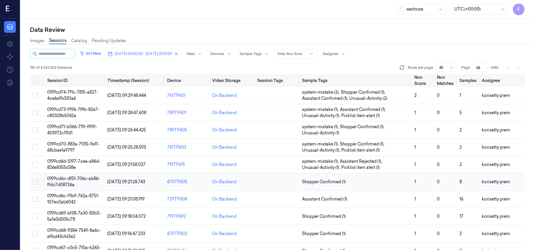
click at [381, 186] on td "Shopper Confirmed (1)" at bounding box center [356, 182] width 112 height 17
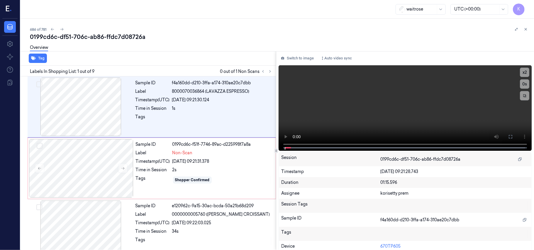
click at [230, 43] on div "Overview" at bounding box center [279, 48] width 499 height 15
click at [452, 74] on video at bounding box center [405, 108] width 253 height 86
click at [394, 91] on video at bounding box center [405, 108] width 253 height 86
click at [188, 182] on div "Shopper Confirmed" at bounding box center [192, 180] width 35 height 5
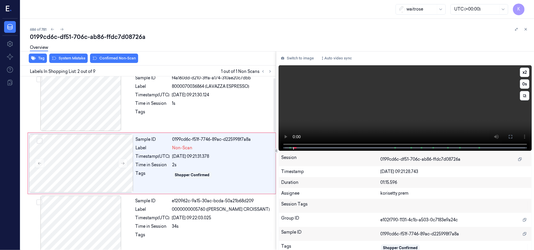
click at [447, 111] on video at bounding box center [405, 108] width 253 height 86
click at [447, 110] on video at bounding box center [405, 108] width 253 height 86
click at [216, 107] on div "Sample ID f4a160dd-d210-3ffa-a174-310ae20c7dbb Label 8000070036864 (LAVAZZA ESP…" at bounding box center [204, 102] width 142 height 59
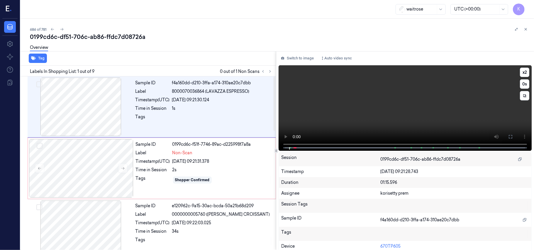
click at [316, 103] on video at bounding box center [405, 108] width 253 height 86
click at [316, 102] on video at bounding box center [405, 108] width 253 height 86
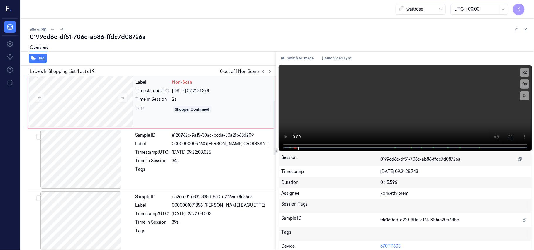
scroll to position [78, 0]
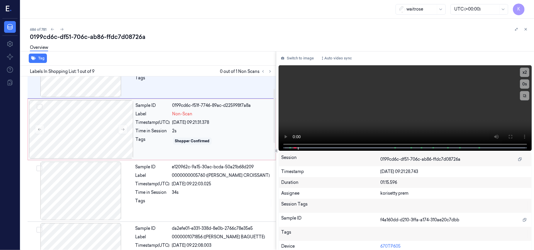
click at [206, 134] on div "Sample ID 0199cd6c-f51f-7746-89ac-d225998f7a8a Label Non-Scan Timestamp (UTC) 1…" at bounding box center [203, 129] width 141 height 59
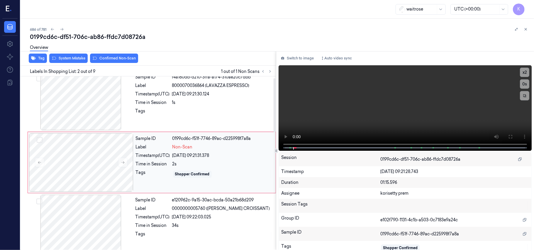
scroll to position [5, 0]
click at [122, 167] on button at bounding box center [122, 163] width 9 height 9
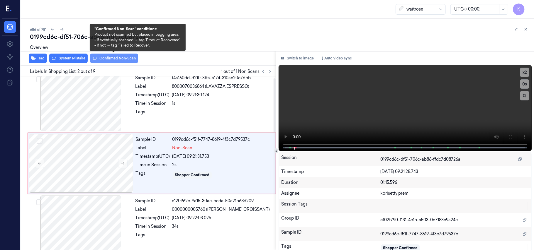
click at [114, 57] on button "Confirmed Non-Scan" at bounding box center [114, 58] width 48 height 9
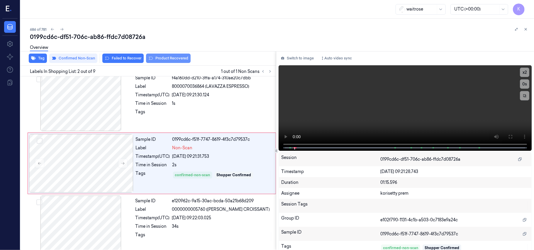
click at [157, 61] on button "Product Recovered" at bounding box center [168, 58] width 45 height 9
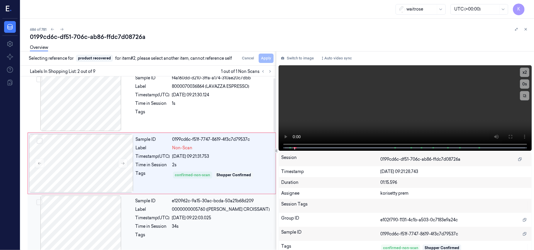
click at [185, 223] on div "Sample ID e120962c-9a15-30ac-bcda-50a21b68d209 Label 0000000005760 (WR ALMOND C…" at bounding box center [204, 225] width 142 height 59
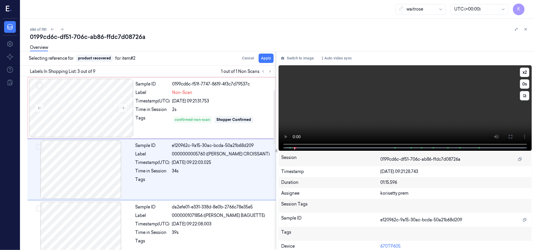
scroll to position [67, 0]
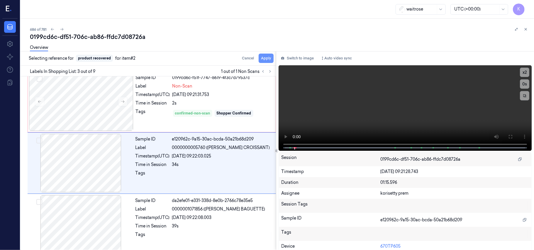
click at [268, 58] on button "Apply" at bounding box center [266, 58] width 15 height 9
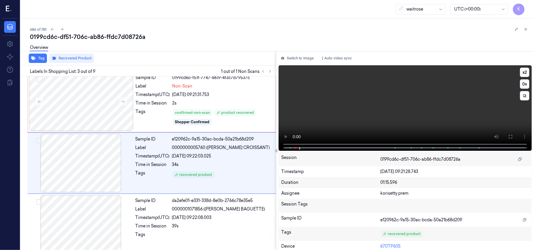
click at [491, 115] on video at bounding box center [405, 108] width 253 height 86
click at [449, 97] on video at bounding box center [405, 108] width 253 height 86
click at [388, 92] on video at bounding box center [405, 108] width 253 height 86
click at [296, 107] on video at bounding box center [405, 108] width 253 height 86
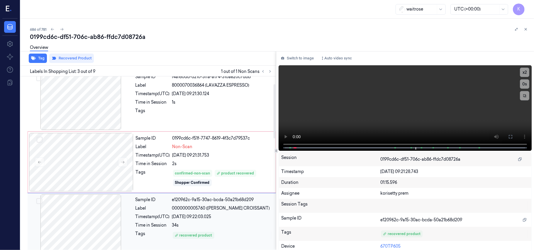
scroll to position [0, 0]
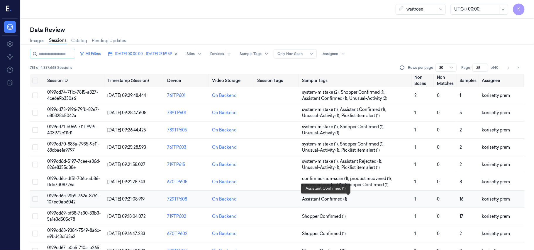
click at [338, 200] on span "Assistant Confirmed (1)" at bounding box center [324, 199] width 45 height 6
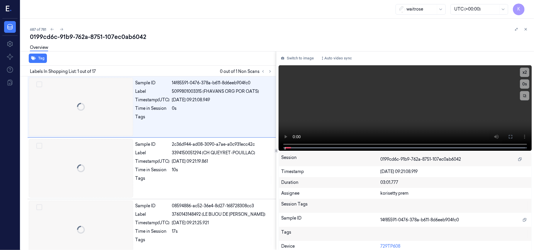
click at [202, 33] on div "0199cd6c-91b9-762a-8751-107ec0ab6042" at bounding box center [279, 37] width 499 height 8
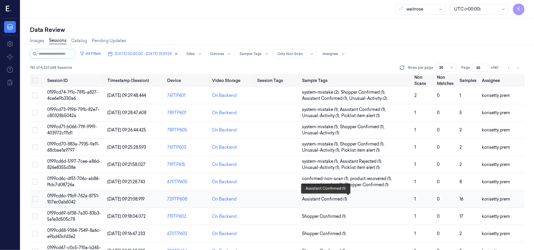
click at [352, 196] on span "Assistant Confirmed (1)" at bounding box center [356, 199] width 108 height 6
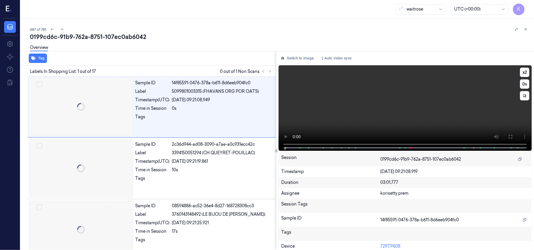
click at [379, 104] on video at bounding box center [405, 108] width 253 height 86
click at [270, 70] on icon at bounding box center [270, 71] width 4 height 4
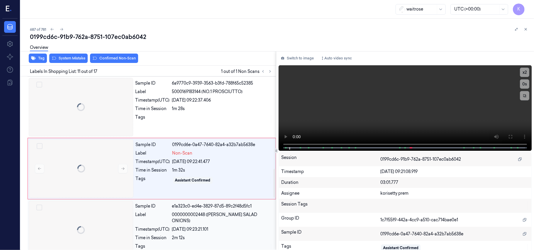
scroll to position [561, 0]
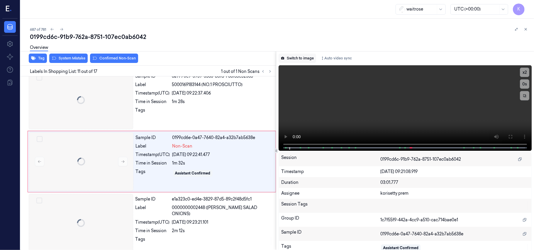
click at [299, 58] on button "Switch to image" at bounding box center [298, 58] width 38 height 9
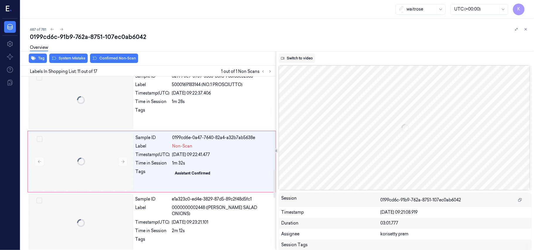
click at [296, 55] on button "Switch to video" at bounding box center [297, 58] width 37 height 9
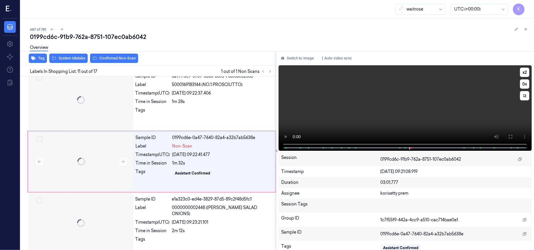
click at [340, 93] on video at bounding box center [405, 108] width 253 height 86
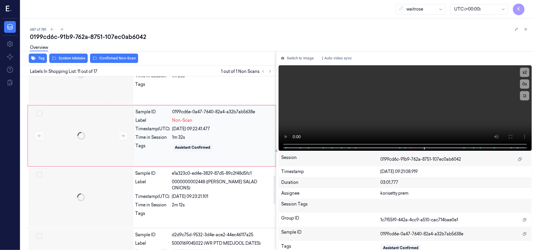
scroll to position [600, 0]
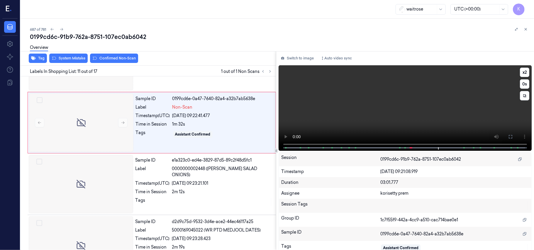
click at [325, 113] on video at bounding box center [405, 108] width 253 height 86
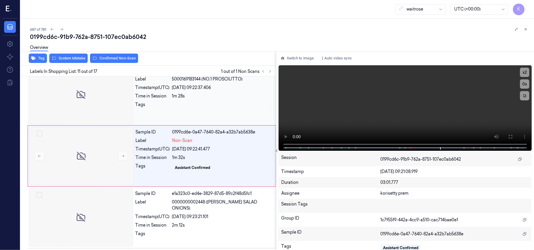
scroll to position [561, 0]
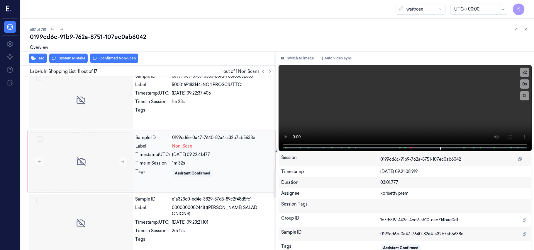
click at [202, 150] on div "Non-Scan" at bounding box center [222, 146] width 100 height 6
click at [404, 106] on video at bounding box center [405, 108] width 253 height 86
click at [363, 116] on video at bounding box center [405, 108] width 253 height 86
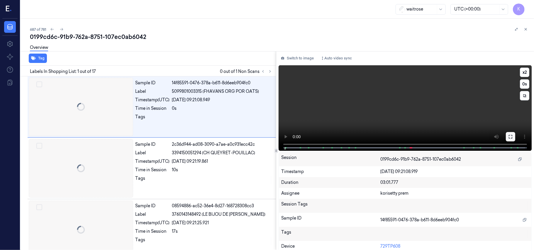
click at [508, 135] on icon at bounding box center [510, 137] width 5 height 5
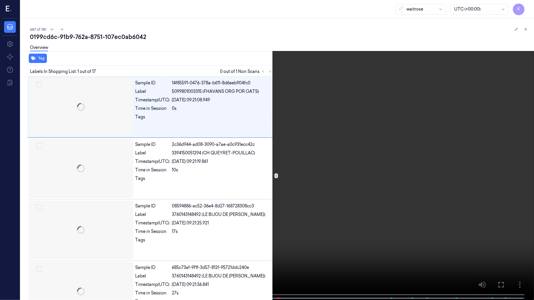
click at [310, 179] on video at bounding box center [267, 150] width 534 height 301
click at [264, 250] on video at bounding box center [267, 150] width 534 height 301
click at [530, 33] on button at bounding box center [526, 30] width 9 height 9
click at [318, 109] on video at bounding box center [267, 150] width 534 height 301
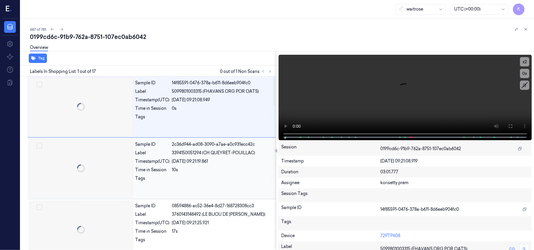
scroll to position [17, 0]
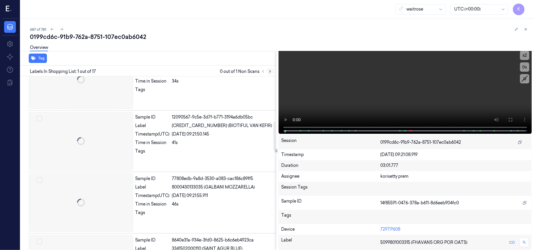
click at [269, 70] on icon at bounding box center [270, 71] width 4 height 4
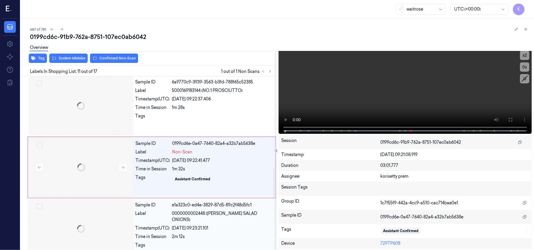
scroll to position [561, 0]
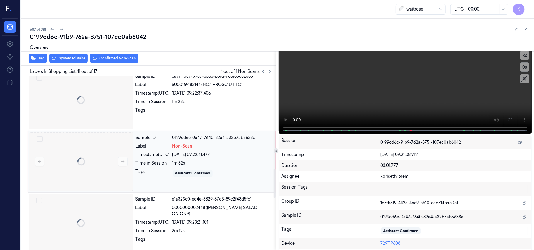
click at [182, 172] on div "Assistant Confirmed" at bounding box center [193, 173] width 40 height 7
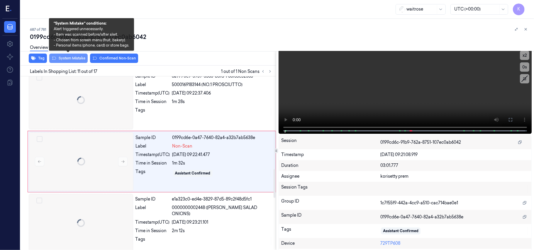
click at [71, 62] on button "System Mistake" at bounding box center [68, 58] width 38 height 9
click at [69, 62] on button "System Mistake" at bounding box center [68, 58] width 38 height 9
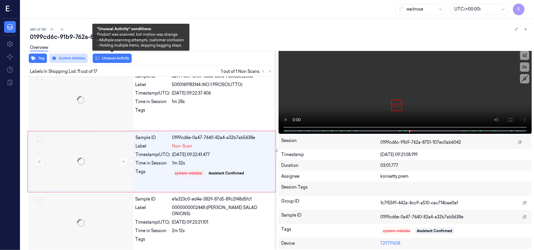
click at [119, 56] on button "Unusual Activity" at bounding box center [112, 58] width 39 height 9
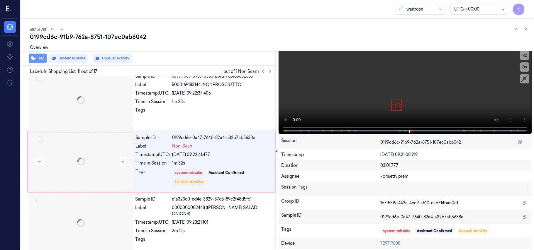
click at [41, 57] on button "Tag" at bounding box center [38, 58] width 18 height 9
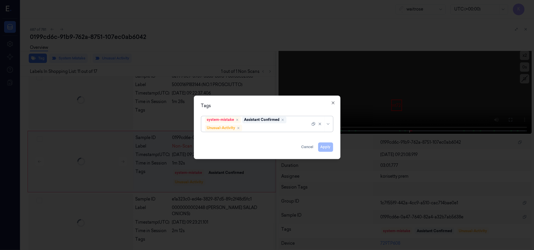
click at [294, 128] on div at bounding box center [276, 128] width 67 height 6
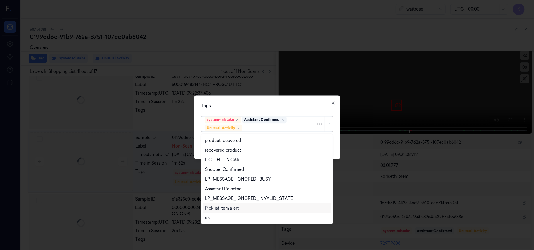
click at [222, 207] on div "Picklist item alert" at bounding box center [222, 209] width 34 height 6
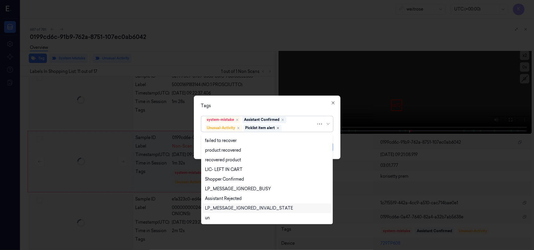
scroll to position [77, 0]
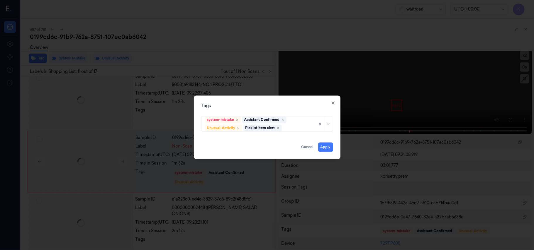
click at [275, 111] on div "Tags system-mistake Assistant Confirmed Unusual-Activity Picklist item alert Ap…" at bounding box center [267, 128] width 147 height 64
click at [326, 150] on button "Apply" at bounding box center [325, 147] width 15 height 9
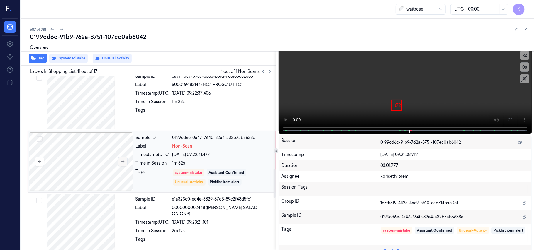
click at [122, 164] on icon at bounding box center [123, 162] width 4 height 4
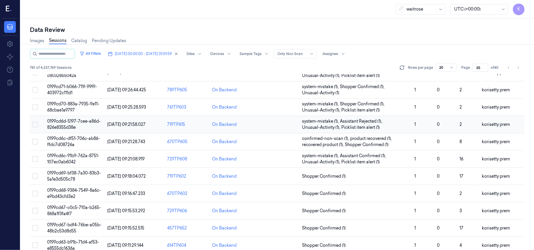
scroll to position [78, 0]
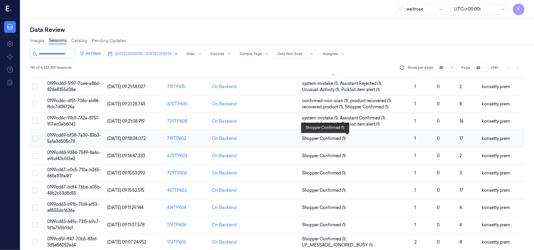
click at [334, 137] on span "Shopper Confirmed (1)" at bounding box center [324, 139] width 44 height 6
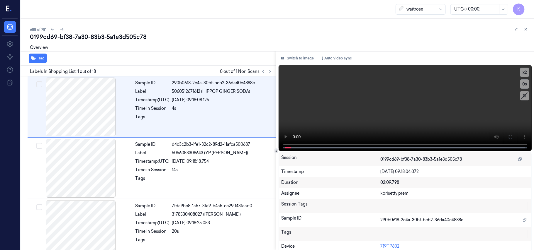
click at [221, 31] on div "688 of 781" at bounding box center [279, 29] width 499 height 7
click at [272, 71] on button at bounding box center [270, 71] width 7 height 7
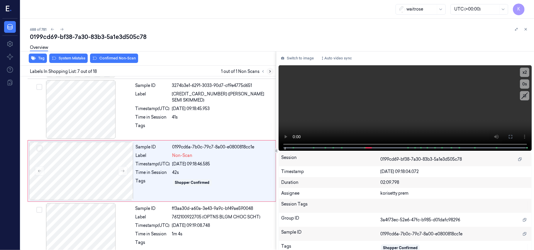
scroll to position [314, 0]
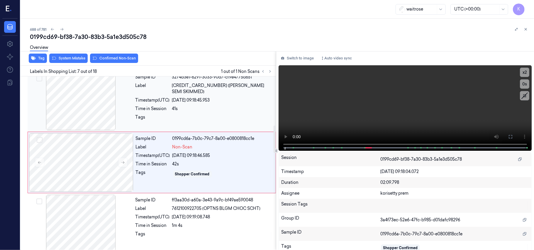
click at [203, 86] on span "5000169015315 (WR ESS SEMI SKIMMED)" at bounding box center [222, 89] width 100 height 12
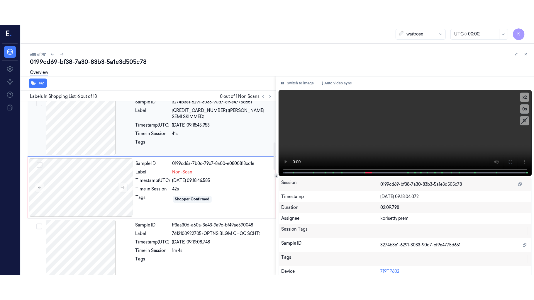
scroll to position [252, 0]
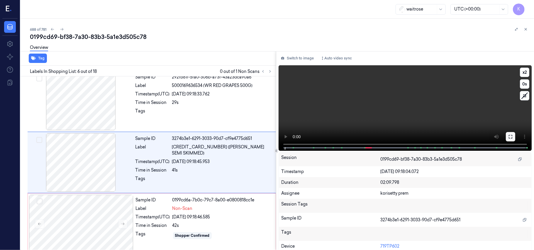
click at [512, 136] on button at bounding box center [510, 136] width 9 height 9
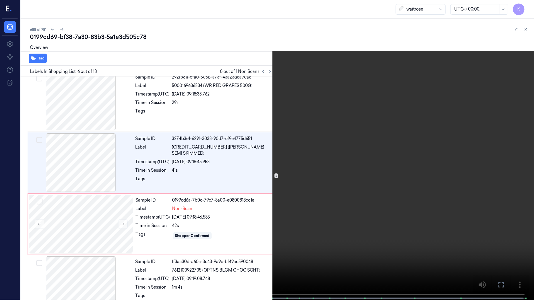
click at [265, 128] on video at bounding box center [267, 150] width 534 height 301
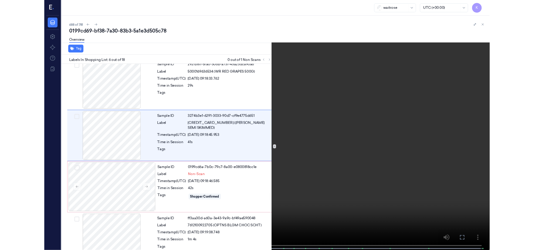
scroll to position [228, 0]
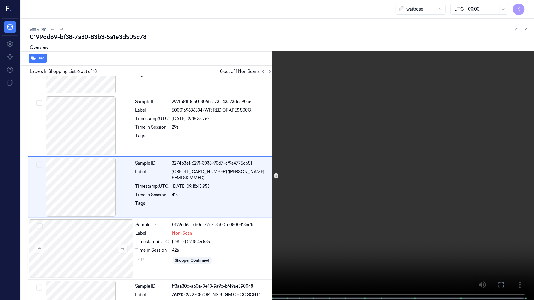
click at [381, 129] on video at bounding box center [267, 150] width 534 height 301
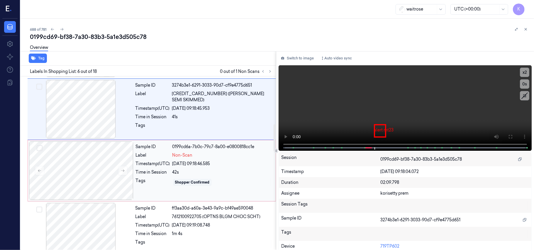
click at [211, 167] on div "10/10/2025 09:18:46.585" at bounding box center [222, 164] width 100 height 6
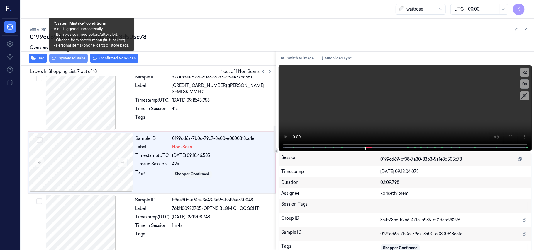
click at [72, 57] on button "System Mistake" at bounding box center [68, 58] width 38 height 9
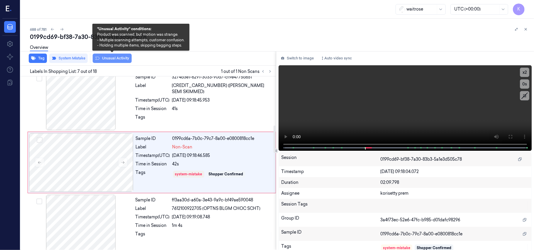
click at [117, 60] on button "Unusual Activity" at bounding box center [112, 58] width 39 height 9
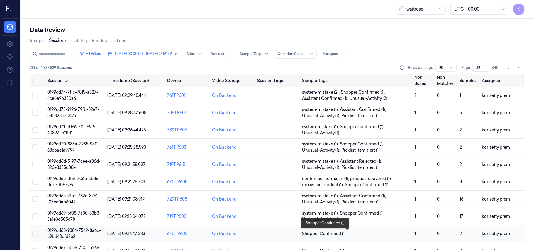
click at [357, 231] on span "Shopper Confirmed (1)" at bounding box center [356, 234] width 108 height 6
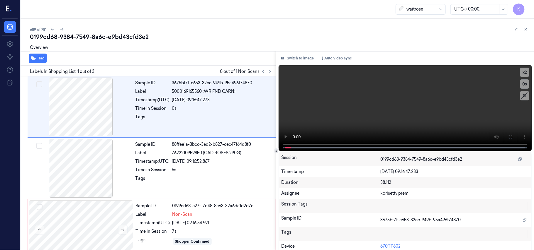
click at [186, 38] on div "0199cd68-9384-7549-8a6c-e9bd43cfd3e2" at bounding box center [279, 37] width 499 height 8
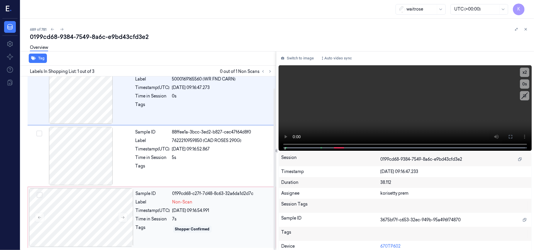
scroll to position [13, 0]
click at [449, 100] on video at bounding box center [405, 108] width 253 height 86
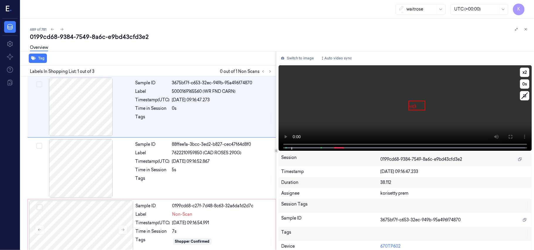
click at [508, 137] on icon at bounding box center [510, 137] width 5 height 5
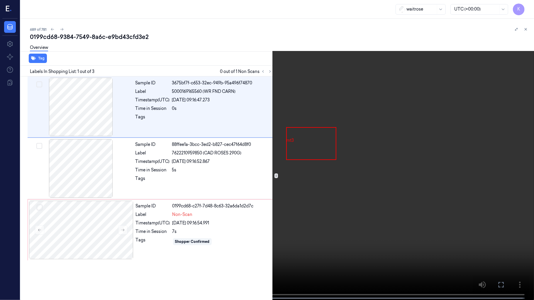
click at [531, 31] on icon at bounding box center [527, 30] width 9 height 9
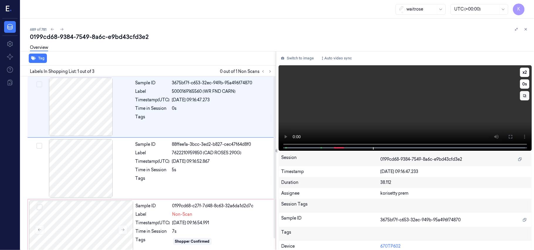
click at [384, 103] on video at bounding box center [405, 108] width 253 height 86
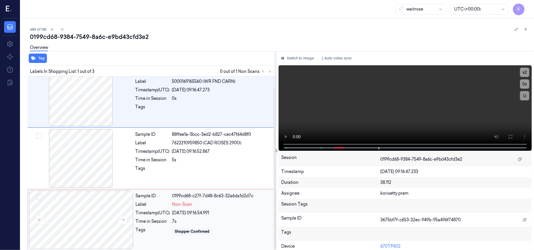
scroll to position [13, 0]
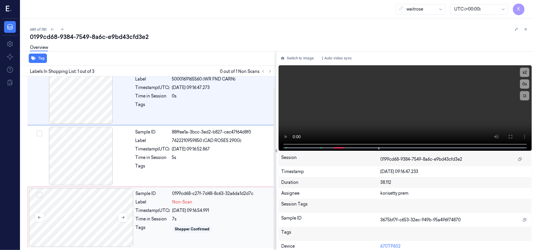
click at [128, 221] on div at bounding box center [81, 218] width 104 height 59
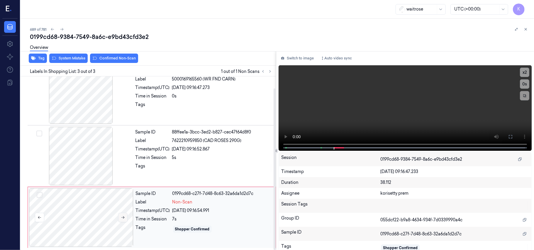
click at [121, 218] on icon at bounding box center [123, 218] width 4 height 4
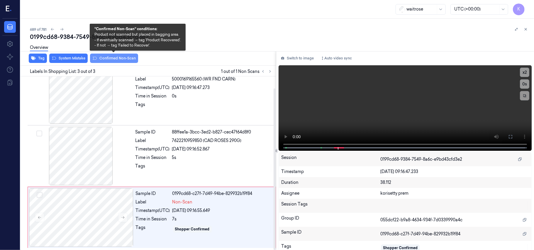
click at [116, 62] on button "Confirmed Non-Scan" at bounding box center [114, 58] width 48 height 9
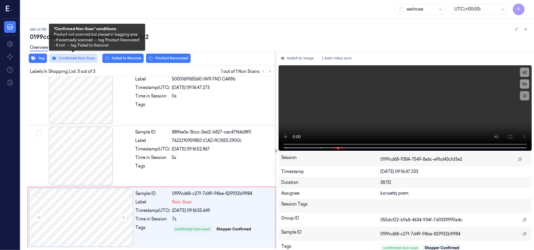
click at [89, 60] on button "Confirmed Non-Scan" at bounding box center [73, 58] width 48 height 9
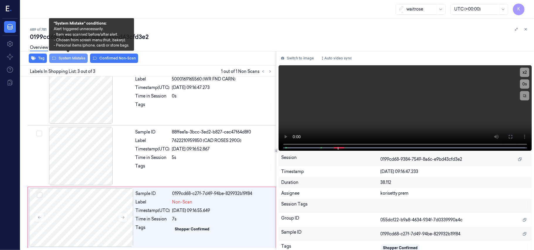
click at [80, 59] on button "System Mistake" at bounding box center [68, 58] width 38 height 9
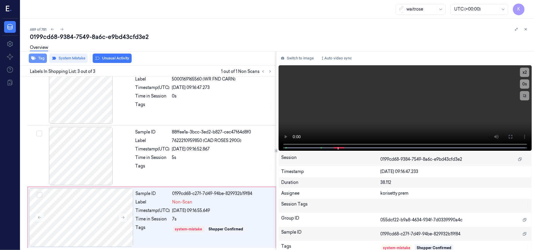
click at [42, 58] on button "Tag" at bounding box center [38, 58] width 18 height 9
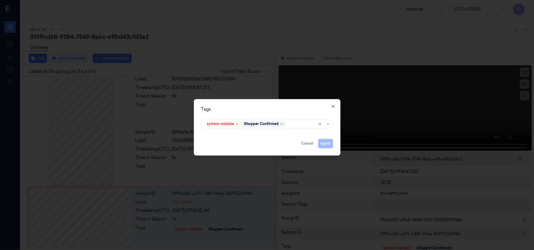
click at [289, 130] on div "system-mistake Shopper Confirmed" at bounding box center [266, 124] width 141 height 12
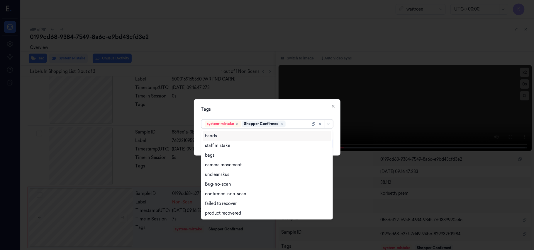
click at [291, 127] on div at bounding box center [298, 124] width 23 height 6
click at [211, 155] on div "bags" at bounding box center [210, 155] width 10 height 6
drag, startPoint x: 277, startPoint y: 109, endPoint x: 280, endPoint y: 110, distance: 3.2
click at [277, 109] on div "Tags" at bounding box center [267, 110] width 132 height 6
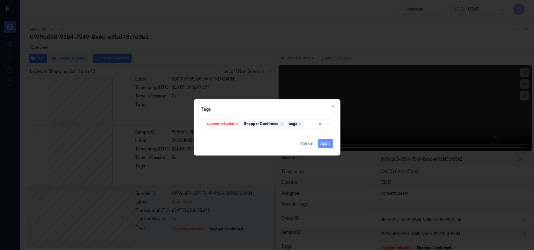
click at [319, 142] on button "Apply" at bounding box center [325, 143] width 15 height 9
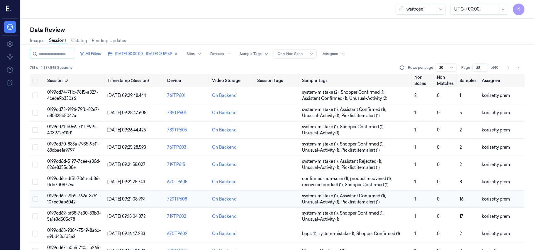
scroll to position [39, 0]
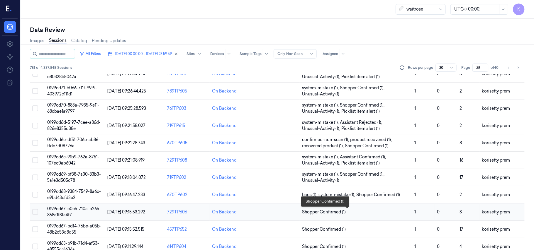
click at [337, 211] on span "Shopper Confirmed (1)" at bounding box center [324, 212] width 44 height 6
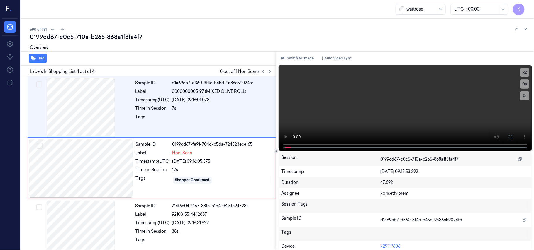
drag, startPoint x: 194, startPoint y: 31, endPoint x: 197, endPoint y: 15, distance: 15.9
click at [194, 30] on div "690 of 781" at bounding box center [279, 29] width 499 height 7
click at [304, 113] on video at bounding box center [405, 108] width 253 height 86
click at [376, 122] on video at bounding box center [405, 108] width 253 height 86
click at [225, 171] on div "12s" at bounding box center [222, 170] width 100 height 6
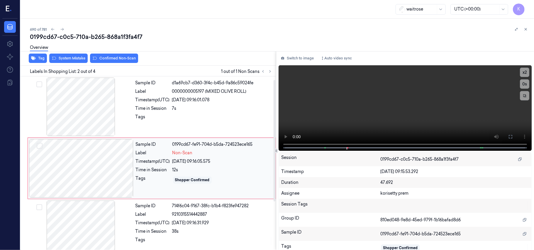
scroll to position [5, 0]
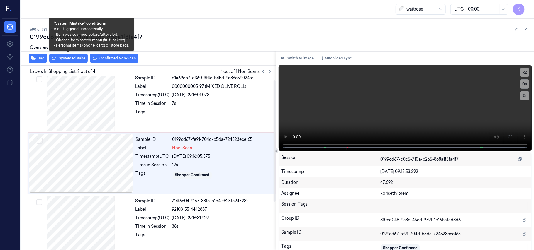
click at [67, 55] on div "Overview" at bounding box center [279, 48] width 499 height 15
click at [67, 57] on button "System Mistake" at bounding box center [68, 58] width 38 height 9
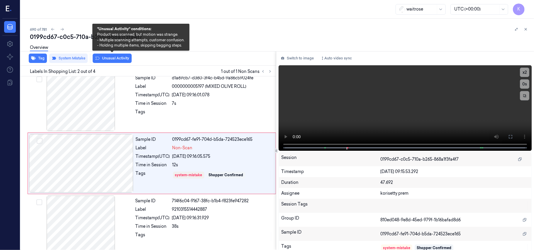
click at [109, 60] on button "Unusual Activity" at bounding box center [112, 58] width 39 height 9
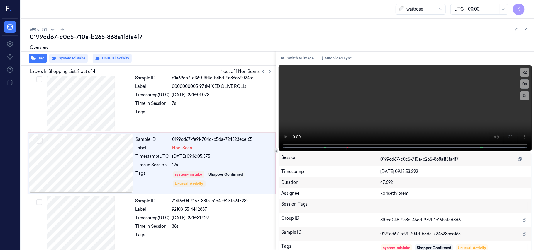
click at [43, 55] on div "Overview" at bounding box center [39, 48] width 18 height 15
click at [41, 61] on button "Tag" at bounding box center [38, 58] width 18 height 9
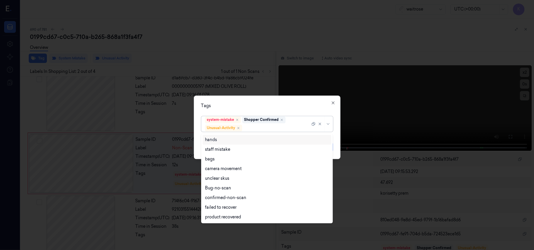
click at [281, 131] on div at bounding box center [276, 128] width 67 height 6
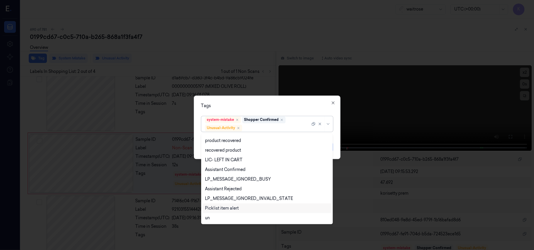
click at [232, 211] on div "Picklist item alert" at bounding box center [222, 209] width 34 height 6
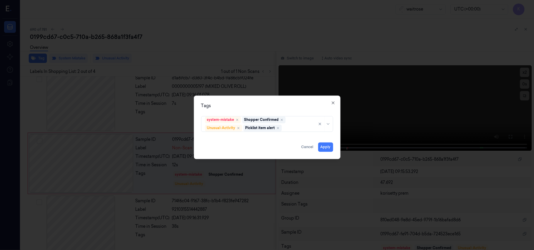
click at [277, 108] on div "Tags" at bounding box center [267, 106] width 132 height 6
click at [327, 150] on button "Apply" at bounding box center [325, 147] width 15 height 9
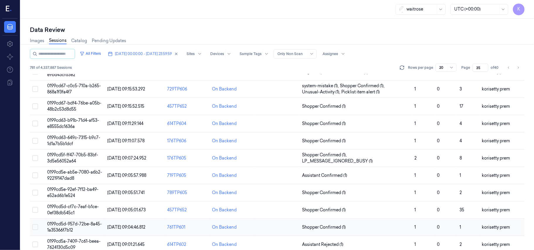
scroll to position [150, 0]
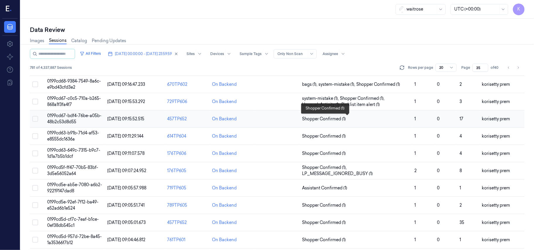
click at [355, 121] on span "Shopper Confirmed (1)" at bounding box center [356, 119] width 108 height 6
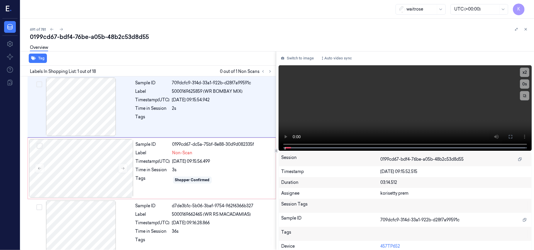
click at [265, 32] on div "691 of 781" at bounding box center [279, 29] width 499 height 7
click at [382, 105] on video at bounding box center [405, 108] width 253 height 86
click at [366, 110] on video at bounding box center [405, 108] width 253 height 86
click at [226, 161] on div "10/10/2025 09:15:56.499" at bounding box center [222, 162] width 100 height 6
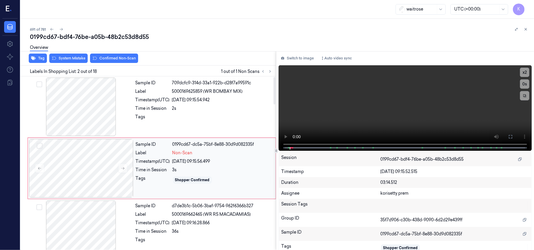
scroll to position [5, 0]
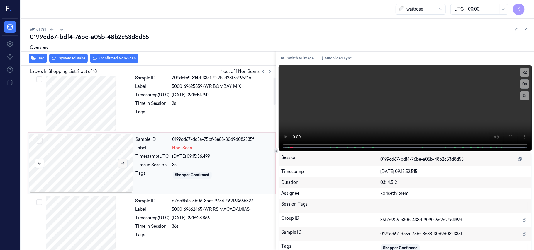
click at [123, 164] on icon at bounding box center [122, 163] width 3 height 3
click at [124, 164] on icon at bounding box center [122, 163] width 3 height 3
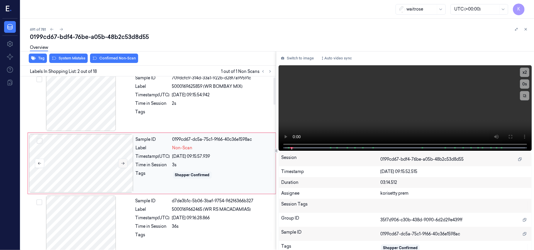
click at [124, 164] on icon at bounding box center [122, 163] width 3 height 3
click at [421, 105] on video at bounding box center [405, 108] width 253 height 86
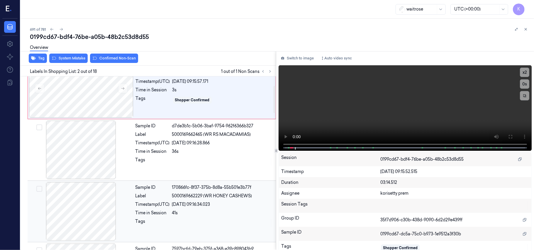
scroll to position [83, 0]
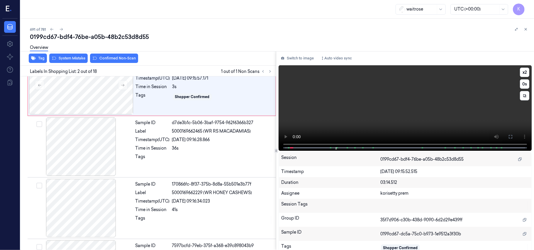
click at [340, 125] on video at bounding box center [405, 108] width 253 height 86
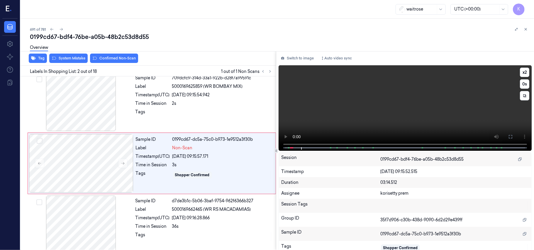
click at [487, 101] on video at bounding box center [405, 108] width 253 height 86
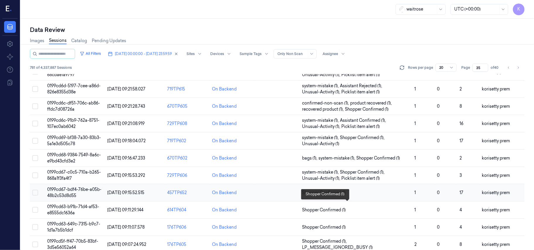
scroll to position [72, 0]
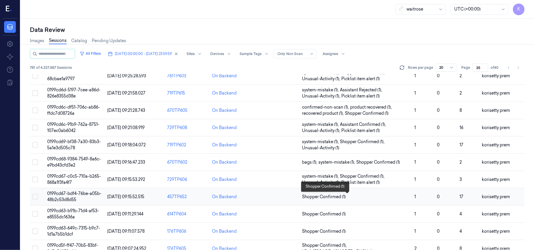
click at [373, 195] on span "Shopper Confirmed (1)" at bounding box center [356, 197] width 108 height 6
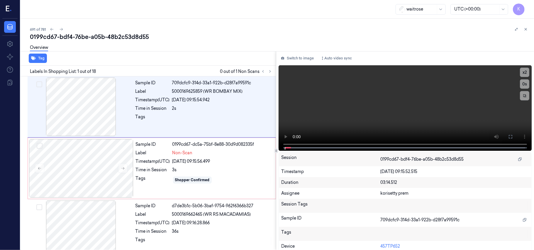
drag, startPoint x: 229, startPoint y: 42, endPoint x: 230, endPoint y: 11, distance: 30.5
click at [230, 42] on div "Overview" at bounding box center [279, 48] width 499 height 15
click at [209, 181] on div "Shopper Confirmed" at bounding box center [192, 180] width 35 height 5
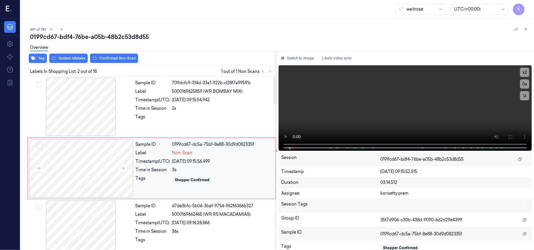
scroll to position [5, 0]
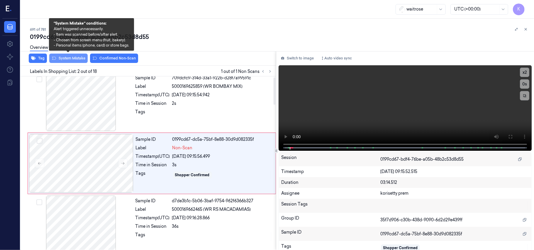
click at [73, 59] on button "System Mistake" at bounding box center [68, 58] width 38 height 9
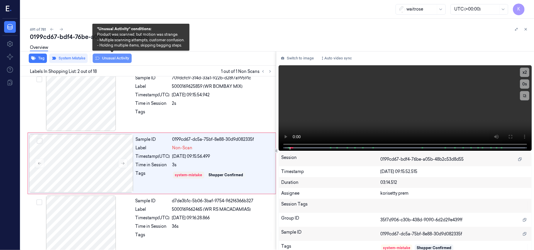
click at [106, 57] on button "Unusual Activity" at bounding box center [112, 58] width 39 height 9
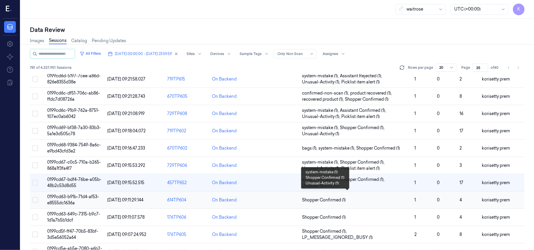
scroll to position [189, 0]
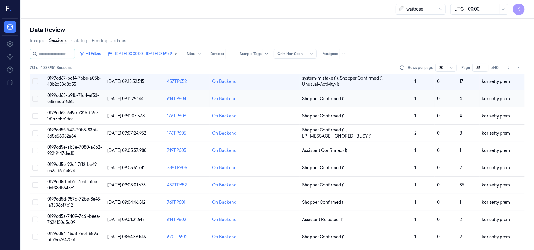
click at [390, 102] on td "Shopper Confirmed (1)" at bounding box center [356, 98] width 112 height 17
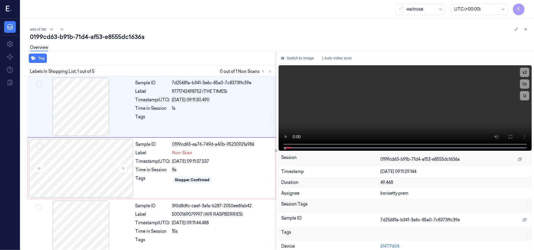
click at [251, 29] on div "692 of 781" at bounding box center [279, 29] width 499 height 7
click at [398, 107] on video at bounding box center [405, 108] width 253 height 86
click at [366, 107] on video at bounding box center [405, 108] width 253 height 86
click at [168, 172] on div "Time in Session" at bounding box center [153, 170] width 34 height 6
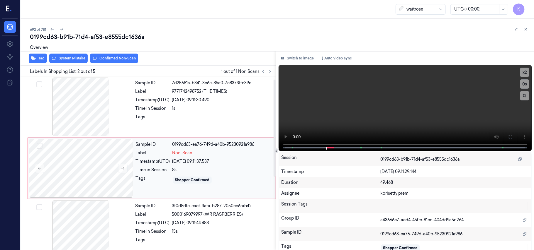
scroll to position [5, 0]
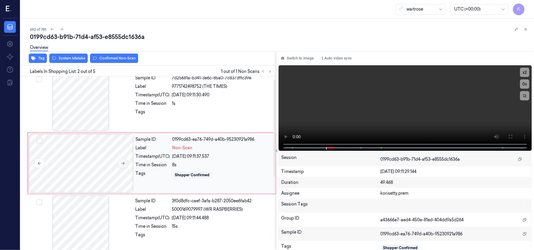
click at [123, 164] on icon at bounding box center [122, 163] width 3 height 3
click at [123, 163] on icon at bounding box center [123, 164] width 4 height 4
click at [122, 164] on icon at bounding box center [123, 164] width 4 height 4
click at [396, 113] on video at bounding box center [405, 108] width 253 height 86
click at [398, 116] on video at bounding box center [405, 108] width 253 height 86
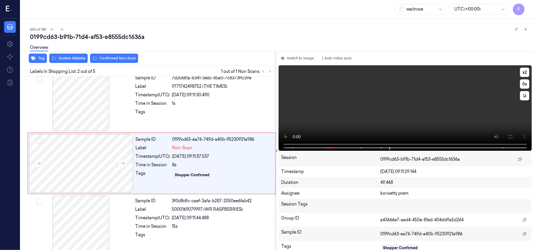
click at [367, 126] on video at bounding box center [405, 108] width 253 height 86
click at [158, 162] on div "Time in Session" at bounding box center [153, 165] width 34 height 6
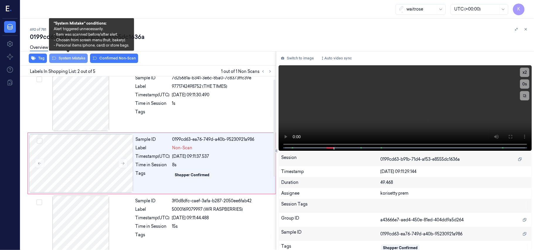
click at [74, 57] on button "System Mistake" at bounding box center [68, 58] width 38 height 9
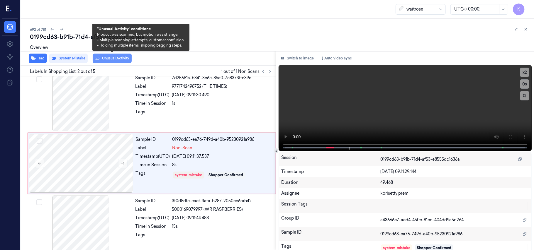
click at [111, 57] on button "Unusual Activity" at bounding box center [112, 58] width 39 height 9
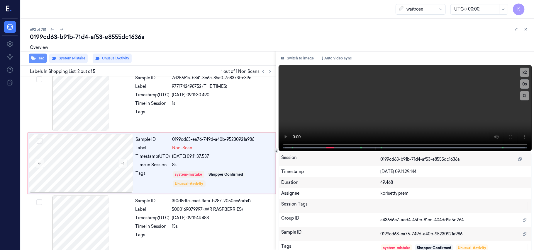
click at [37, 56] on button "Tag" at bounding box center [38, 58] width 18 height 9
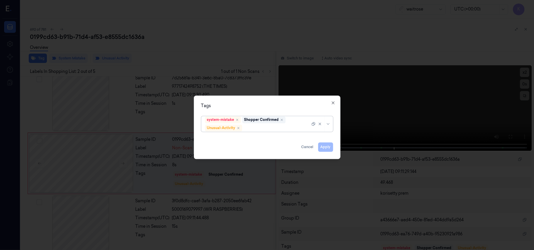
click at [310, 148] on button "Cancel" at bounding box center [307, 147] width 17 height 9
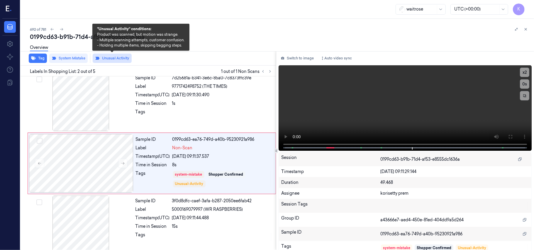
click at [108, 59] on button "Unusual Activity" at bounding box center [112, 58] width 39 height 9
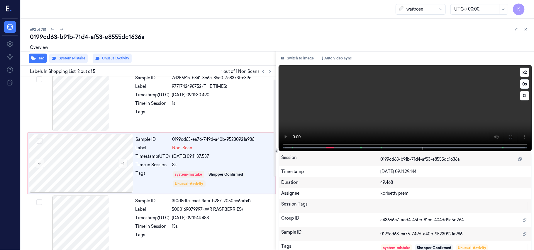
click at [425, 116] on video at bounding box center [405, 108] width 253 height 86
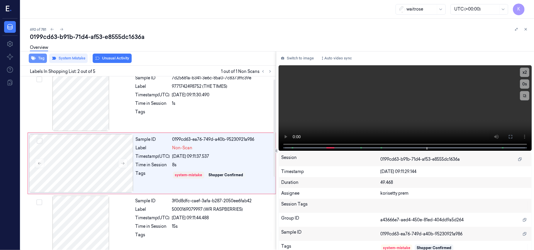
click at [40, 60] on button "Tag" at bounding box center [38, 58] width 18 height 9
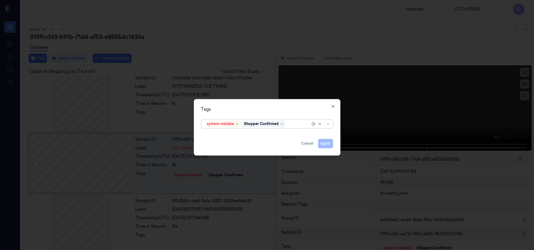
click at [291, 125] on div at bounding box center [298, 124] width 23 height 6
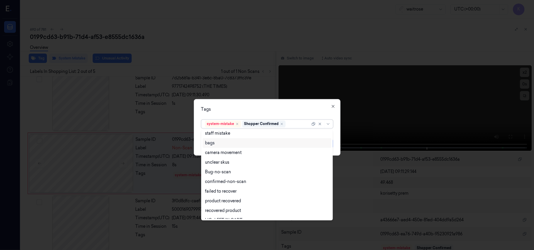
scroll to position [0, 0]
click at [210, 156] on div "bags" at bounding box center [210, 155] width 10 height 6
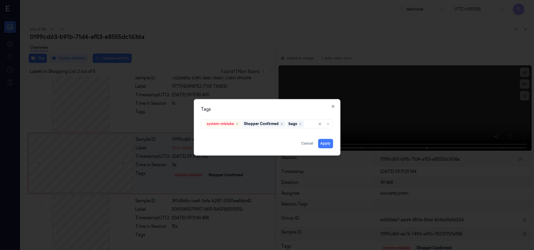
click at [279, 113] on div "Tags system-mistake Shopper Confirmed bags Apply Cancel Close" at bounding box center [267, 127] width 147 height 57
click at [326, 145] on button "Apply" at bounding box center [325, 143] width 15 height 9
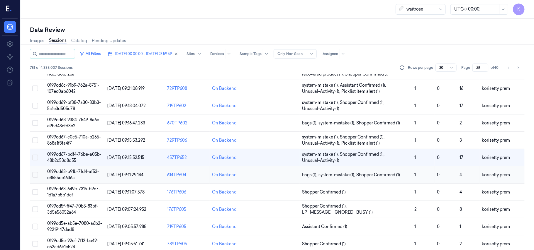
scroll to position [189, 0]
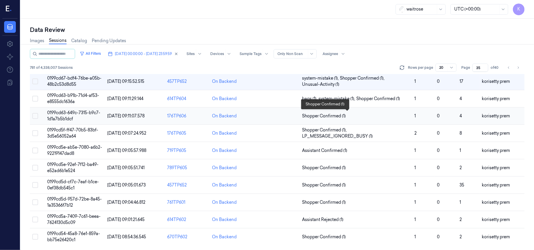
click at [347, 113] on span "Shopper Confirmed (1)" at bounding box center [356, 116] width 108 height 6
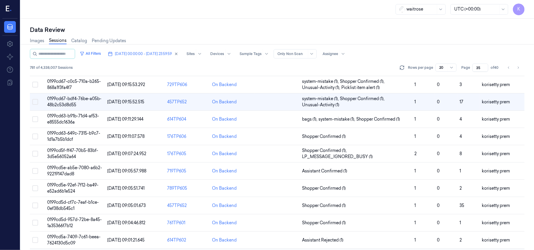
scroll to position [189, 0]
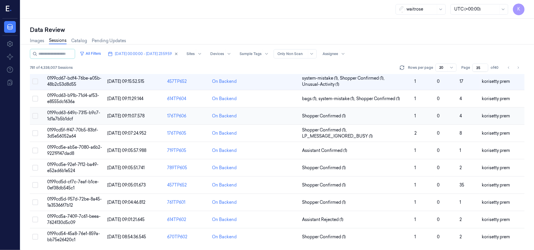
click at [366, 113] on span "Shopper Confirmed (1)" at bounding box center [356, 116] width 108 height 6
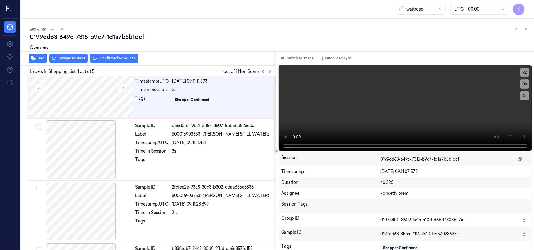
scroll to position [19, 0]
drag, startPoint x: 258, startPoint y: 35, endPoint x: 244, endPoint y: 31, distance: 14.2
click at [259, 36] on div "0199cd63-649c-7315-b9c7-1d1a7b5b1dcf" at bounding box center [279, 37] width 499 height 8
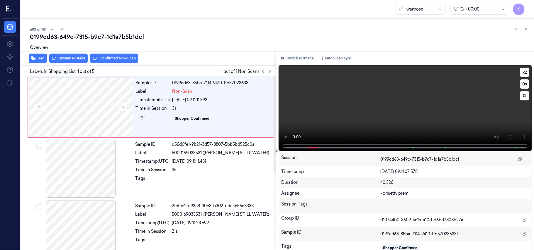
click at [369, 94] on video at bounding box center [405, 108] width 253 height 86
click at [508, 136] on icon at bounding box center [510, 137] width 5 height 5
click at [347, 87] on video at bounding box center [405, 108] width 253 height 86
click at [178, 161] on div "10/10/2025 09:11:11.481" at bounding box center [222, 162] width 100 height 6
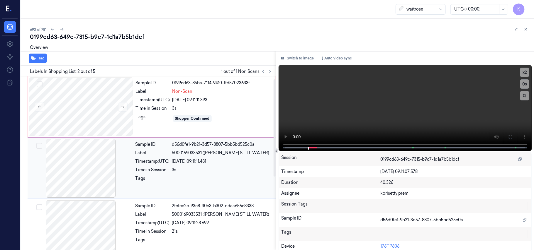
scroll to position [5, 0]
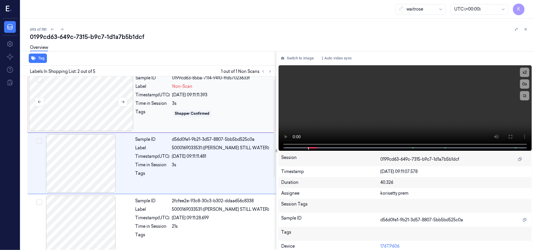
click at [79, 100] on div at bounding box center [81, 102] width 104 height 59
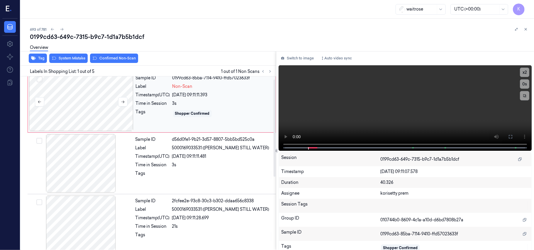
scroll to position [0, 0]
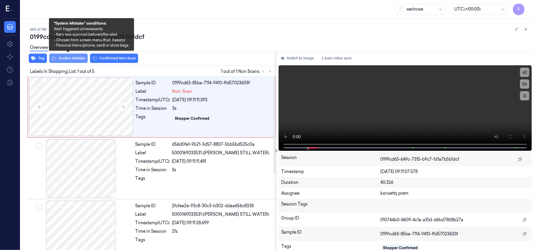
click at [68, 60] on button "System Mistake" at bounding box center [68, 58] width 38 height 9
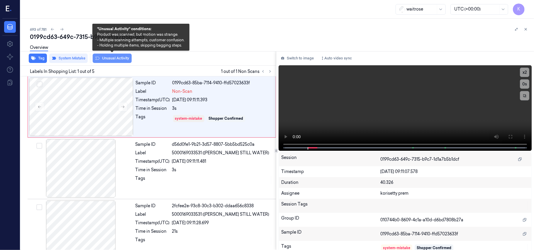
click at [99, 60] on icon at bounding box center [97, 58] width 5 height 5
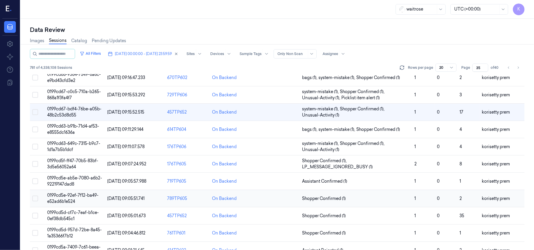
scroll to position [189, 0]
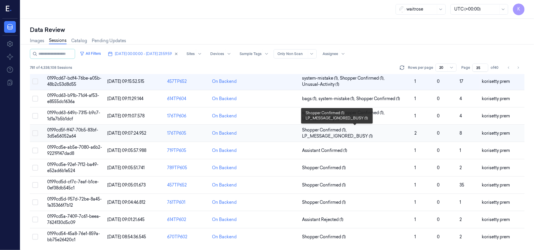
click at [407, 128] on span "Shopper Confirmed (1) , LP_MESSAGE_IGNORED_BUSY (1)" at bounding box center [356, 133] width 108 height 12
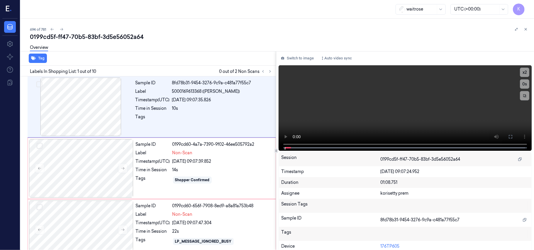
click at [250, 42] on div "Overview" at bounding box center [279, 48] width 499 height 15
click at [360, 119] on video at bounding box center [405, 108] width 253 height 86
click at [527, 73] on video at bounding box center [405, 108] width 253 height 86
drag, startPoint x: 527, startPoint y: 73, endPoint x: 528, endPoint y: 107, distance: 34.0
click at [528, 73] on video at bounding box center [405, 108] width 253 height 86
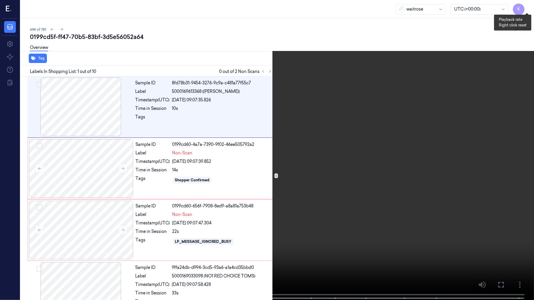
click at [527, 6] on button "x 2" at bounding box center [526, 6] width 9 height 9
click at [527, 6] on button "x 4" at bounding box center [526, 6] width 9 height 9
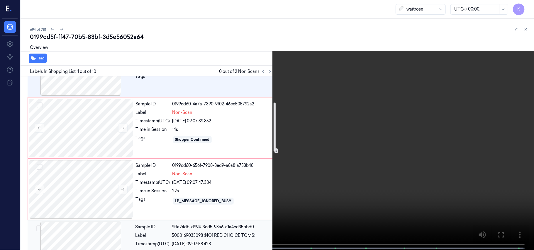
scroll to position [117, 0]
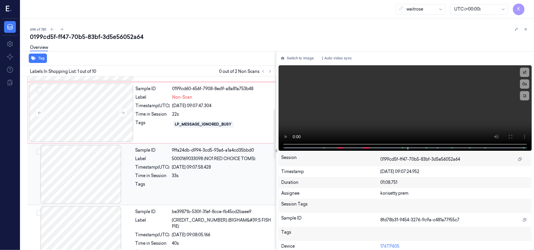
click at [183, 193] on div "Sample ID 9ffa24db-d994-3cd5-93a6-a1a4cd35bbd0 Label 5000169033098 (NO1 RED CHO…" at bounding box center [204, 174] width 142 height 59
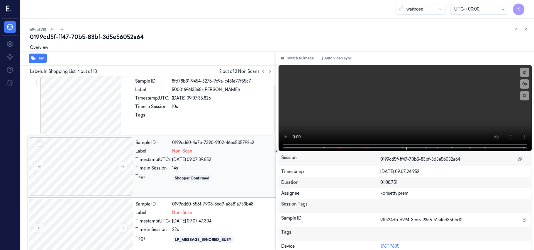
scroll to position [0, 0]
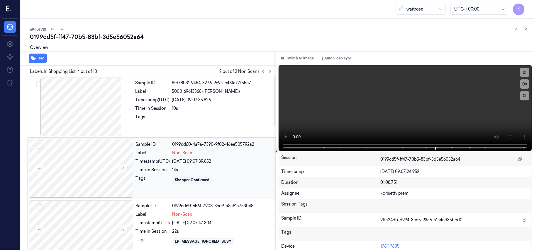
click at [206, 157] on div "Sample ID 0199cd60-4a7a-7390-9f02-46ee505792a2 Label Non-Scan Timestamp (UTC) 1…" at bounding box center [203, 168] width 141 height 59
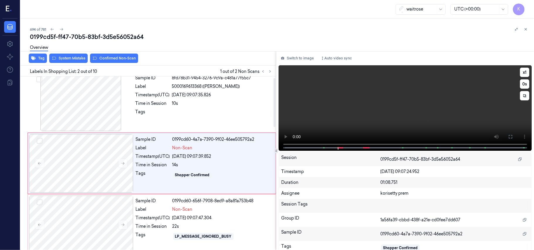
click at [426, 100] on video at bounding box center [405, 108] width 253 height 86
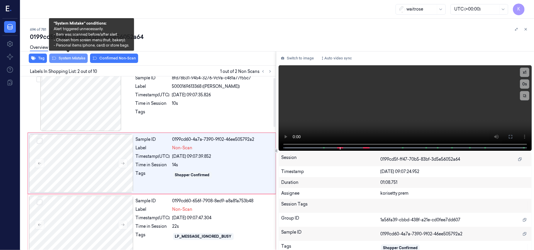
click at [64, 61] on button "System Mistake" at bounding box center [68, 58] width 38 height 9
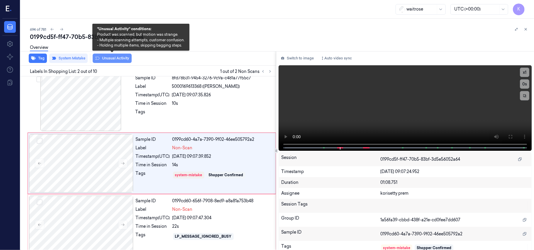
click at [113, 61] on button "Unusual Activity" at bounding box center [112, 58] width 39 height 9
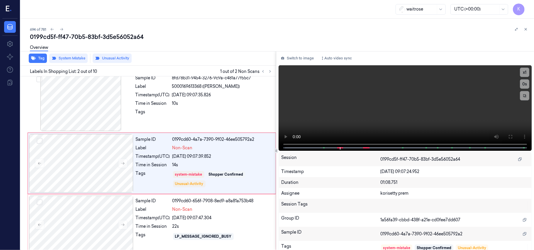
click at [41, 55] on div "Overview" at bounding box center [39, 48] width 18 height 15
click at [39, 59] on button "Tag" at bounding box center [38, 58] width 18 height 9
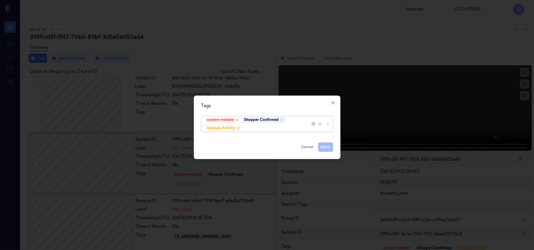
click at [270, 128] on div at bounding box center [276, 128] width 67 height 6
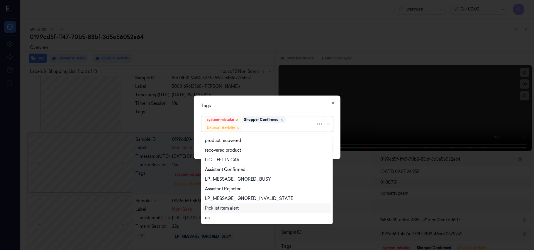
click at [223, 208] on div "Picklist item alert" at bounding box center [222, 209] width 34 height 6
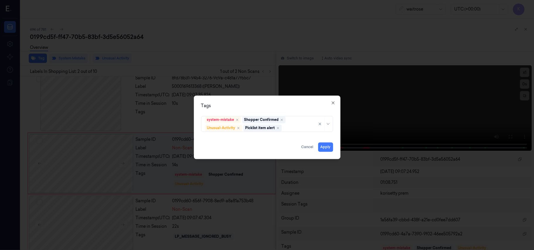
click at [286, 110] on div "Tags system-mistake Shopper Confirmed Unusual-Activity Picklist item alert Appl…" at bounding box center [267, 128] width 147 height 64
click at [326, 150] on button "Apply" at bounding box center [325, 147] width 15 height 9
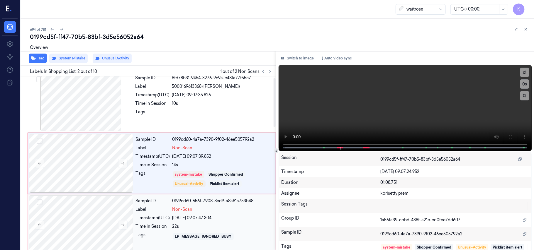
click at [200, 221] on div "10/10/2025 09:07:47.304" at bounding box center [222, 218] width 100 height 6
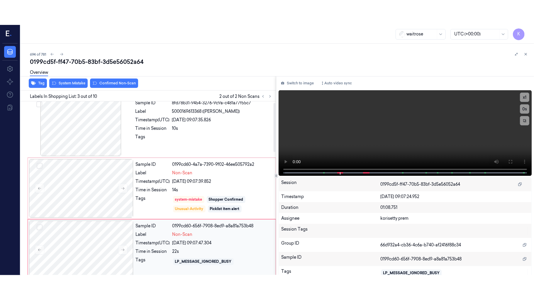
scroll to position [67, 0]
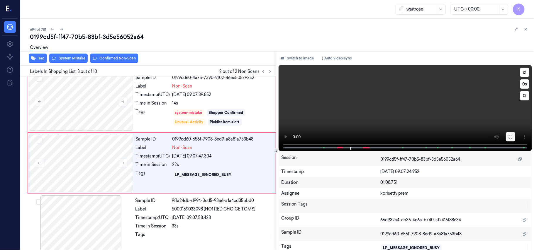
click at [509, 139] on button at bounding box center [510, 136] width 9 height 9
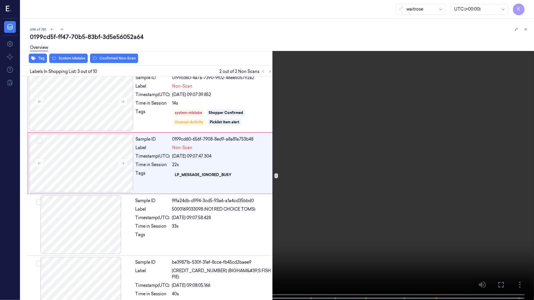
click at [205, 220] on video at bounding box center [267, 150] width 534 height 301
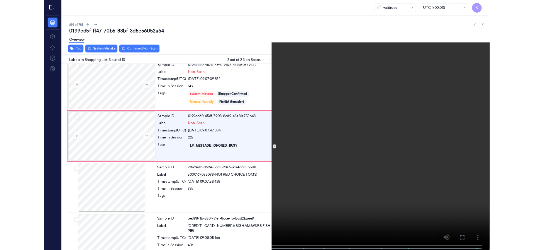
scroll to position [42, 0]
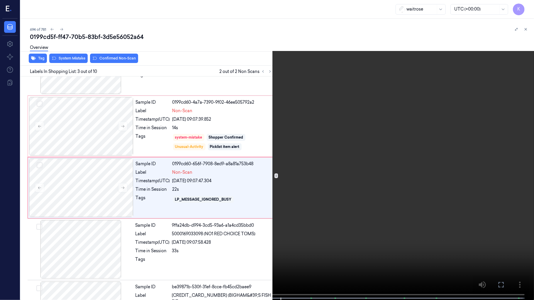
click at [210, 215] on video at bounding box center [267, 150] width 534 height 301
click at [393, 170] on video at bounding box center [267, 150] width 534 height 301
click at [316, 216] on video at bounding box center [267, 150] width 534 height 301
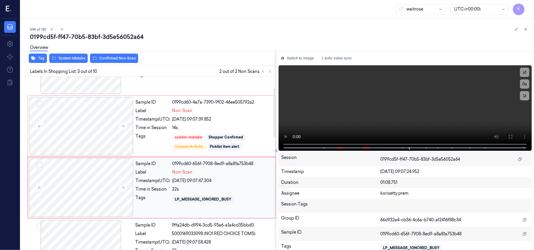
click at [192, 191] on div "22s" at bounding box center [222, 189] width 100 height 6
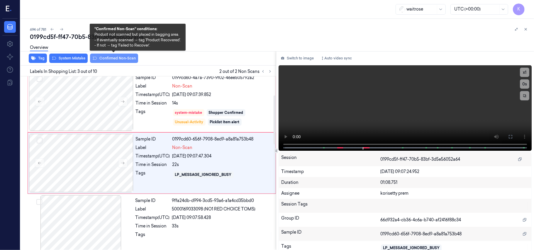
click at [116, 57] on button "Confirmed Non-Scan" at bounding box center [114, 58] width 48 height 9
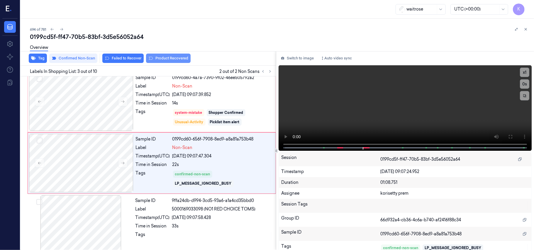
click at [157, 60] on button "Product Recovered" at bounding box center [168, 58] width 45 height 9
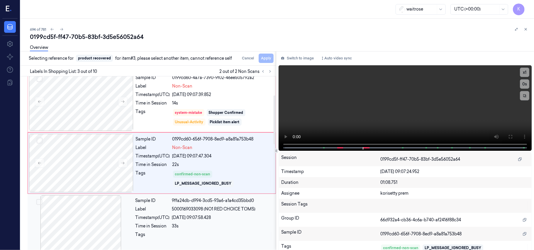
click at [217, 237] on div at bounding box center [222, 236] width 100 height 9
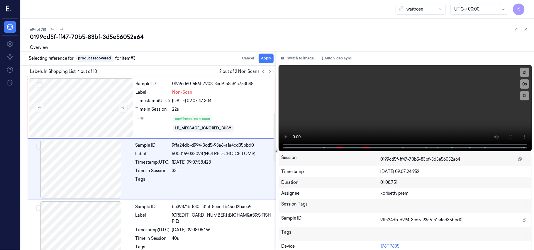
scroll to position [128, 0]
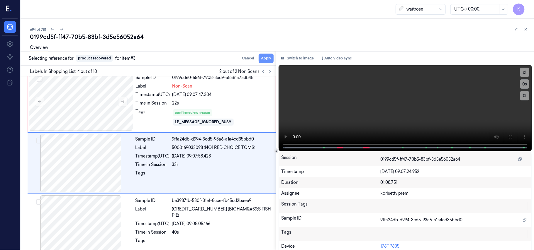
click at [265, 57] on button "Apply" at bounding box center [266, 58] width 15 height 9
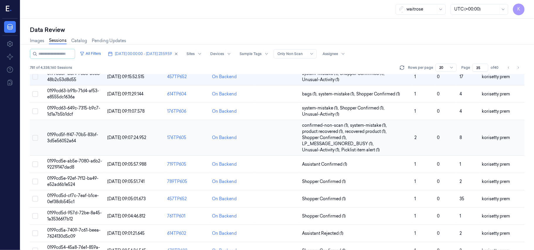
scroll to position [207, 0]
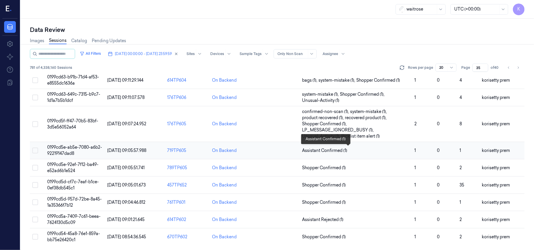
click at [339, 152] on span "Assistant Confirmed (1)" at bounding box center [324, 151] width 45 height 6
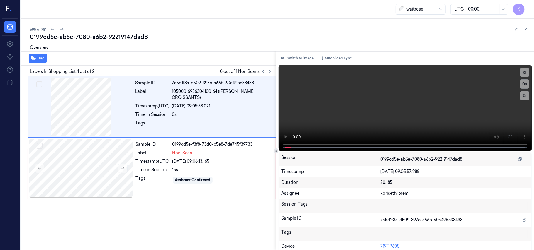
click at [250, 23] on div "695 of 781 0199cd5e-ab5e-7080-a6b2-92219147dad8 Overview Tag Labels In Shopping…" at bounding box center [277, 135] width 513 height 232
click at [209, 43] on div "Overview" at bounding box center [279, 48] width 499 height 15
click at [318, 107] on video at bounding box center [405, 108] width 253 height 86
click at [416, 110] on video at bounding box center [405, 108] width 253 height 86
click at [161, 168] on div "Time in Session" at bounding box center [153, 170] width 34 height 6
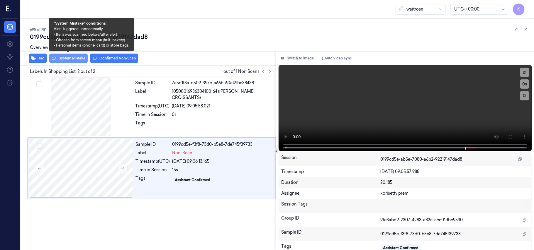
click at [77, 61] on button "System Mistake" at bounding box center [68, 58] width 38 height 9
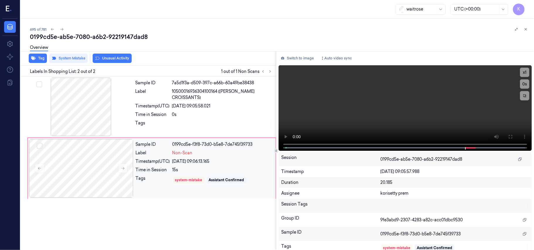
click at [189, 172] on div "15s" at bounding box center [222, 170] width 100 height 6
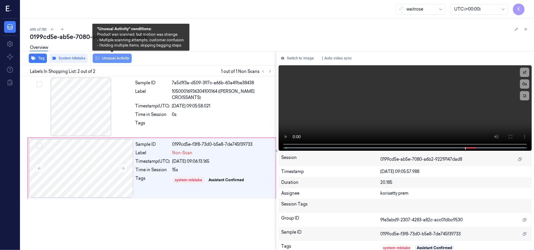
click at [114, 58] on button "Unusual Activity" at bounding box center [112, 58] width 39 height 9
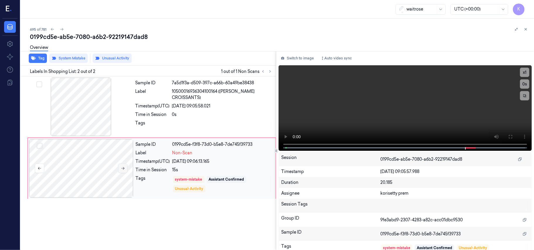
click at [123, 170] on icon at bounding box center [123, 169] width 4 height 4
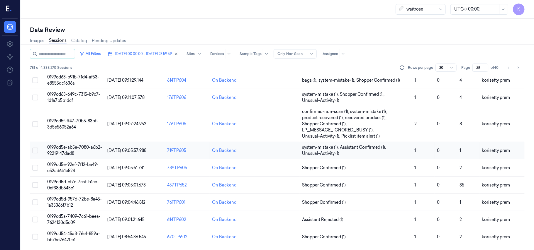
scroll to position [207, 0]
click at [246, 151] on div "On Backend" at bounding box center [232, 151] width 40 height 6
click at [379, 166] on span "Shopper Confirmed (1)" at bounding box center [356, 168] width 108 height 6
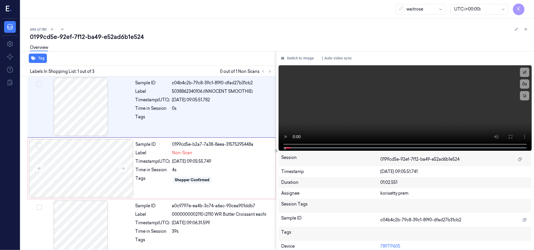
click at [196, 44] on div "Overview" at bounding box center [279, 48] width 499 height 15
click at [267, 73] on button at bounding box center [270, 71] width 7 height 7
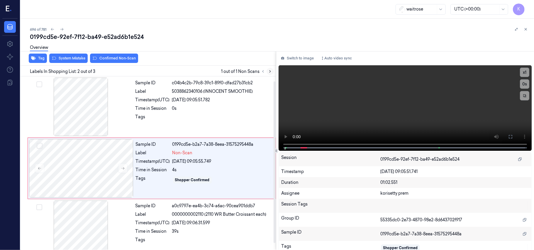
scroll to position [5, 0]
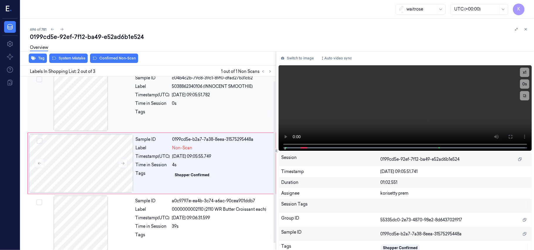
click at [199, 95] on div "10/10/2025 09:05:51.782" at bounding box center [222, 95] width 100 height 6
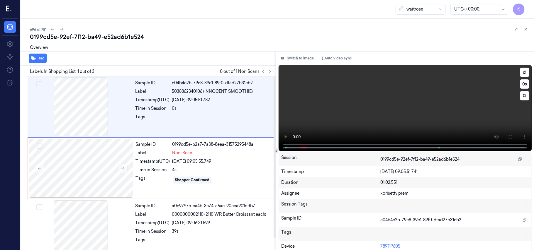
click at [382, 114] on video at bounding box center [405, 108] width 253 height 86
click at [310, 108] on video at bounding box center [405, 108] width 253 height 86
click at [364, 106] on video at bounding box center [405, 108] width 253 height 86
click at [364, 105] on video at bounding box center [405, 108] width 253 height 86
click at [168, 159] on div "Timestamp (UTC)" at bounding box center [153, 162] width 34 height 6
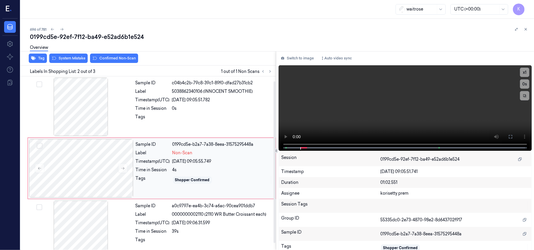
scroll to position [5, 0]
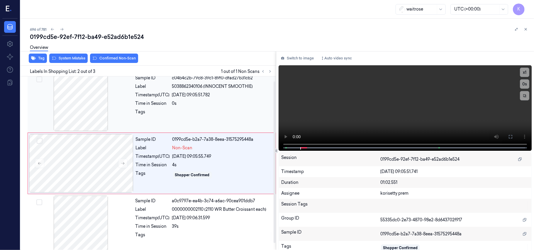
click at [212, 83] on div "Sample ID c04b4c2b-79c8-39c1-89f0-dfad27b31cb2 Label 5038862340106 (INNOCENT SM…" at bounding box center [204, 102] width 142 height 59
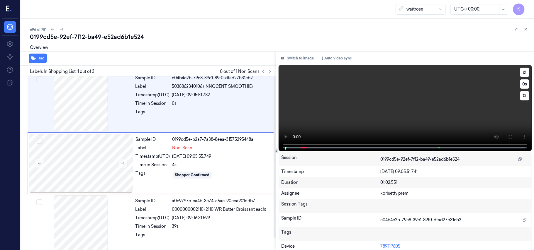
scroll to position [0, 0]
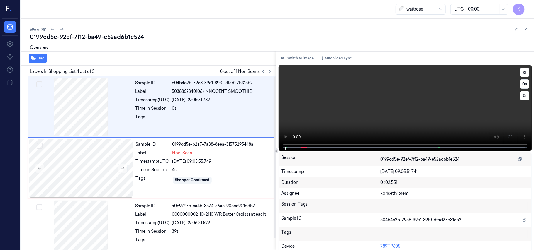
click at [401, 98] on video at bounding box center [405, 108] width 253 height 86
click at [524, 69] on button "x 1" at bounding box center [524, 72] width 9 height 9
click at [375, 118] on video at bounding box center [405, 108] width 253 height 86
click at [379, 110] on video at bounding box center [405, 108] width 253 height 86
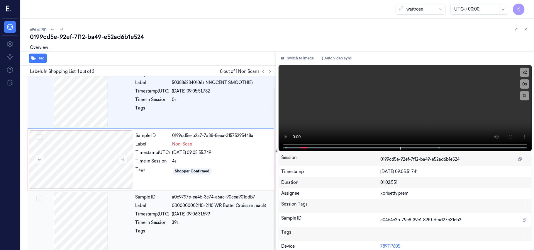
scroll to position [13, 0]
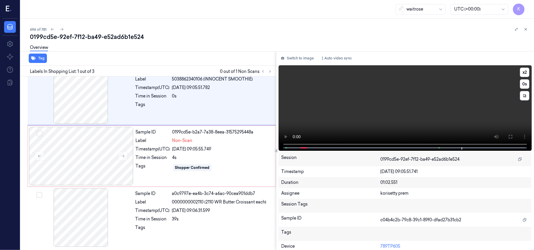
click at [439, 113] on video at bounding box center [405, 108] width 253 height 86
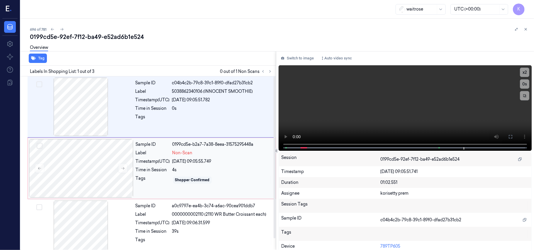
click at [145, 140] on div "Sample ID 0199cd5e-b2a7-7a38-8eea-31575295448a Label Non-Scan Timestamp (UTC) 1…" at bounding box center [203, 168] width 141 height 59
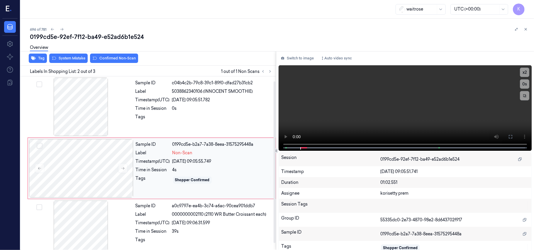
scroll to position [5, 0]
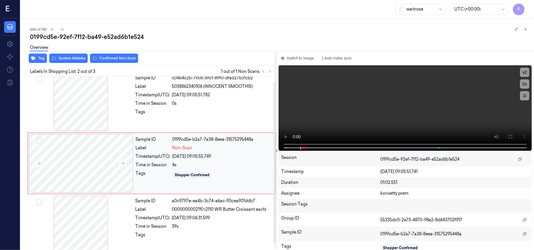
click at [150, 160] on div "Timestamp (UTC)" at bounding box center [153, 157] width 34 height 6
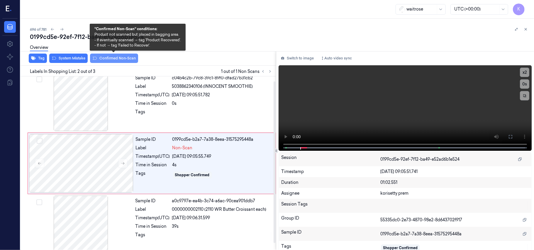
click at [114, 61] on button "Confirmed Non-Scan" at bounding box center [114, 58] width 48 height 9
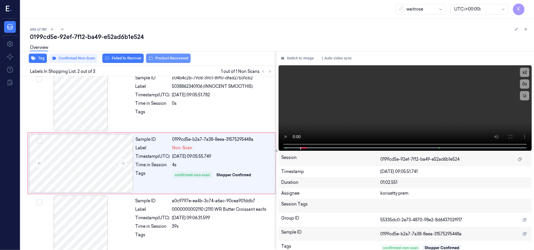
click at [174, 60] on button "Product Recovered" at bounding box center [168, 58] width 45 height 9
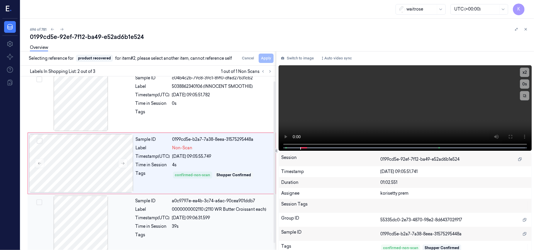
click at [202, 211] on span "0000000002110 (2110 WR Butter Croissant each)" at bounding box center [219, 210] width 94 height 6
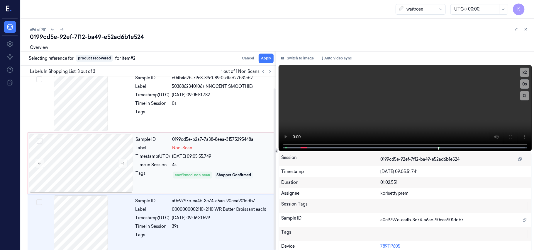
scroll to position [13, 0]
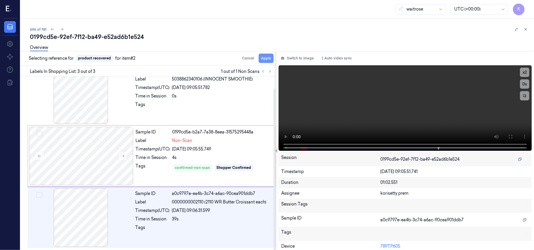
click at [267, 60] on button "Apply" at bounding box center [266, 58] width 15 height 9
click at [193, 164] on div "confirmed-non-scan" at bounding box center [192, 167] width 39 height 7
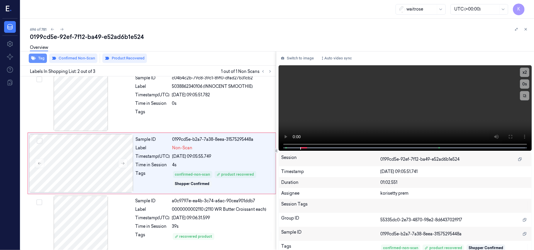
click at [33, 57] on icon "button" at bounding box center [33, 59] width 5 height 4
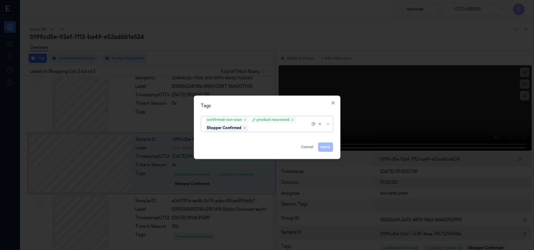
click at [279, 125] on div at bounding box center [280, 128] width 61 height 6
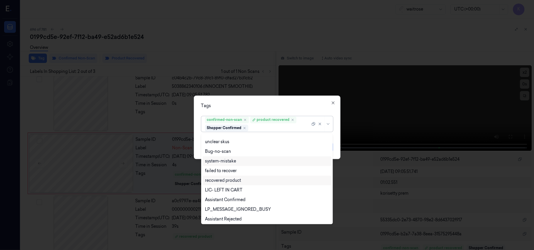
scroll to position [77, 0]
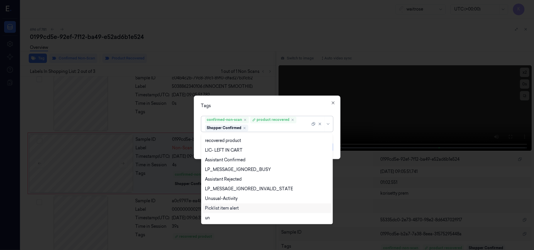
click at [218, 209] on div "Picklist item alert" at bounding box center [222, 209] width 34 height 6
click at [269, 108] on div "Tags" at bounding box center [267, 106] width 132 height 6
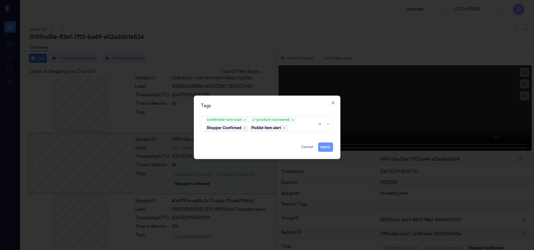
click at [324, 146] on button "Apply" at bounding box center [325, 147] width 15 height 9
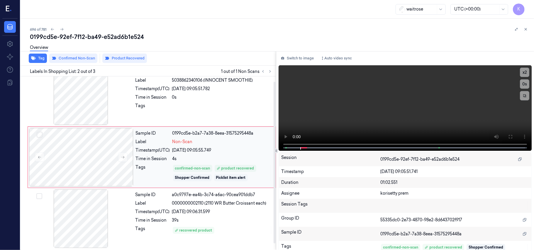
scroll to position [13, 0]
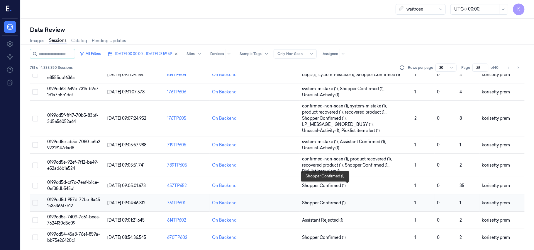
scroll to position [213, 0]
click at [362, 184] on span "Shopper Confirmed (1)" at bounding box center [356, 185] width 108 height 6
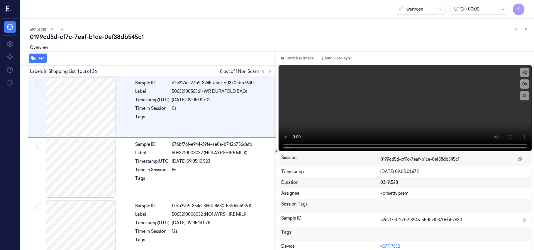
click at [213, 53] on div "Overview" at bounding box center [279, 48] width 499 height 15
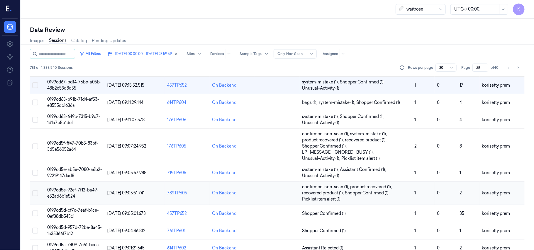
scroll to position [213, 0]
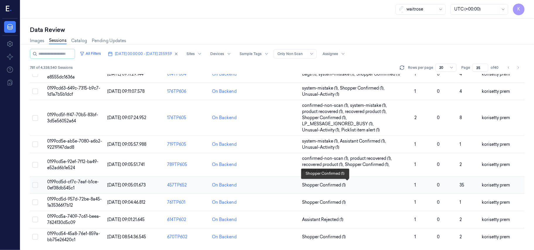
click at [351, 185] on span "Shopper Confirmed (1)" at bounding box center [356, 185] width 108 height 6
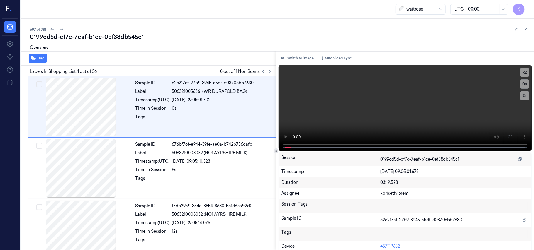
click at [245, 30] on div "697 of 781" at bounding box center [279, 29] width 499 height 7
click at [266, 69] on button at bounding box center [263, 71] width 7 height 7
click at [269, 73] on icon at bounding box center [270, 71] width 4 height 4
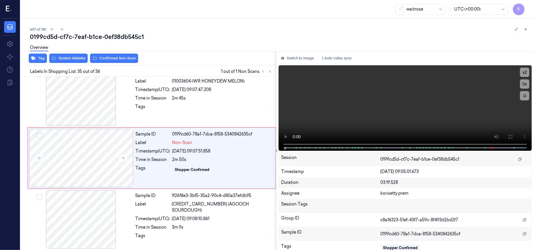
scroll to position [2043, 0]
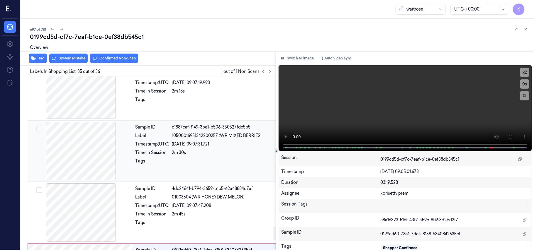
click at [225, 147] on div "10/10/2025 09:07:31.721" at bounding box center [222, 144] width 100 height 6
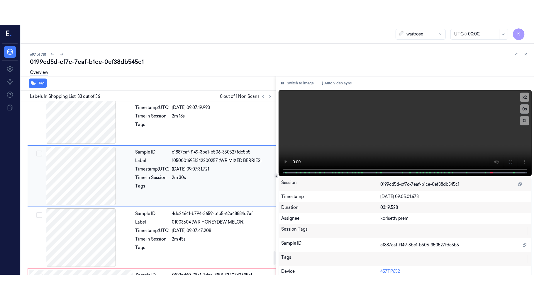
scroll to position [1920, 0]
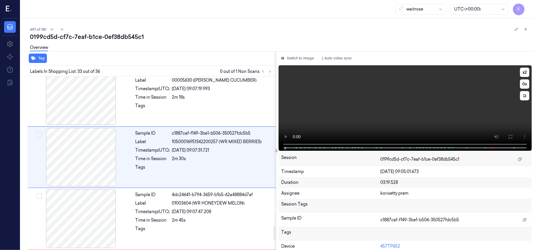
click at [439, 105] on video at bounding box center [405, 108] width 253 height 86
click at [320, 117] on video at bounding box center [405, 108] width 253 height 86
click at [219, 162] on div "2m 30s" at bounding box center [222, 159] width 100 height 6
click at [507, 133] on button at bounding box center [510, 136] width 9 height 9
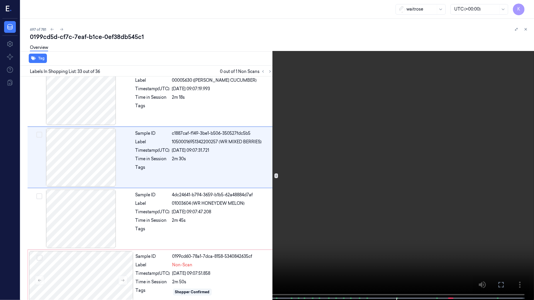
click at [281, 128] on video at bounding box center [267, 150] width 534 height 301
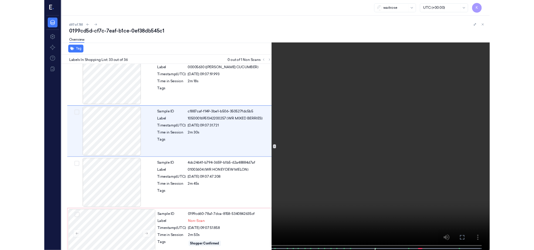
scroll to position [1895, 0]
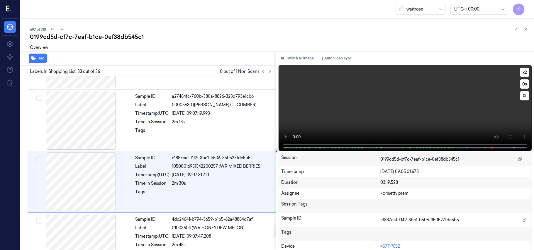
click at [372, 110] on video at bounding box center [405, 108] width 253 height 86
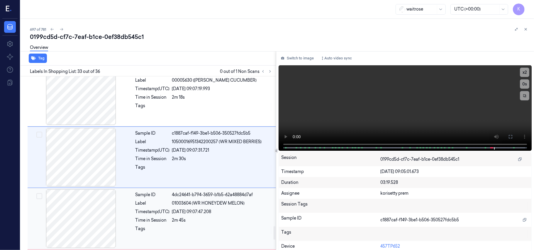
click at [181, 215] on div "10/10/2025 09:07:47.208" at bounding box center [222, 212] width 100 height 6
click at [205, 207] on div "Non-Scan" at bounding box center [222, 204] width 100 height 6
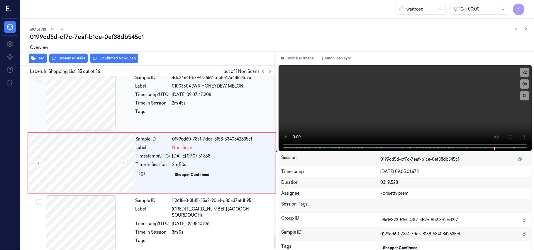
scroll to position [2043, 0]
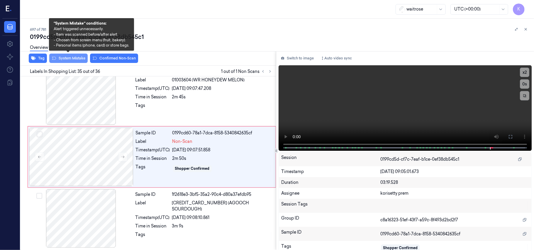
click at [74, 62] on button "System Mistake" at bounding box center [68, 58] width 38 height 9
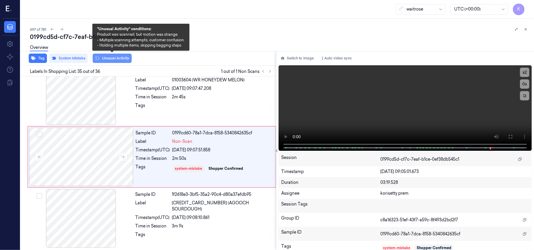
click at [100, 59] on button "Unusual Activity" at bounding box center [112, 58] width 39 height 9
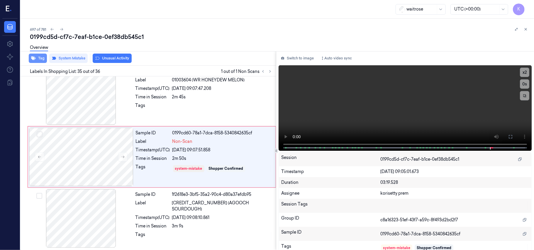
click at [35, 58] on icon "button" at bounding box center [33, 59] width 5 height 4
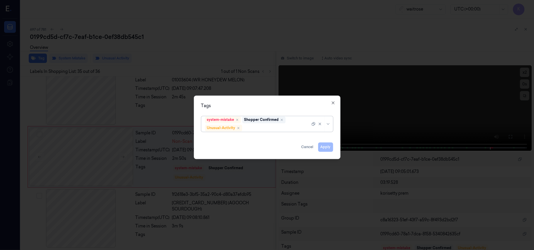
click at [273, 127] on div at bounding box center [276, 128] width 67 height 6
click at [273, 127] on div at bounding box center [279, 128] width 73 height 6
click at [266, 126] on div at bounding box center [276, 128] width 67 height 6
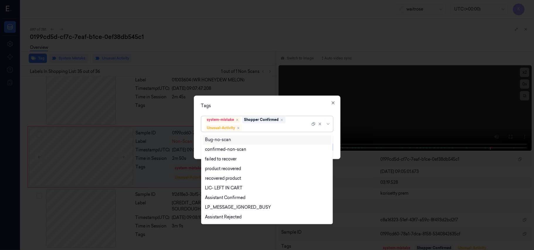
scroll to position [77, 0]
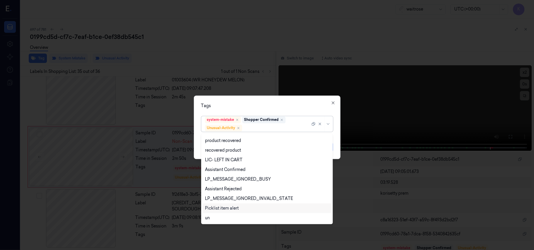
click at [235, 208] on div "Picklist item alert" at bounding box center [222, 209] width 34 height 6
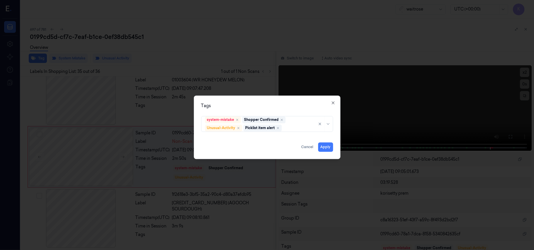
click at [282, 106] on div "Tags" at bounding box center [267, 106] width 132 height 6
click at [324, 147] on button "Apply" at bounding box center [325, 147] width 15 height 9
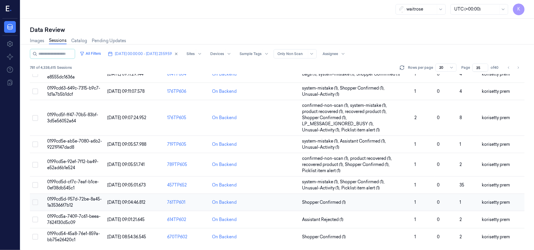
scroll to position [213, 0]
click at [347, 202] on span "Shopper Confirmed (1)" at bounding box center [356, 203] width 108 height 6
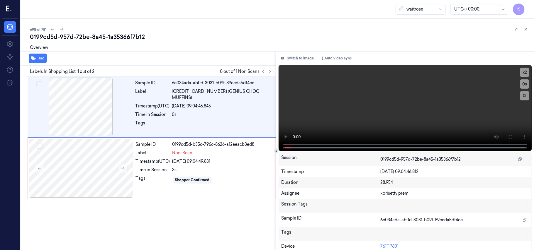
click at [256, 36] on div "0199cd5d-957d-72be-8a45-1a35366f7b12" at bounding box center [279, 37] width 499 height 8
click at [379, 129] on video at bounding box center [405, 108] width 253 height 86
click at [363, 117] on video at bounding box center [405, 108] width 253 height 86
click at [155, 162] on div "Timestamp (UTC)" at bounding box center [153, 162] width 34 height 6
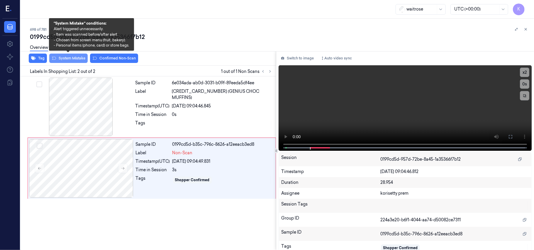
click at [79, 60] on button "System Mistake" at bounding box center [68, 58] width 38 height 9
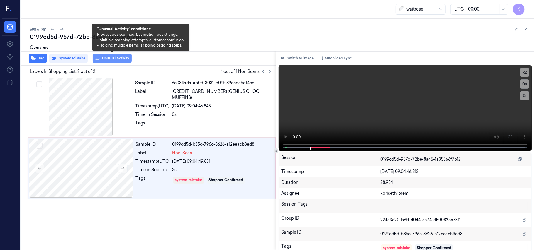
click at [115, 59] on button "Unusual Activity" at bounding box center [112, 58] width 39 height 9
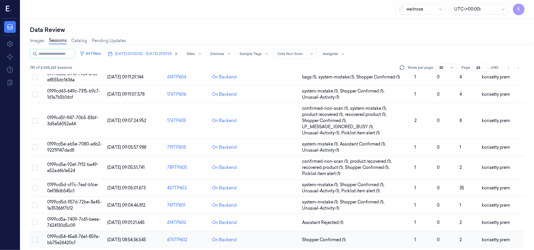
scroll to position [213, 0]
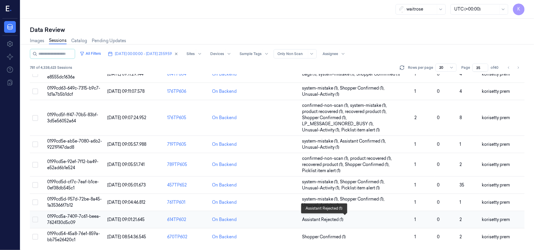
click at [377, 220] on span "Assistant Rejected (1)" at bounding box center [356, 220] width 108 height 6
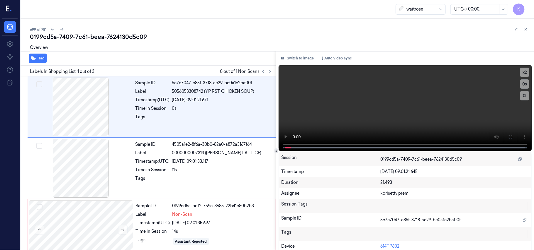
click at [270, 37] on div "0199cd5a-7409-7c61-beea-7624130d5c09" at bounding box center [279, 37] width 499 height 8
click at [150, 125] on div "Sample ID 5c7e7047-e85f-3718-ac29-bc0a1c2ba00f Label 5056053308742 (YP RST CHIC…" at bounding box center [204, 107] width 142 height 59
click at [377, 102] on video at bounding box center [405, 108] width 253 height 86
click at [430, 119] on video at bounding box center [405, 108] width 253 height 86
click at [190, 227] on div "Sample ID 0199cd5a-bdf2-759c-8685-22b41c80b2b3 Label Non-Scan Timestamp (UTC) 1…" at bounding box center [203, 230] width 141 height 59
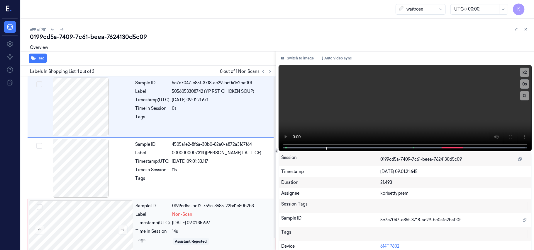
scroll to position [13, 0]
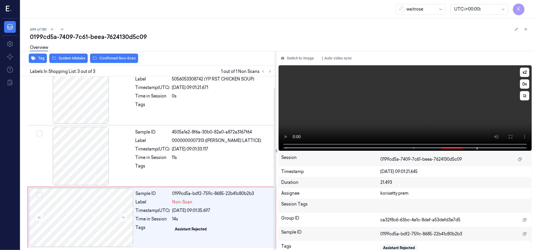
click at [335, 119] on video at bounding box center [405, 108] width 253 height 86
click at [187, 197] on div "Sample ID 0199cd5a-bdf2-759c-8685-22b41c80b2b3 Label Non-Scan Timestamp (UTC) 1…" at bounding box center [203, 218] width 141 height 59
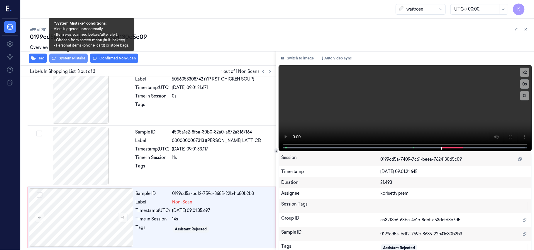
click at [66, 57] on button "System Mistake" at bounding box center [68, 58] width 38 height 9
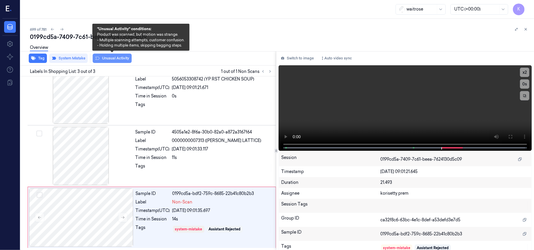
click at [105, 57] on button "Unusual Activity" at bounding box center [112, 58] width 39 height 9
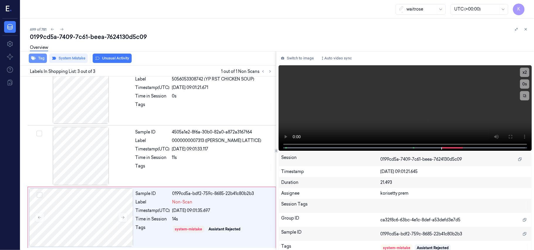
click at [34, 60] on icon "button" at bounding box center [33, 58] width 5 height 5
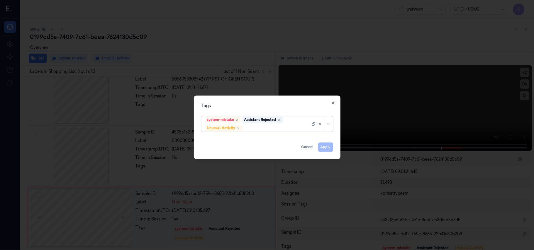
click at [277, 128] on div at bounding box center [276, 128] width 67 height 6
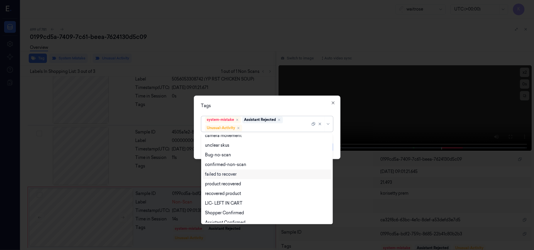
scroll to position [77, 0]
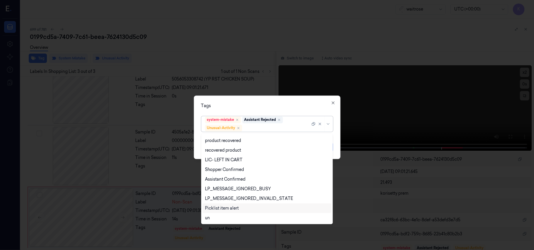
drag, startPoint x: 228, startPoint y: 205, endPoint x: 228, endPoint y: 208, distance: 3.5
click at [228, 205] on div "Picklist item alert" at bounding box center [267, 209] width 129 height 10
click at [281, 107] on div "Tags" at bounding box center [267, 106] width 132 height 6
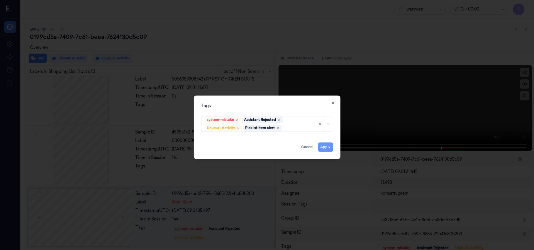
click at [322, 148] on button "Apply" at bounding box center [325, 147] width 15 height 9
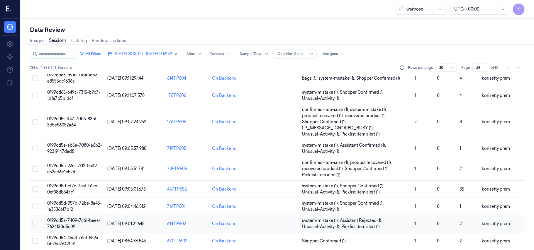
scroll to position [213, 0]
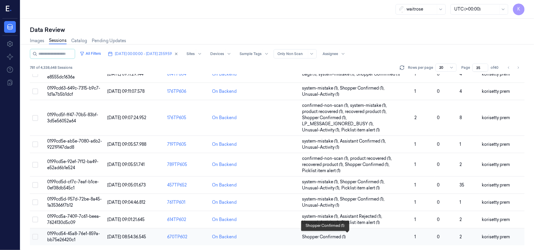
click at [317, 238] on span "Shopper Confirmed (1)" at bounding box center [324, 237] width 44 height 6
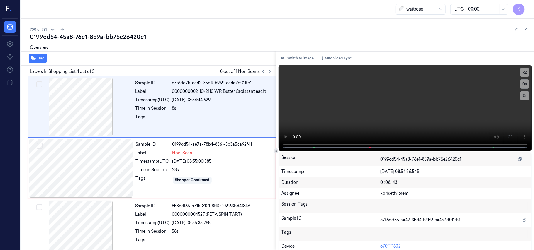
click at [224, 33] on div "0199cd54-45a8-76e1-859a-bb75e26420c1" at bounding box center [279, 37] width 499 height 8
click at [337, 95] on video at bounding box center [405, 108] width 253 height 86
click at [206, 173] on div "23s" at bounding box center [222, 170] width 100 height 6
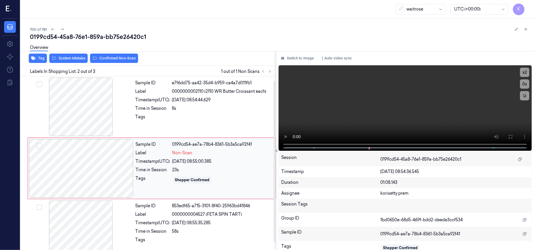
scroll to position [5, 0]
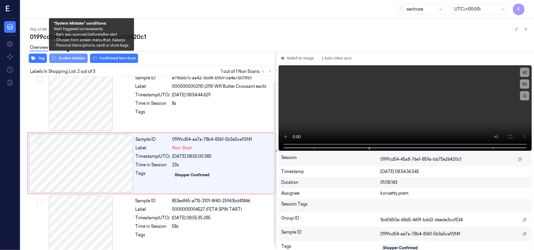
click at [70, 57] on button "System Mistake" at bounding box center [68, 58] width 38 height 9
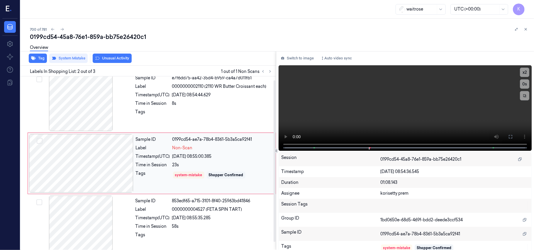
scroll to position [0, 0]
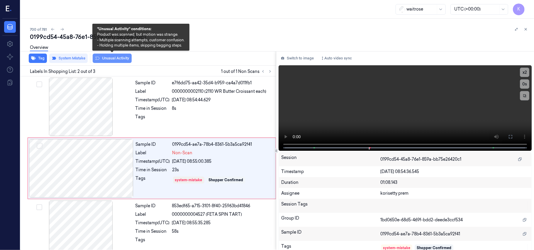
click at [107, 60] on button "Unusual Activity" at bounding box center [112, 58] width 39 height 9
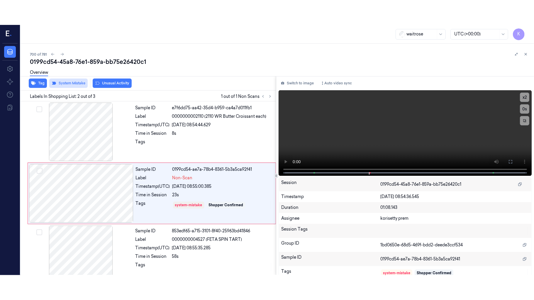
scroll to position [5, 0]
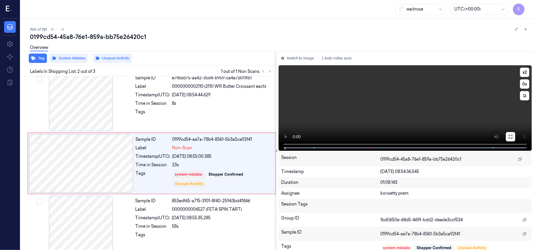
click at [511, 134] on button at bounding box center [510, 136] width 9 height 9
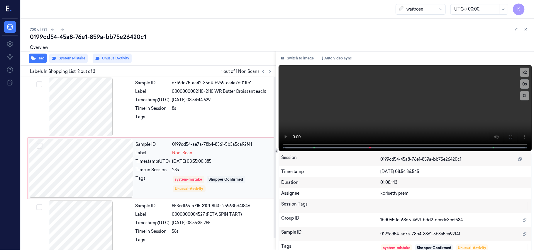
click at [133, 170] on div at bounding box center [81, 168] width 104 height 59
click at [39, 59] on button "Tag" at bounding box center [38, 58] width 18 height 9
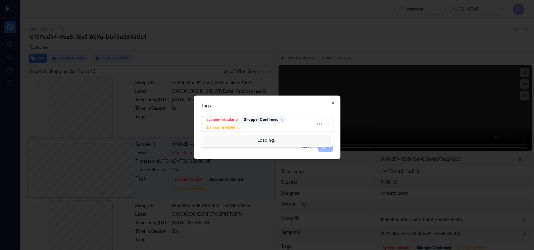
click at [270, 125] on div at bounding box center [279, 128] width 73 height 6
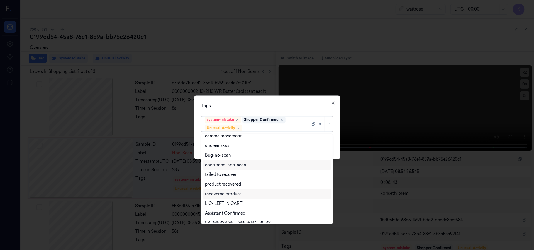
scroll to position [77, 0]
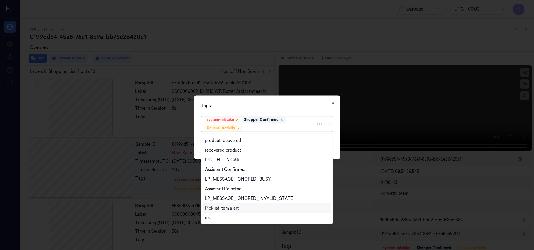
click at [215, 208] on div "Picklist item alert" at bounding box center [222, 209] width 34 height 6
click at [270, 101] on div "Tags option Picklist item alert, selected. 20 results available. Use Up and Dow…" at bounding box center [267, 128] width 147 height 64
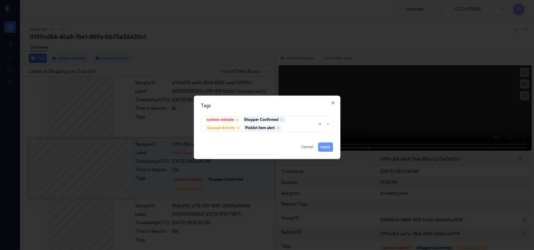
click at [322, 147] on button "Apply" at bounding box center [325, 147] width 15 height 9
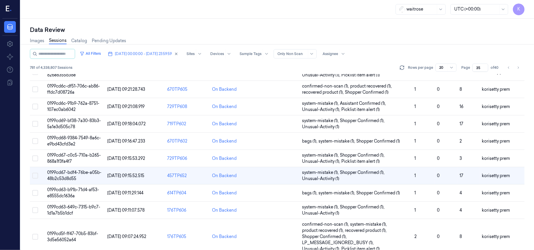
scroll to position [107, 0]
